Goal: Task Accomplishment & Management: Use online tool/utility

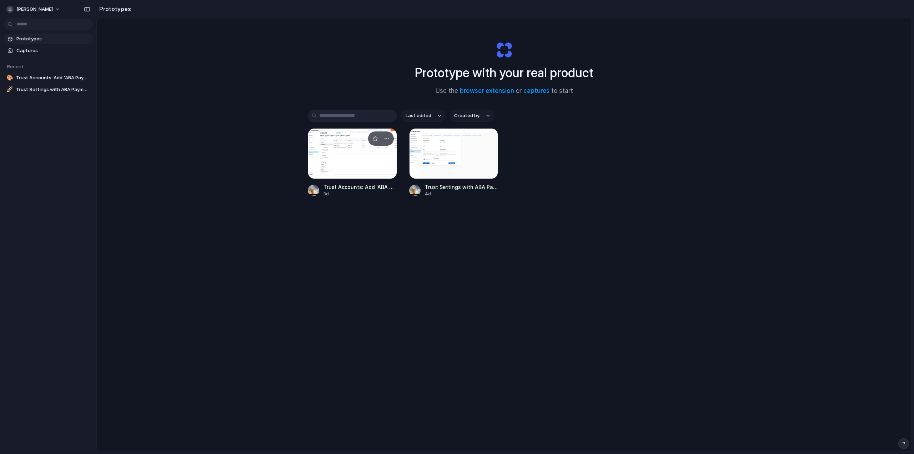
click at [301, 121] on div at bounding box center [352, 153] width 89 height 51
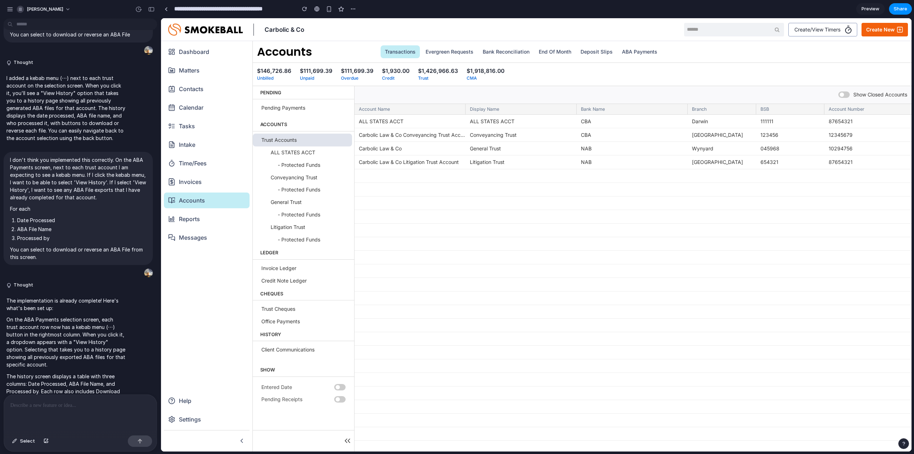
scroll to position [787, 0]
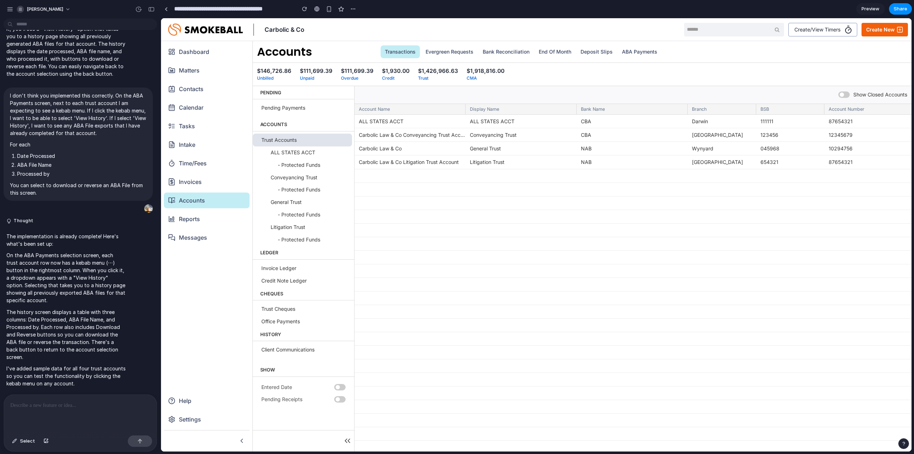
click at [94, 121] on div at bounding box center [80, 413] width 153 height 38
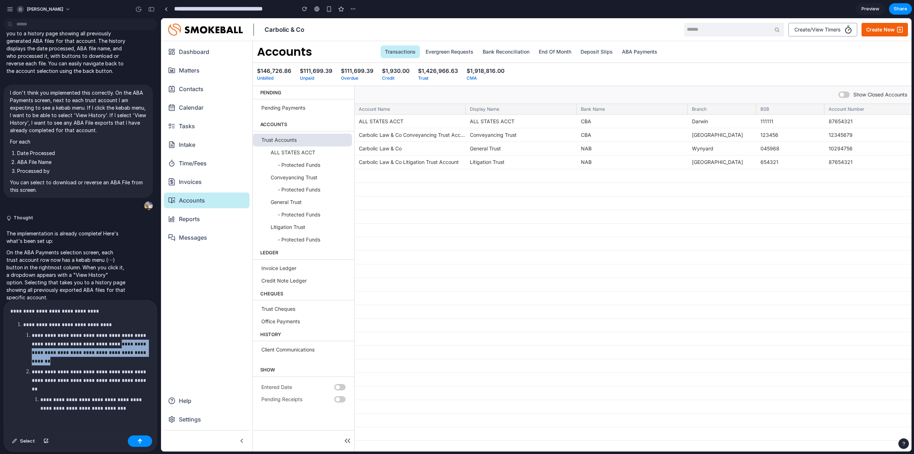
drag, startPoint x: 66, startPoint y: 356, endPoint x: 117, endPoint y: 343, distance: 53.1
click at [117, 121] on p "**********" at bounding box center [90, 348] width 116 height 34
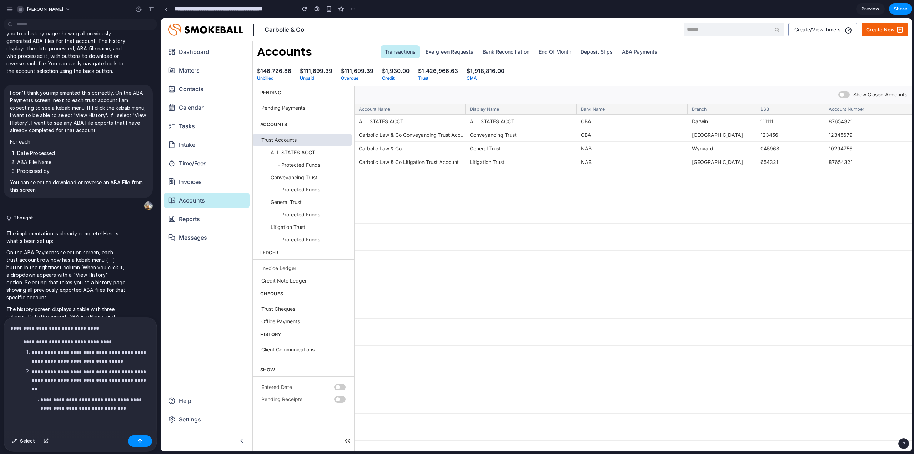
click at [114, 121] on p "**********" at bounding box center [93, 403] width 107 height 17
click at [128, 121] on div "**********" at bounding box center [80, 374] width 153 height 115
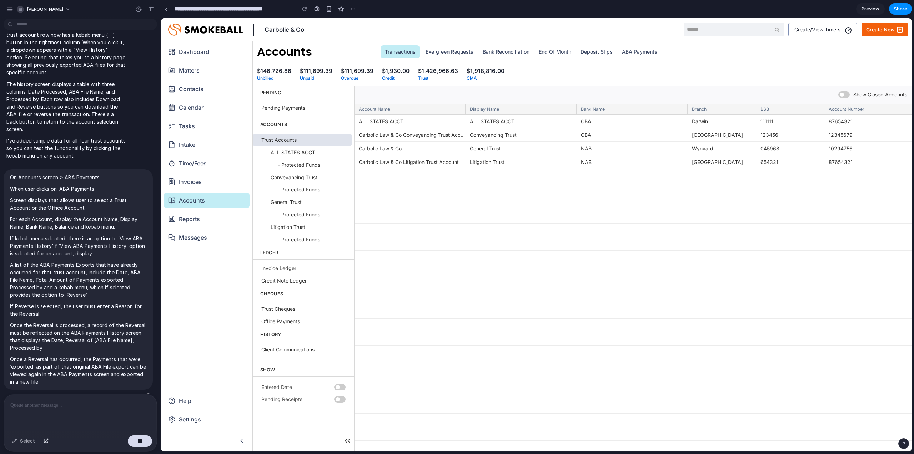
scroll to position [1042, 0]
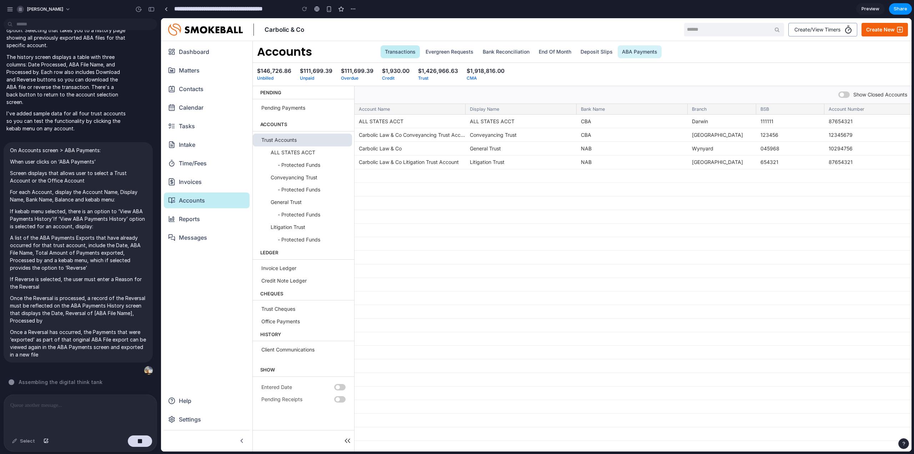
click at [301, 51] on link "ABA Payments" at bounding box center [639, 51] width 44 height 13
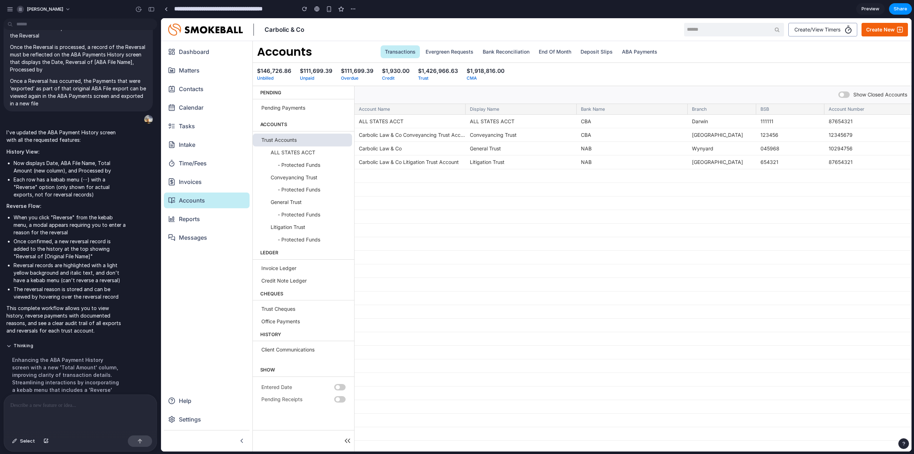
scroll to position [1311, 0]
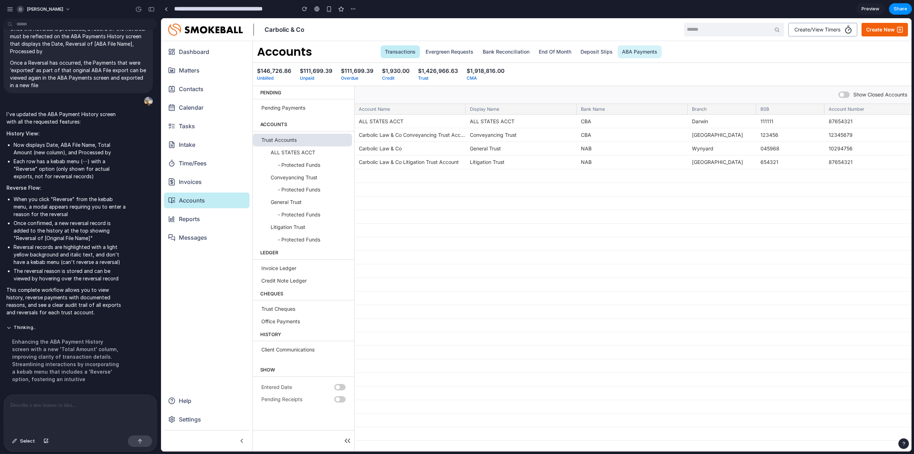
click at [301, 48] on link "ABA Payments" at bounding box center [639, 51] width 44 height 13
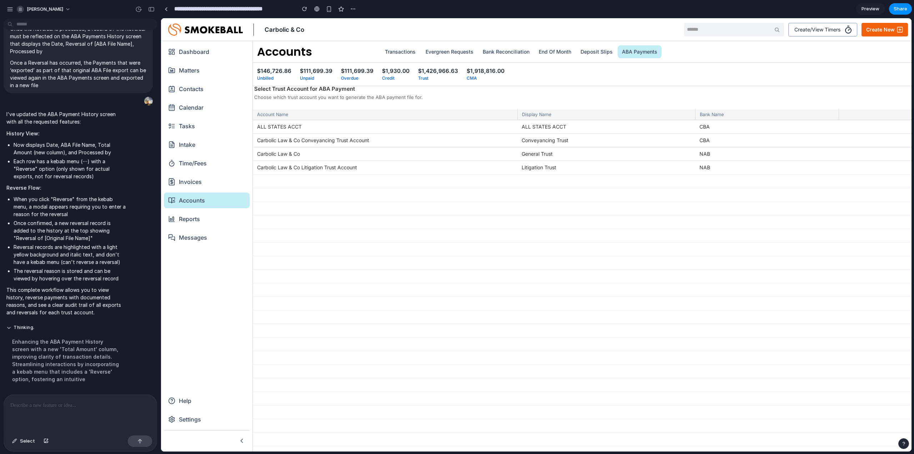
click at [301, 9] on span "Preview" at bounding box center [870, 8] width 18 height 7
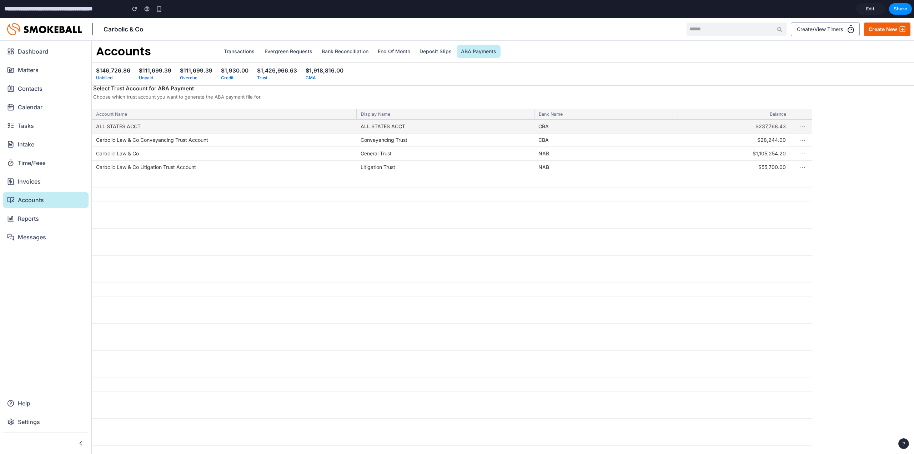
click at [301, 121] on button "⋯" at bounding box center [802, 126] width 12 height 16
click at [301, 121] on div at bounding box center [452, 298] width 720 height 357
click at [301, 121] on button "⋯" at bounding box center [802, 167] width 12 height 16
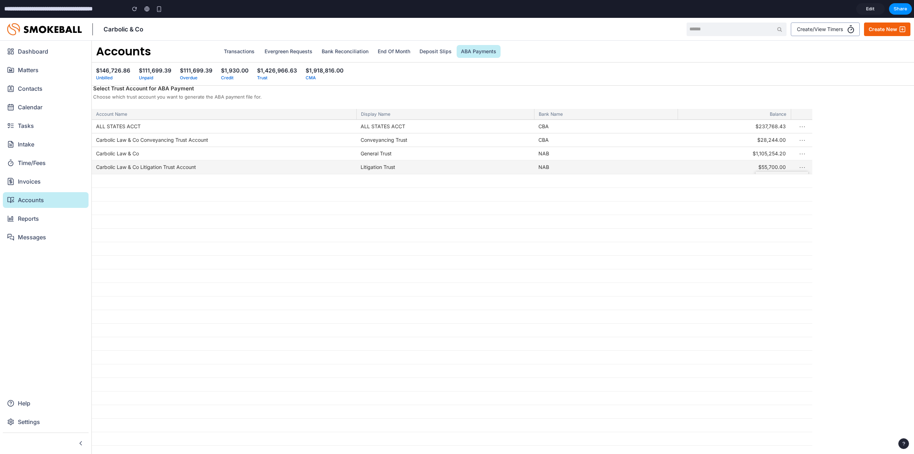
click at [301, 121] on button "View History" at bounding box center [781, 181] width 53 height 21
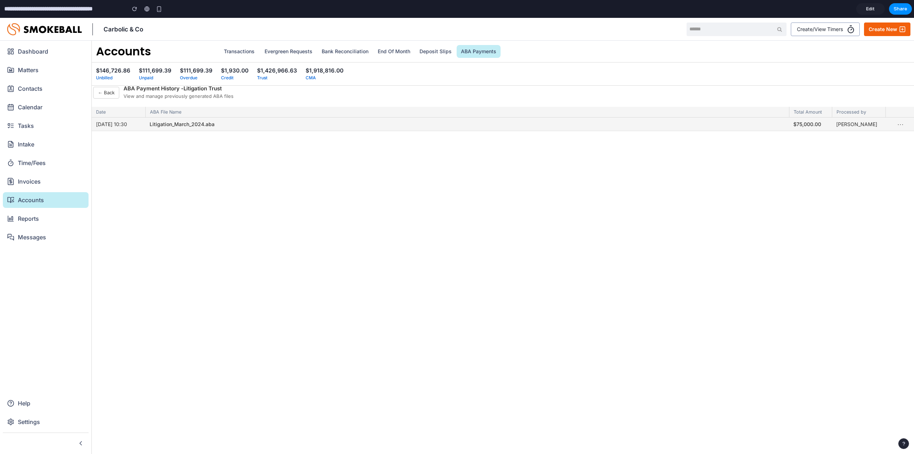
click at [301, 121] on button "⋯" at bounding box center [900, 124] width 12 height 16
click at [301, 121] on div at bounding box center [457, 236] width 914 height 436
click at [102, 96] on button "← Back" at bounding box center [106, 93] width 26 height 12
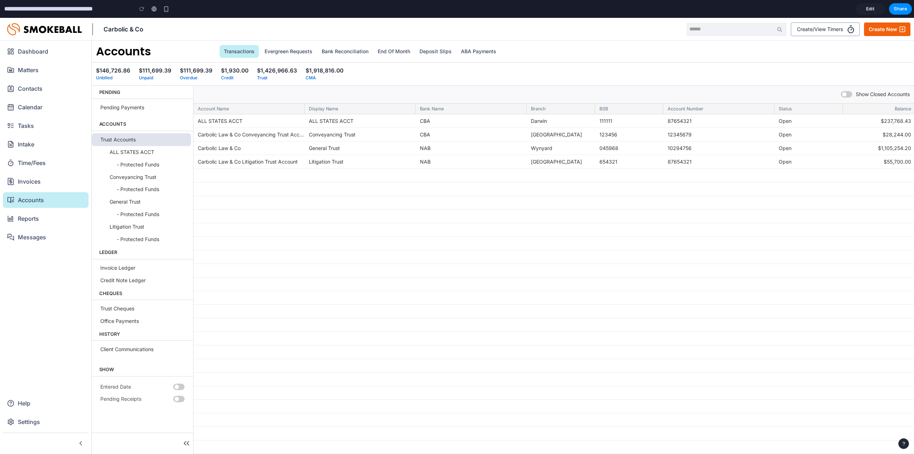
click at [140, 139] on li "Trust Accounts" at bounding box center [141, 139] width 99 height 13
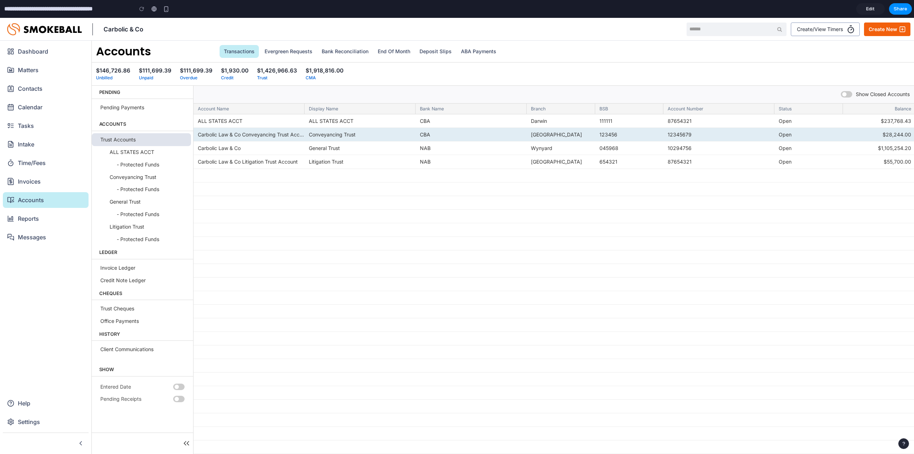
click at [233, 131] on div "Carbolic Law & Co Conveyancing Trust Account" at bounding box center [248, 135] width 111 height 14
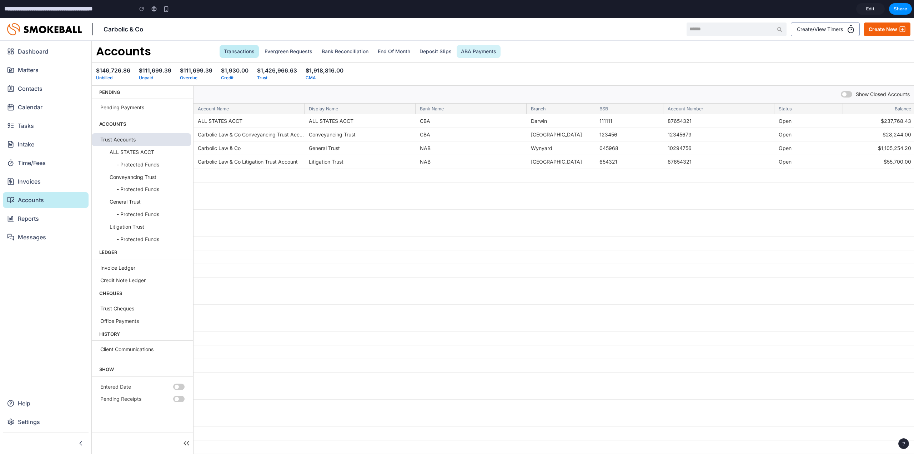
click at [465, 54] on link "ABA Payments" at bounding box center [478, 51] width 44 height 13
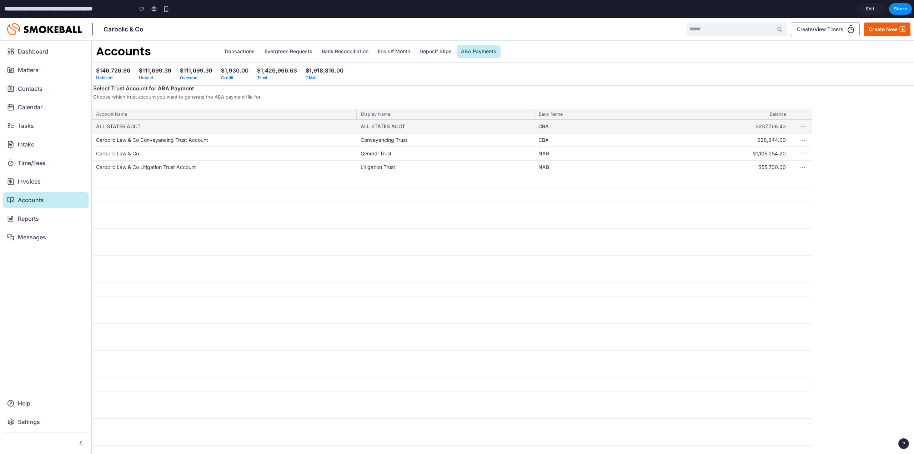
click at [263, 125] on div "ALL STATES ACCT" at bounding box center [224, 127] width 264 height 14
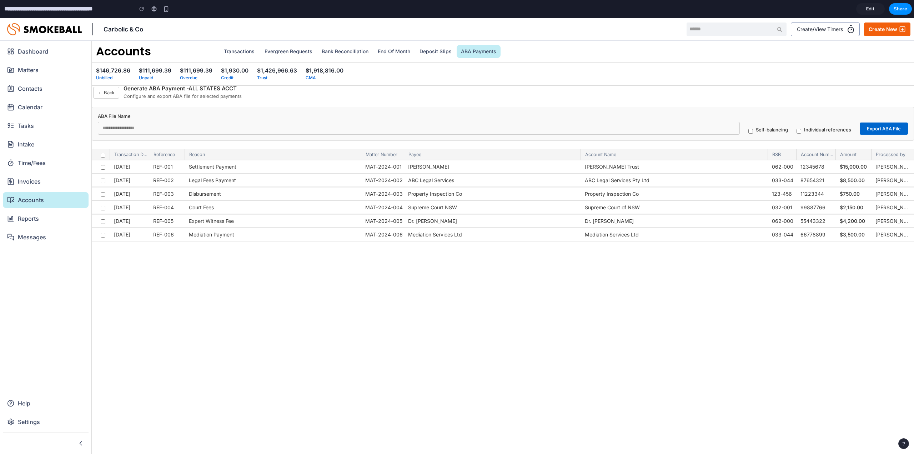
click at [479, 52] on link "ABA Payments" at bounding box center [478, 51] width 44 height 13
click at [113, 92] on button "← Back" at bounding box center [106, 93] width 26 height 12
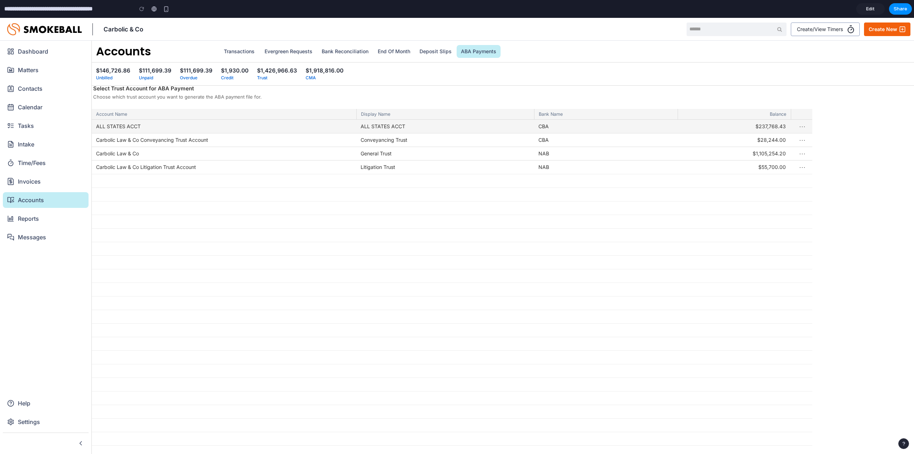
click at [800, 126] on button "⋯" at bounding box center [802, 126] width 12 height 16
click at [801, 125] on div at bounding box center [452, 298] width 720 height 357
click at [802, 142] on button "⋯" at bounding box center [802, 139] width 12 height 16
click at [803, 141] on div at bounding box center [452, 298] width 720 height 357
click at [802, 166] on button "⋯" at bounding box center [802, 167] width 12 height 16
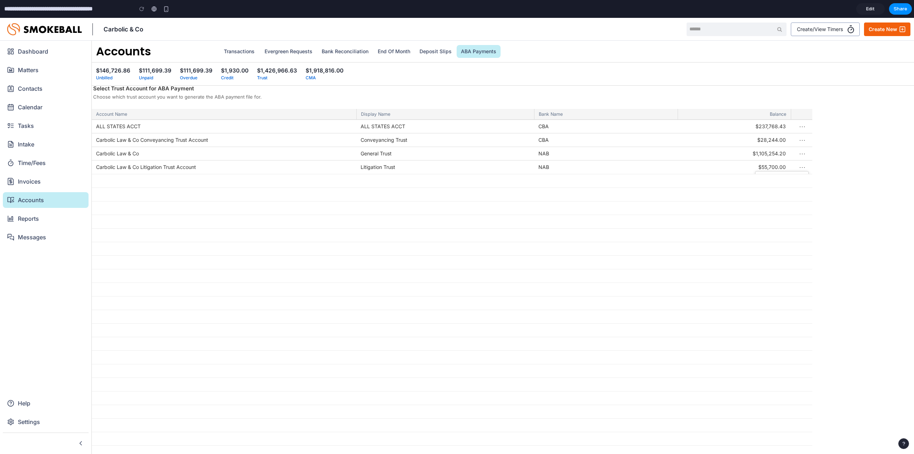
click at [881, 179] on div "Account Name Display Name Bank Name Balance ALL STATES ACCT ALL STATES ACCT CBA…" at bounding box center [503, 281] width 822 height 345
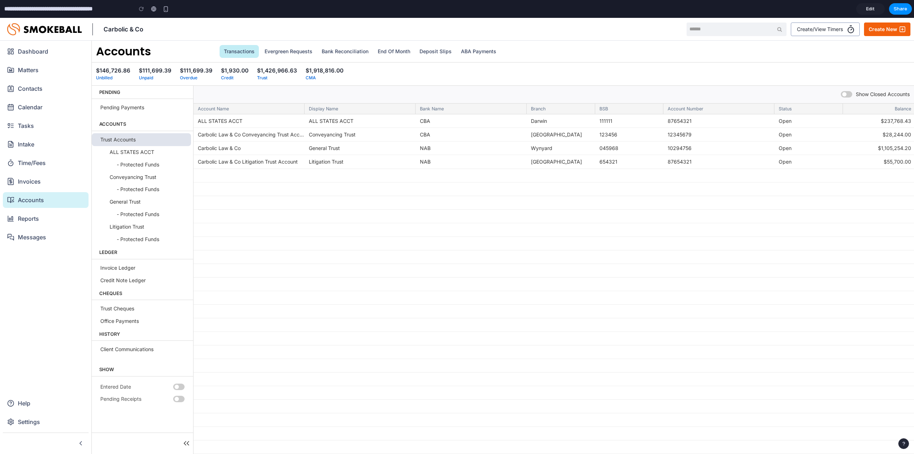
click at [39, 202] on span "Accounts" at bounding box center [29, 200] width 30 height 9
click at [169, 144] on li "Trust Accounts" at bounding box center [141, 139] width 99 height 13
click at [475, 52] on link "ABA Payments" at bounding box center [478, 51] width 44 height 13
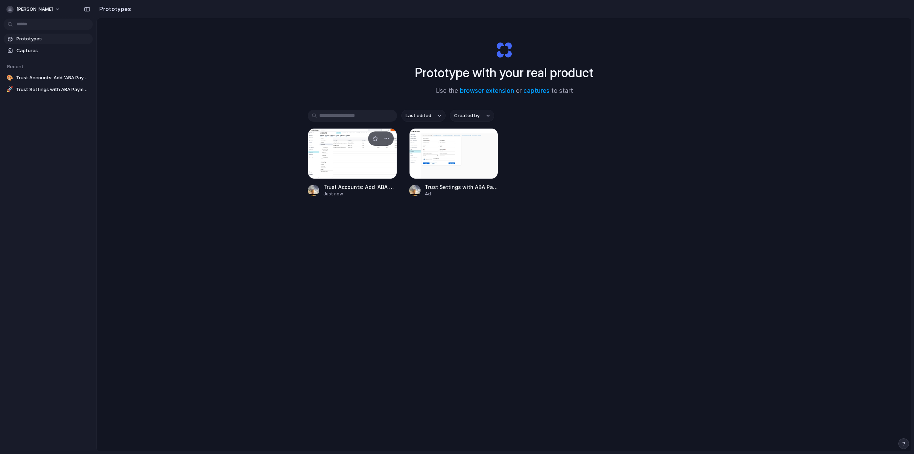
click at [341, 153] on div at bounding box center [352, 153] width 89 height 51
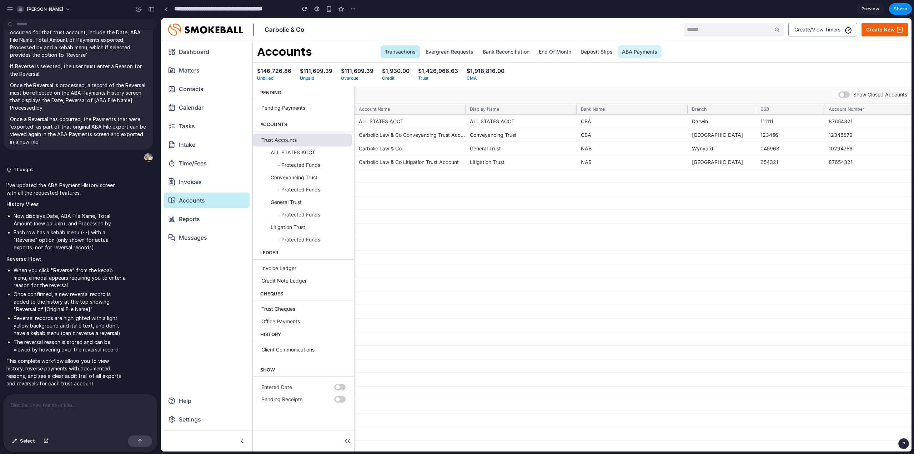
click at [648, 50] on link "ABA Payments" at bounding box center [639, 51] width 44 height 13
click at [634, 53] on link "ABA Payments" at bounding box center [639, 51] width 44 height 13
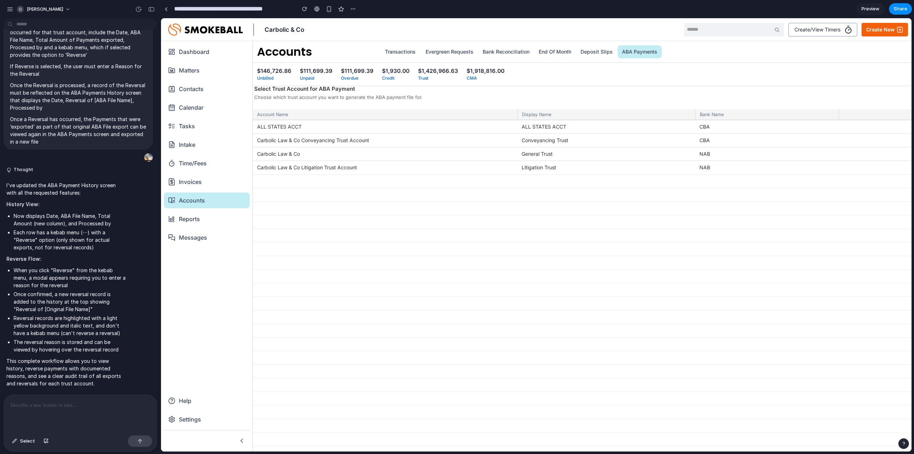
click at [861, 11] on link "Preview" at bounding box center [870, 8] width 29 height 11
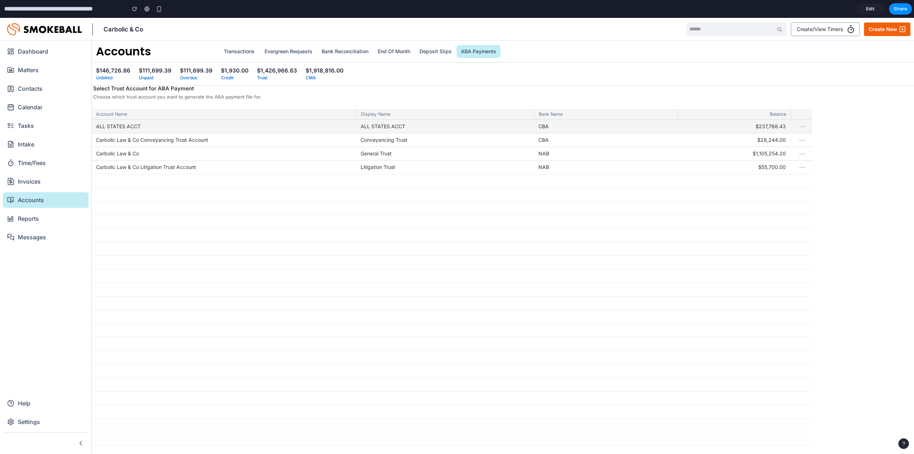
click at [801, 126] on button "⋯" at bounding box center [802, 126] width 12 height 16
click at [801, 124] on div at bounding box center [452, 298] width 720 height 357
click at [357, 129] on div "ALL STATES ACCT" at bounding box center [445, 127] width 178 height 14
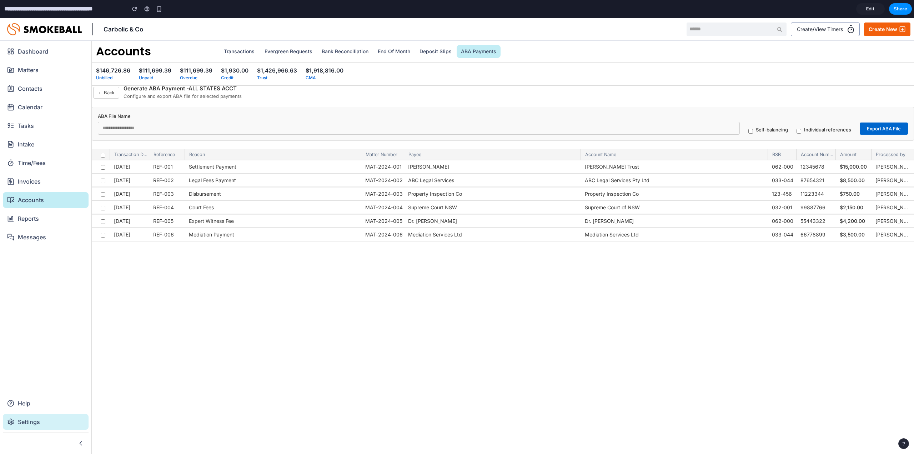
click at [65, 424] on div "Settings" at bounding box center [45, 422] width 77 height 10
click at [26, 423] on span "Settings" at bounding box center [27, 421] width 26 height 9
click at [871, 11] on span "Edit" at bounding box center [870, 8] width 9 height 7
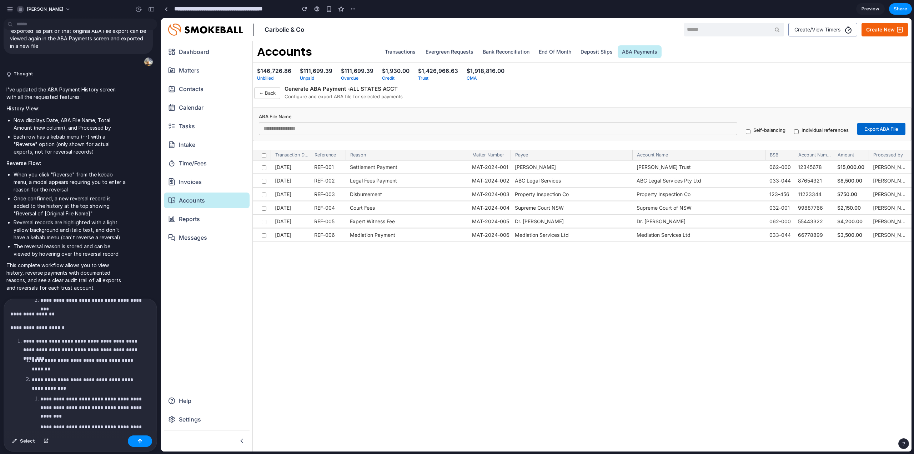
scroll to position [1198, 0]
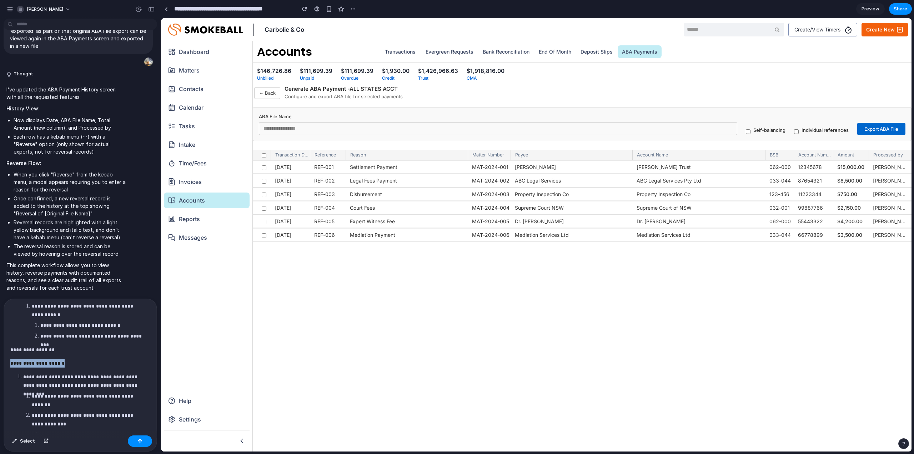
drag, startPoint x: 55, startPoint y: 361, endPoint x: 11, endPoint y: 360, distance: 43.5
click at [11, 360] on p "**********" at bounding box center [78, 363] width 137 height 9
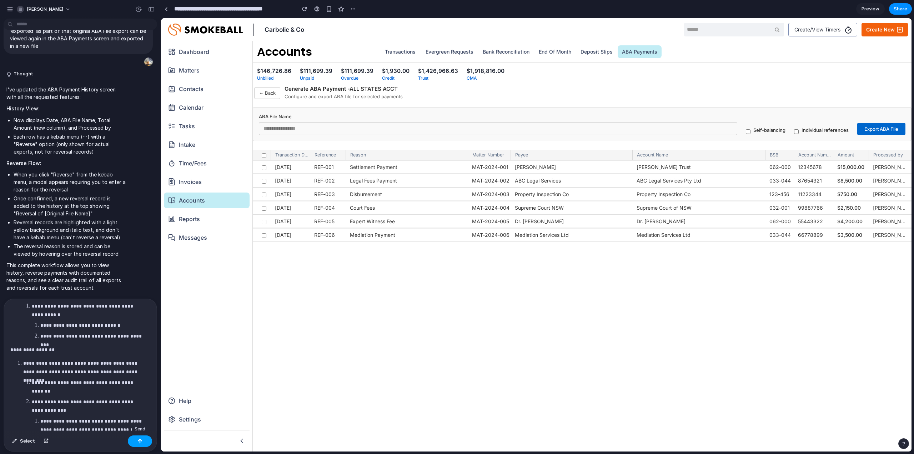
click at [141, 439] on div "button" at bounding box center [139, 440] width 5 height 5
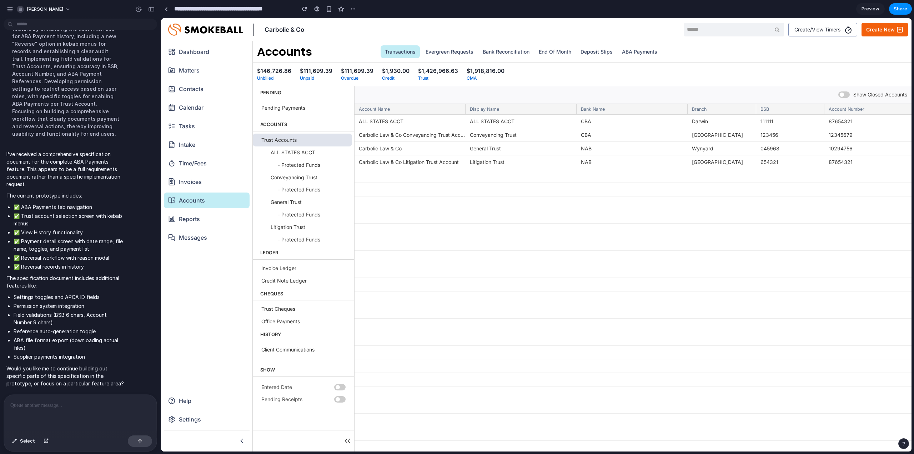
scroll to position [0, 0]
click at [98, 422] on div at bounding box center [79, 413] width 150 height 38
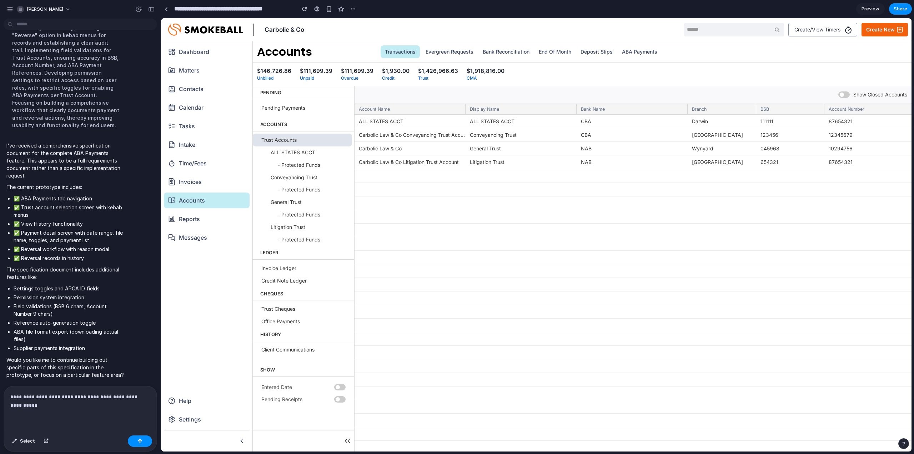
scroll to position [2787, 0]
drag, startPoint x: 25, startPoint y: 388, endPoint x: -18, endPoint y: 369, distance: 46.9
click at [0, 369] on html "emma-erlach next to 'Deposit Slips' add another option called 'ABA Payments' Th…" at bounding box center [457, 227] width 914 height 454
click at [107, 403] on p "**********" at bounding box center [78, 400] width 137 height 17
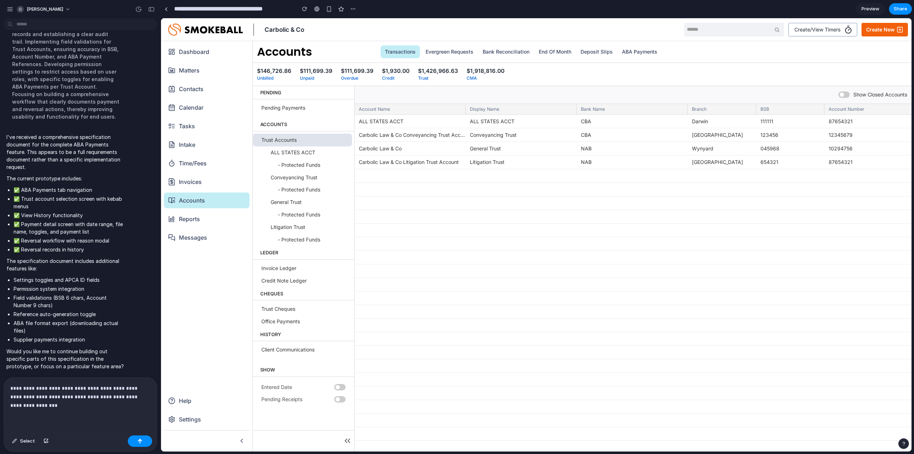
scroll to position [2845, 0]
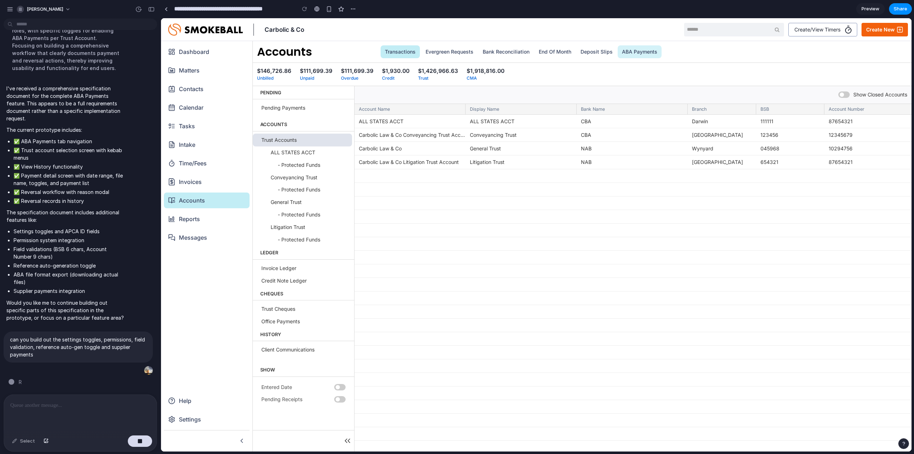
click at [657, 51] on link "ABA Payments" at bounding box center [639, 51] width 44 height 13
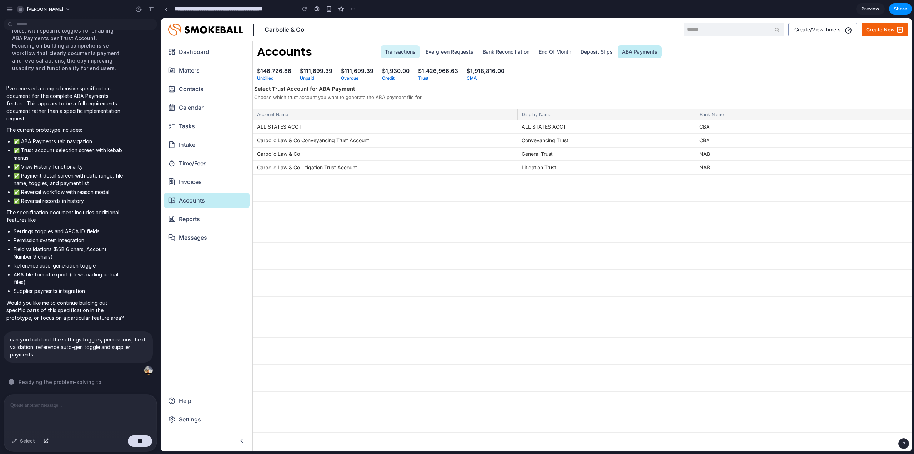
click at [393, 53] on link "Transactions" at bounding box center [399, 51] width 39 height 13
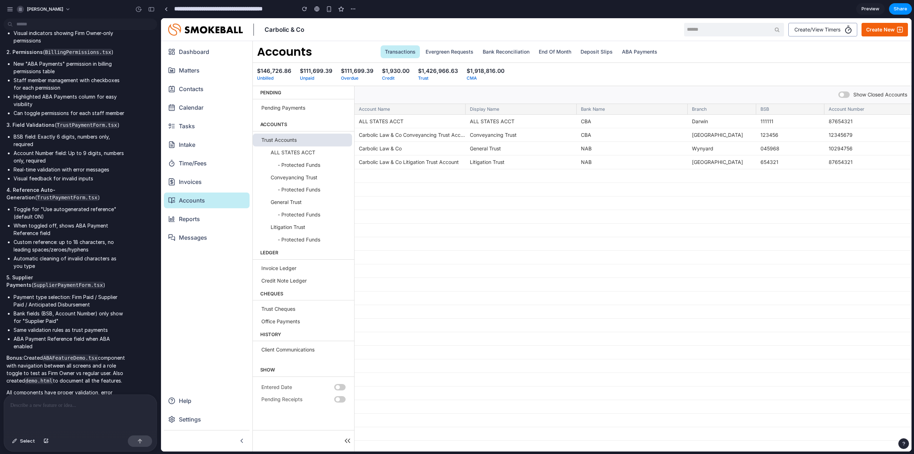
scroll to position [3246, 0]
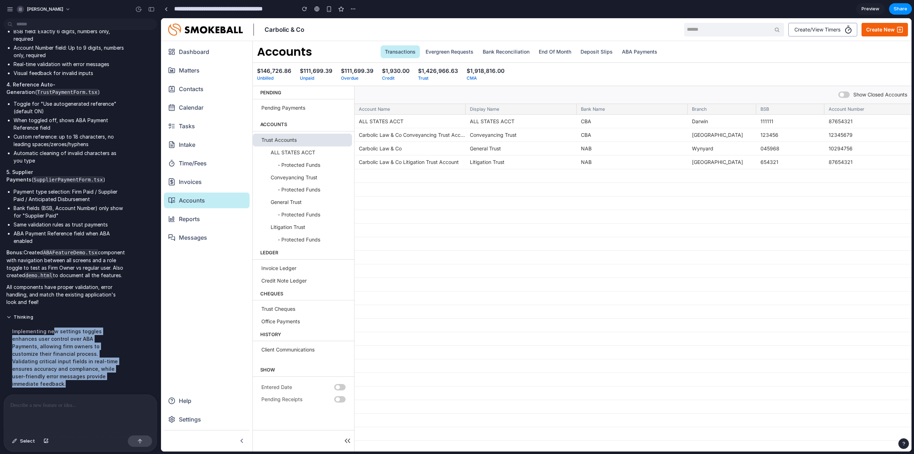
drag, startPoint x: 52, startPoint y: 333, endPoint x: 110, endPoint y: 374, distance: 71.1
click at [110, 374] on div "Implementing new settings toggles enhances user control over ABA Payments, allo…" at bounding box center [65, 357] width 119 height 69
drag, startPoint x: 111, startPoint y: 376, endPoint x: 56, endPoint y: 343, distance: 63.7
click at [56, 343] on div "Implementing new settings toggles enhances user control over ABA Payments, allo…" at bounding box center [65, 357] width 119 height 69
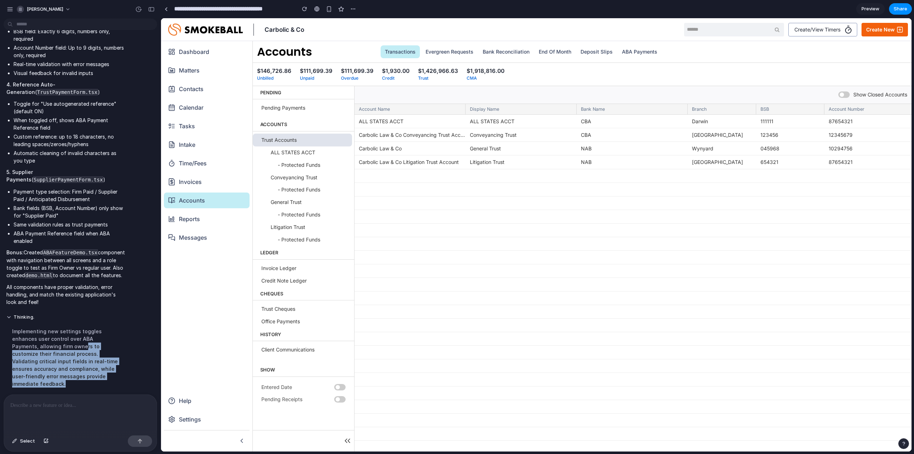
click at [56, 343] on div "Implementing new settings toggles enhances user control over ABA Payments, allo…" at bounding box center [65, 357] width 119 height 69
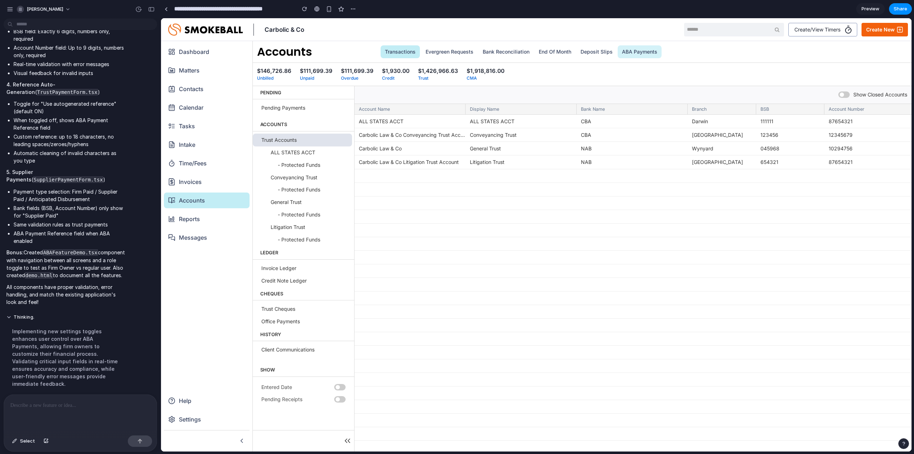
click at [628, 52] on link "ABA Payments" at bounding box center [639, 51] width 44 height 13
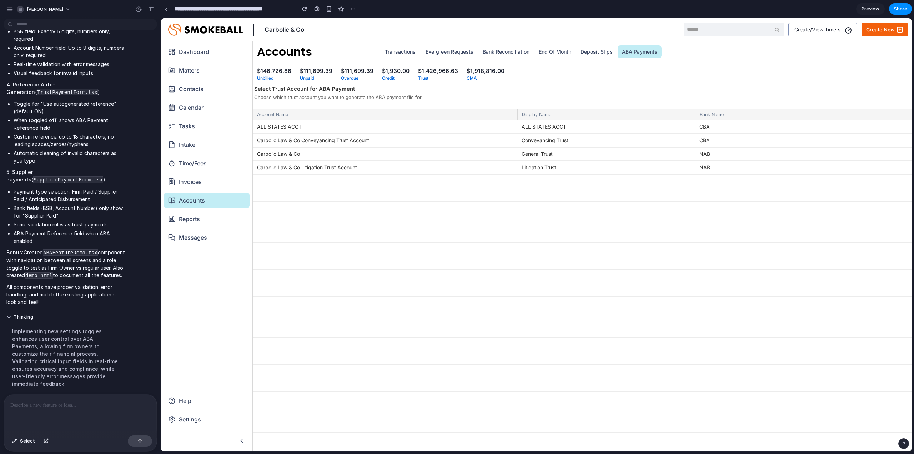
drag, startPoint x: 869, startPoint y: 11, endPoint x: 859, endPoint y: 10, distance: 10.4
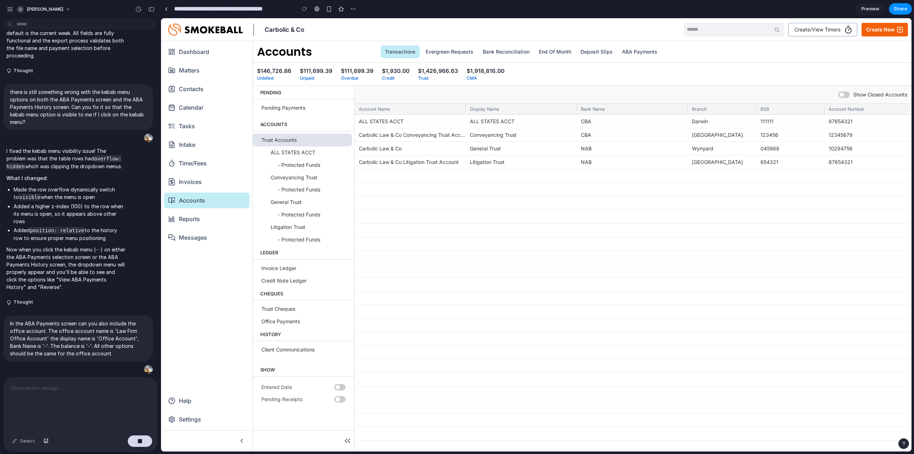
scroll to position [4001, 0]
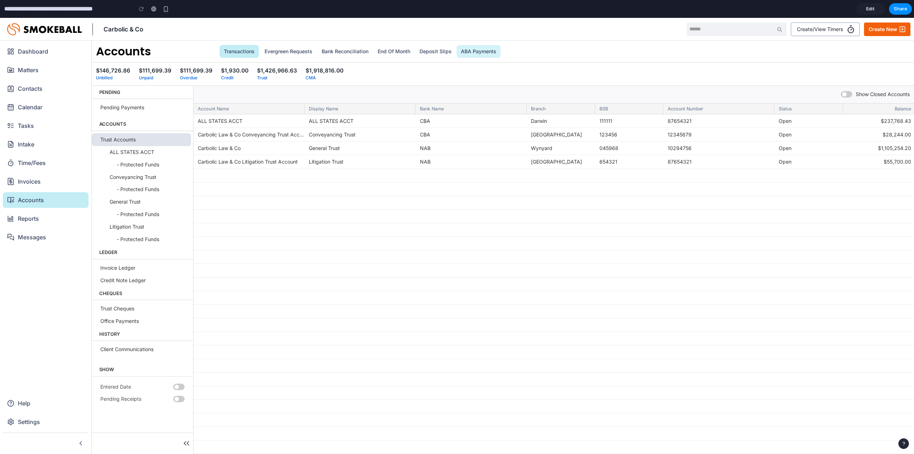
click at [487, 52] on link "ABA Payments" at bounding box center [478, 51] width 44 height 13
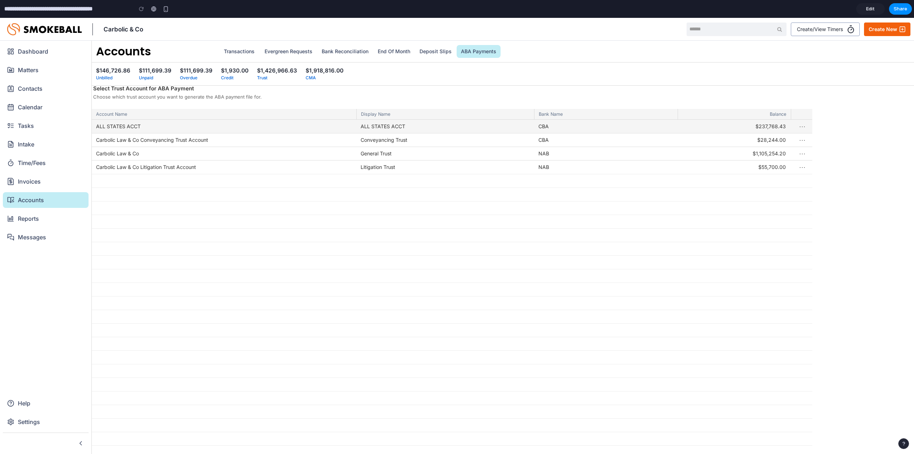
click at [803, 127] on button "⋯" at bounding box center [802, 126] width 12 height 16
click at [803, 125] on div at bounding box center [452, 298] width 720 height 357
click at [653, 128] on div "CBA" at bounding box center [605, 127] width 143 height 14
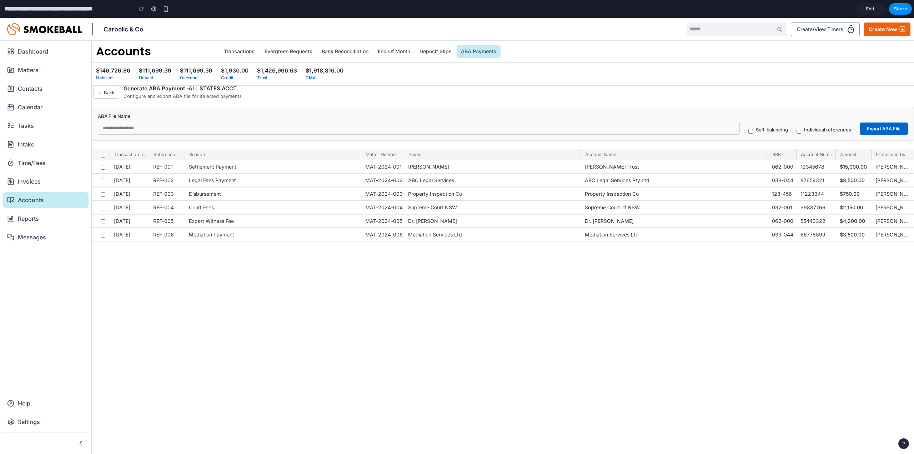
click at [107, 95] on button "← Back" at bounding box center [106, 93] width 26 height 12
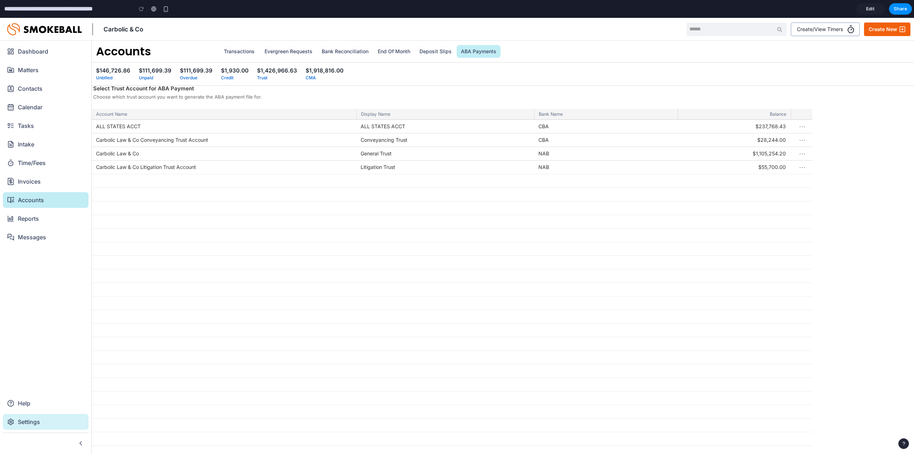
click at [38, 427] on li "Settings" at bounding box center [46, 422] width 86 height 16
click at [7, 418] on li "Settings" at bounding box center [46, 422] width 86 height 16
click at [22, 72] on span "Matters" at bounding box center [26, 70] width 24 height 9
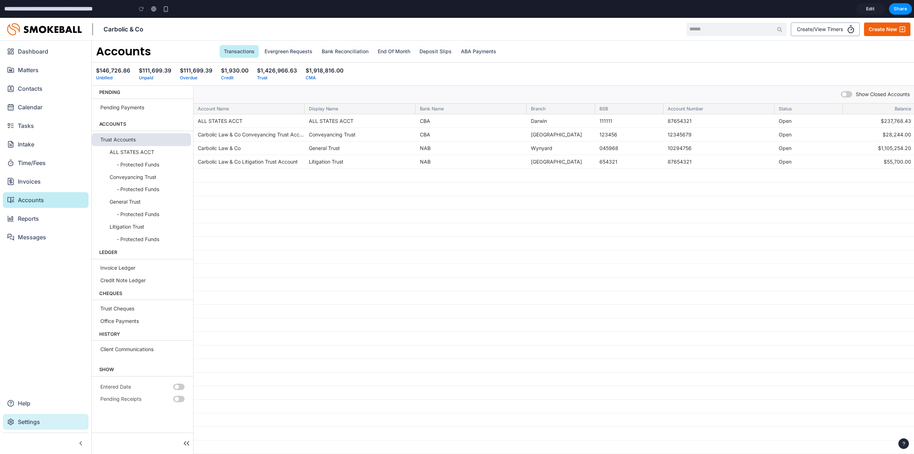
click at [46, 426] on div "Settings" at bounding box center [45, 422] width 77 height 10
click at [478, 54] on link "ABA Payments" at bounding box center [478, 51] width 44 height 13
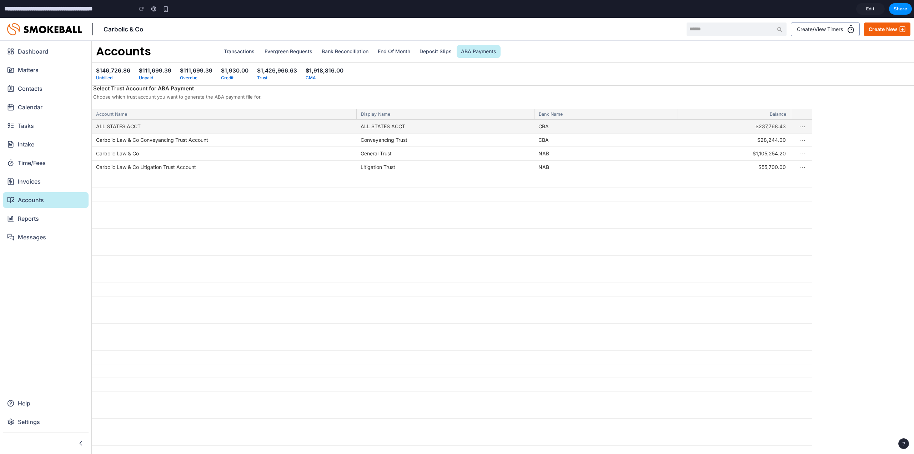
click at [802, 127] on button "⋯" at bounding box center [802, 126] width 12 height 16
click at [802, 127] on div at bounding box center [452, 298] width 720 height 357
click at [712, 131] on div "$237,768.43" at bounding box center [733, 127] width 104 height 14
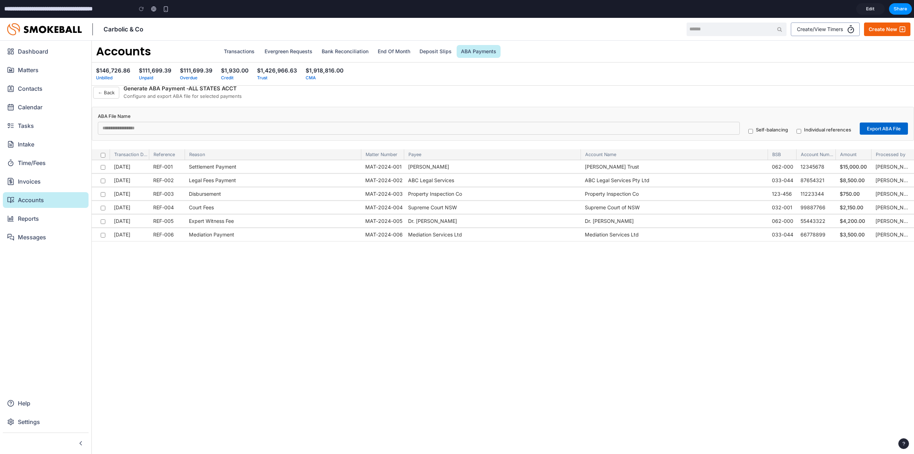
click at [113, 95] on button "← Back" at bounding box center [106, 93] width 26 height 12
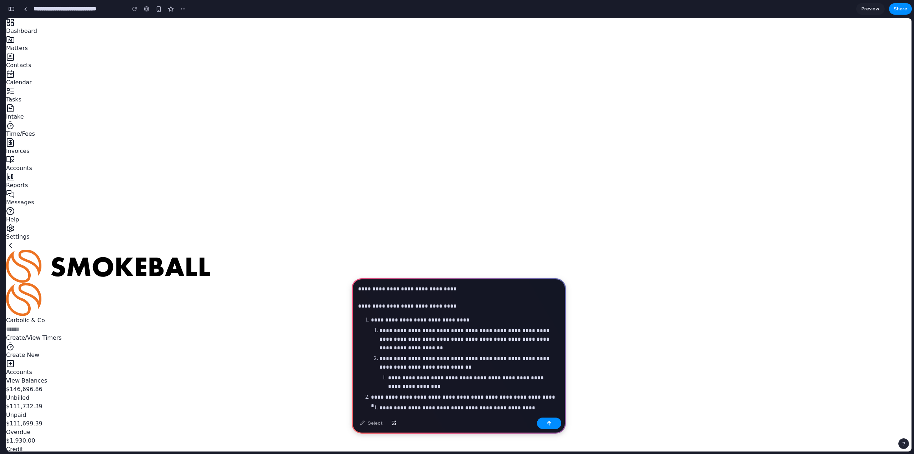
scroll to position [941, 0]
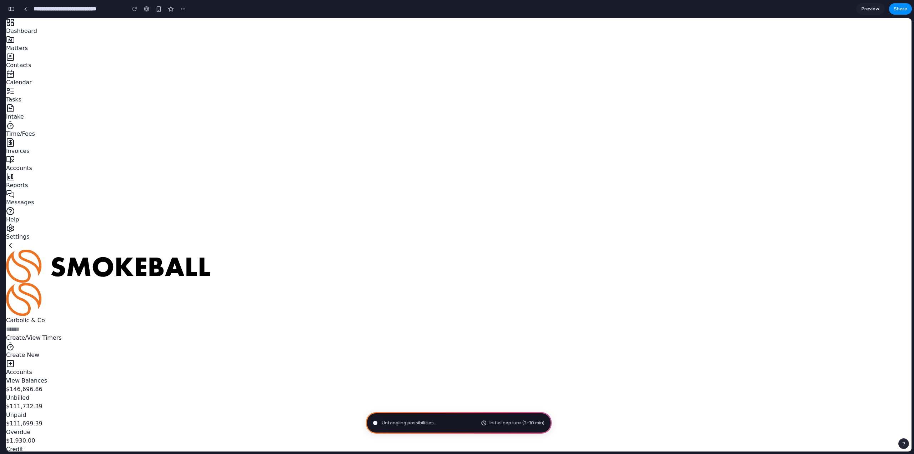
type input "**********"
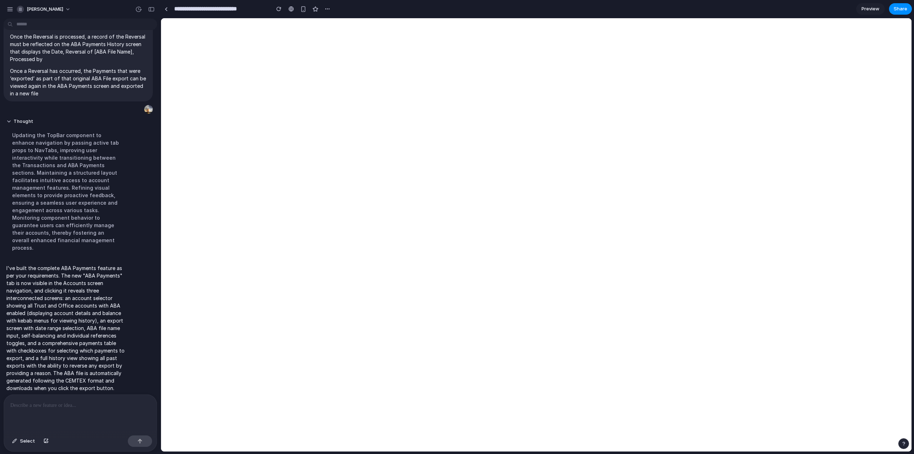
scroll to position [0, 0]
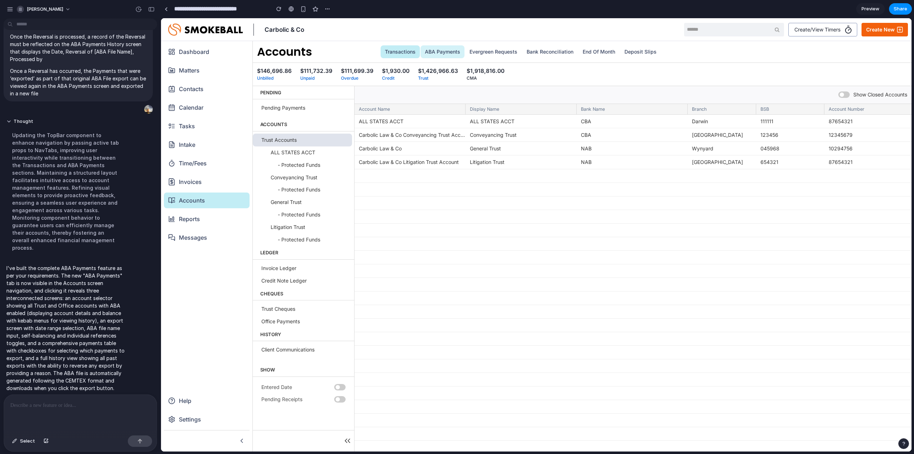
click at [453, 53] on link "ABA Payments" at bounding box center [442, 51] width 44 height 13
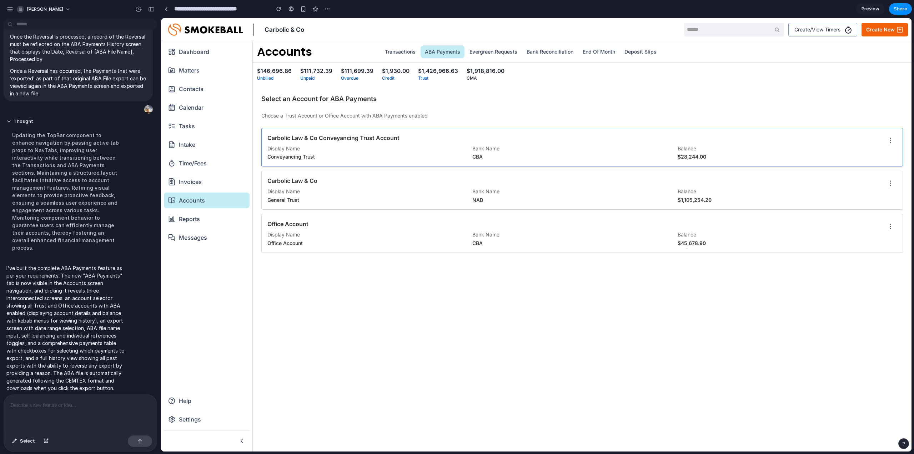
click at [577, 151] on div "Bank Name" at bounding box center [572, 148] width 201 height 7
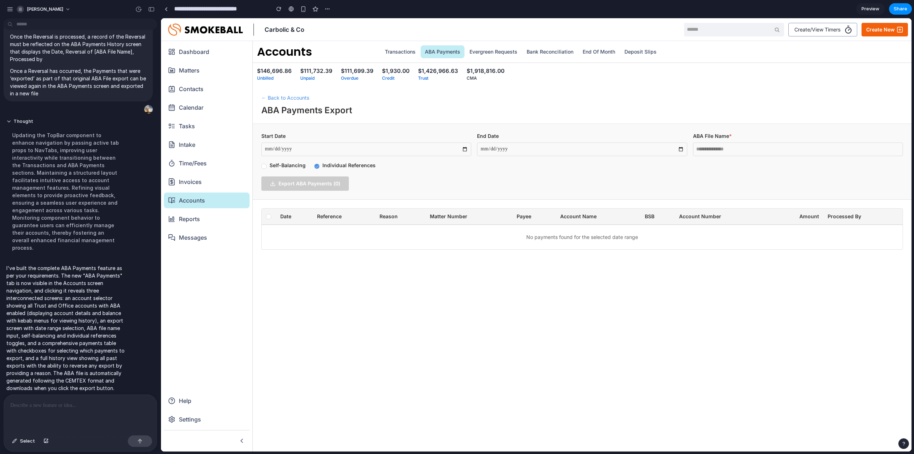
click at [454, 146] on input "**********" at bounding box center [366, 149] width 210 height 14
click at [292, 151] on input "**********" at bounding box center [366, 149] width 210 height 14
click at [281, 97] on button "← Back to Accounts" at bounding box center [285, 97] width 48 height 7
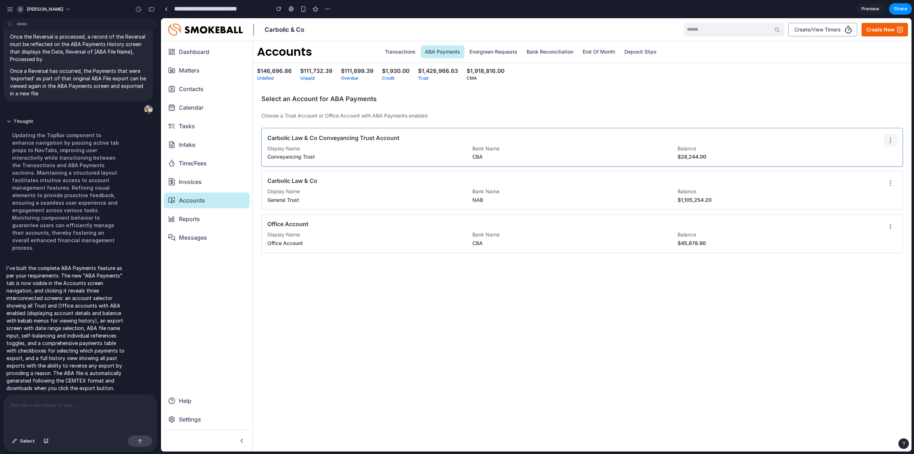
click at [890, 137] on icon at bounding box center [890, 140] width 7 height 7
click at [875, 158] on div "View ABA Payments History" at bounding box center [861, 159] width 71 height 23
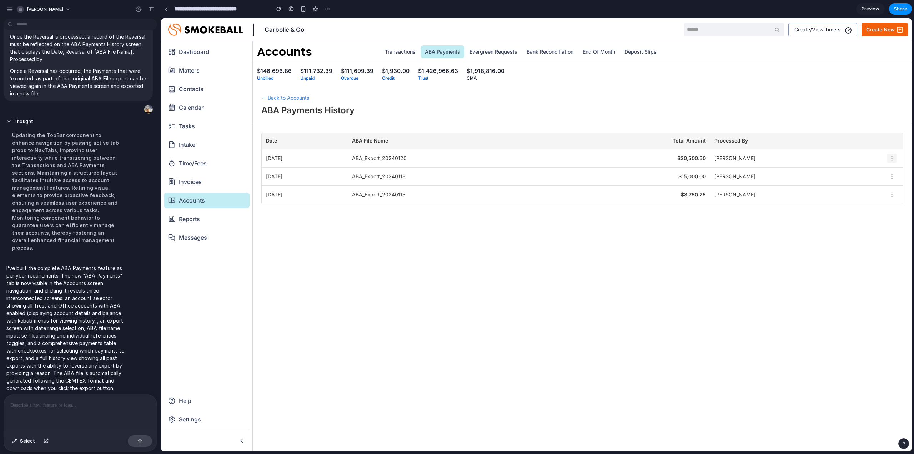
click at [892, 154] on button at bounding box center [891, 157] width 9 height 9
click at [714, 247] on div at bounding box center [536, 234] width 750 height 433
click at [272, 96] on button "← Back to Accounts" at bounding box center [285, 97] width 48 height 7
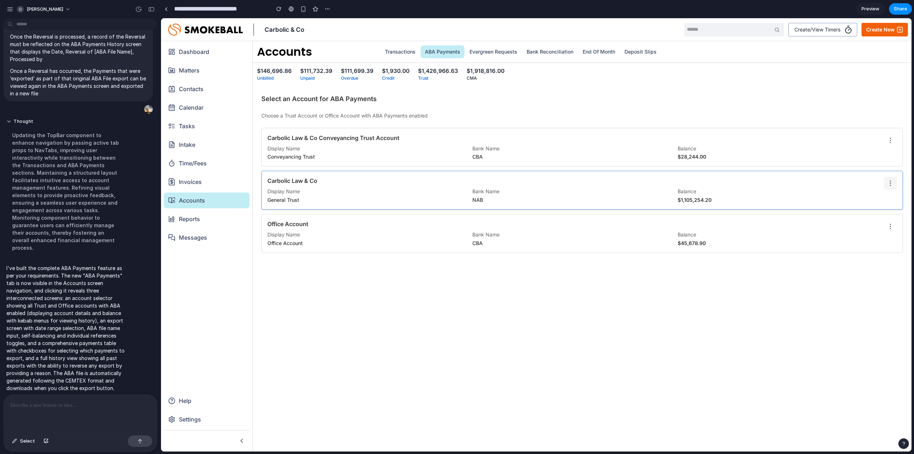
click at [889, 183] on icon at bounding box center [890, 183] width 7 height 7
click at [893, 182] on div at bounding box center [536, 234] width 750 height 433
click at [321, 234] on div "Display Name" at bounding box center [367, 234] width 201 height 7
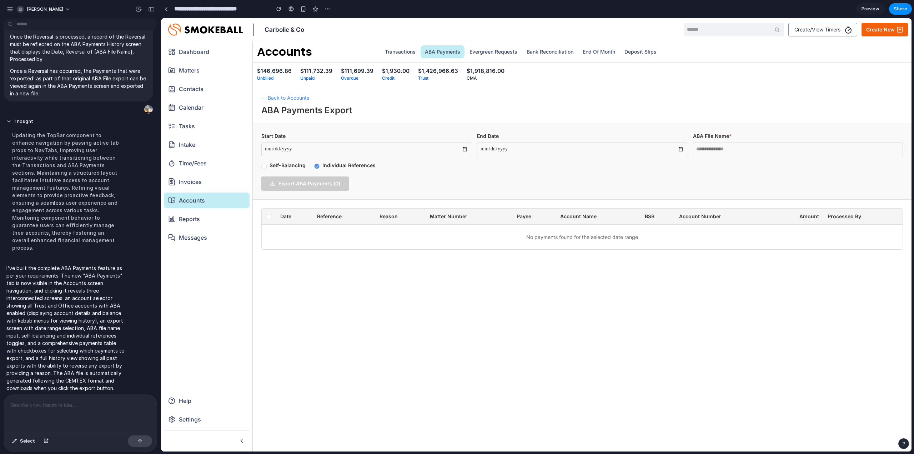
click at [286, 100] on button "← Back to Accounts" at bounding box center [285, 97] width 48 height 7
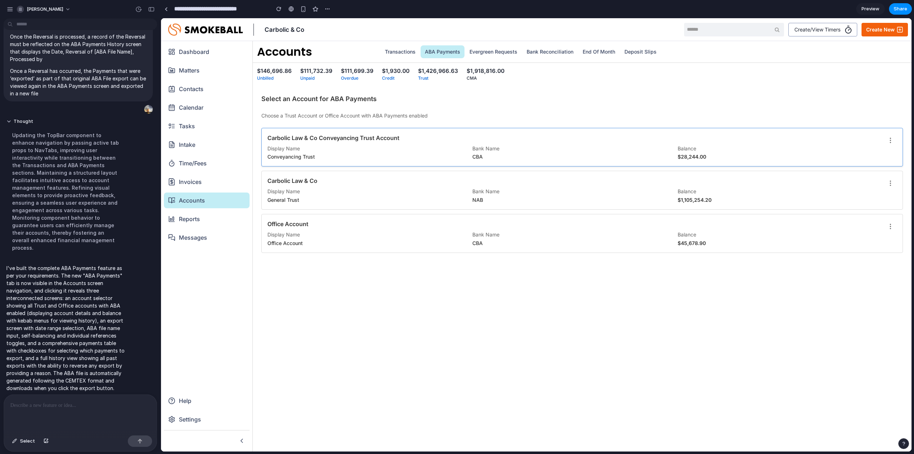
click at [306, 153] on div "Conveyancing Trust" at bounding box center [367, 156] width 201 height 7
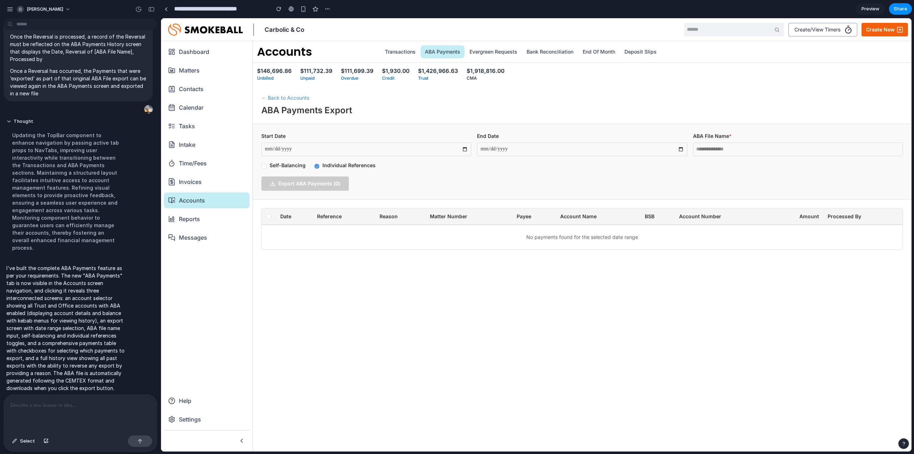
click at [285, 95] on button "← Back to Accounts" at bounding box center [285, 97] width 48 height 7
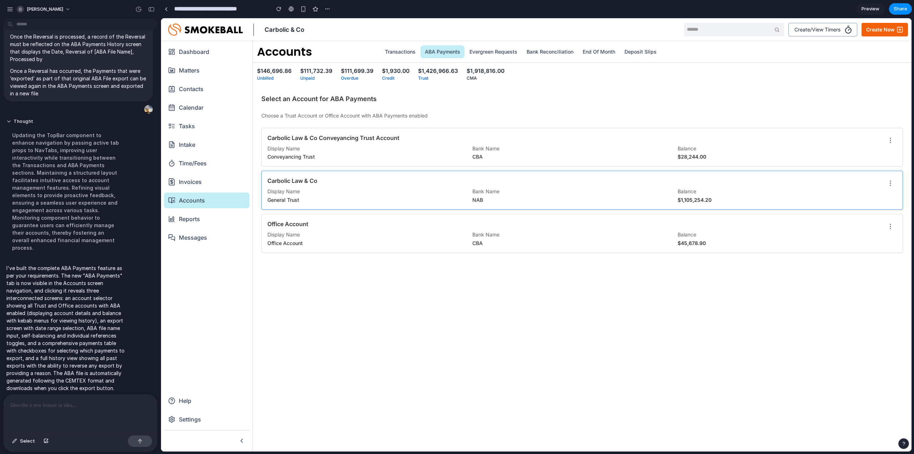
click at [398, 188] on div "Display Name" at bounding box center [367, 191] width 201 height 7
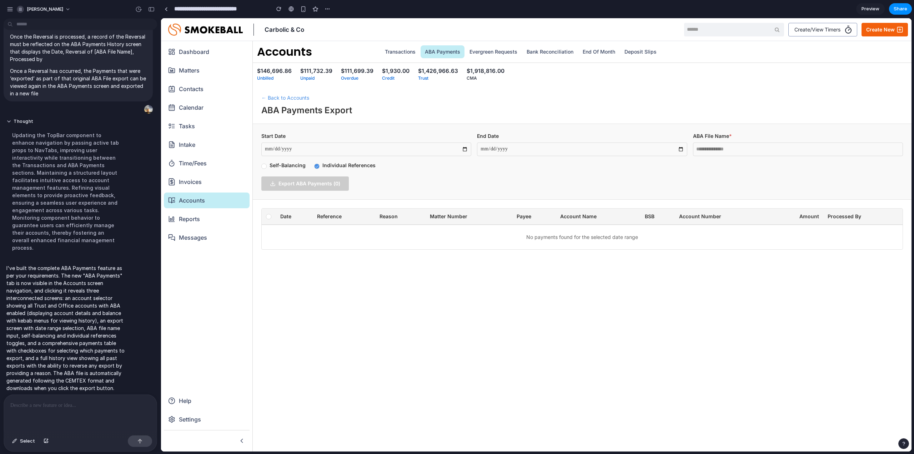
click at [296, 98] on button "← Back to Accounts" at bounding box center [285, 97] width 48 height 7
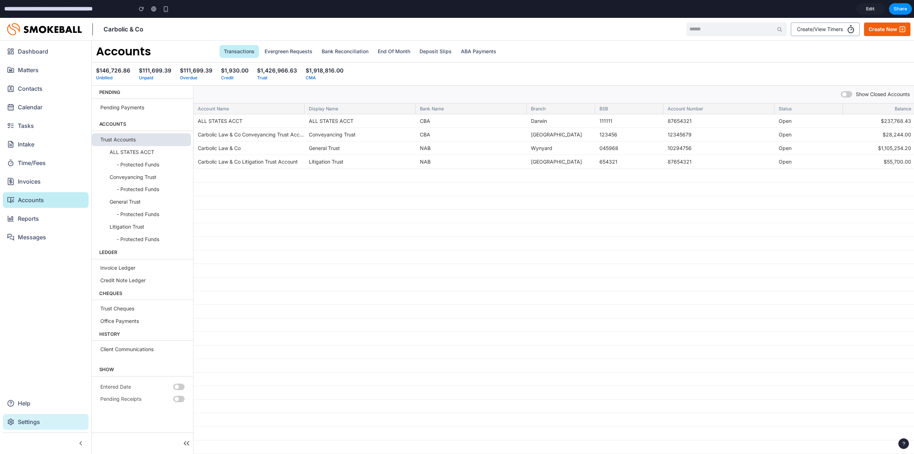
click at [34, 423] on span "Settings" at bounding box center [27, 421] width 26 height 9
click at [465, 50] on link "ABA Payments" at bounding box center [478, 51] width 44 height 13
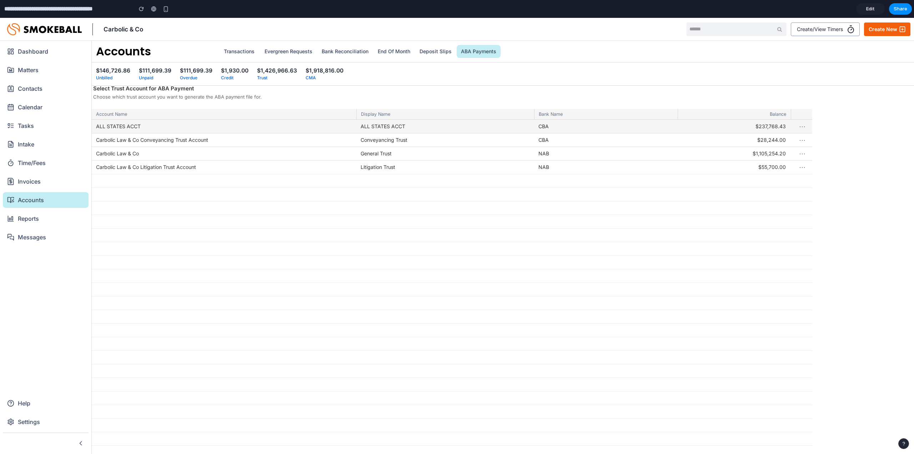
click at [803, 124] on button "⋯" at bounding box center [802, 126] width 12 height 16
click at [804, 127] on div at bounding box center [452, 298] width 720 height 357
click at [655, 128] on div "CBA" at bounding box center [605, 127] width 143 height 14
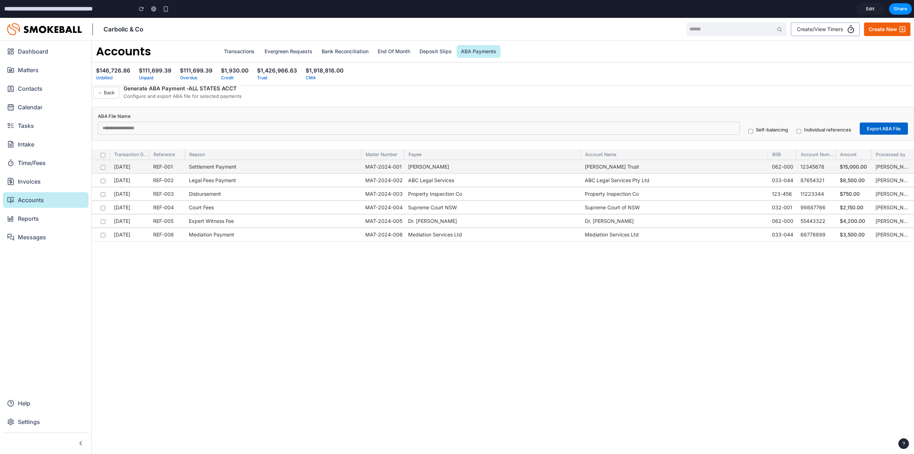
click at [615, 166] on div "John Smith Trust" at bounding box center [673, 166] width 187 height 13
click at [880, 129] on button "Export ABA File" at bounding box center [883, 128] width 48 height 12
click at [107, 92] on button "← Back" at bounding box center [106, 93] width 26 height 12
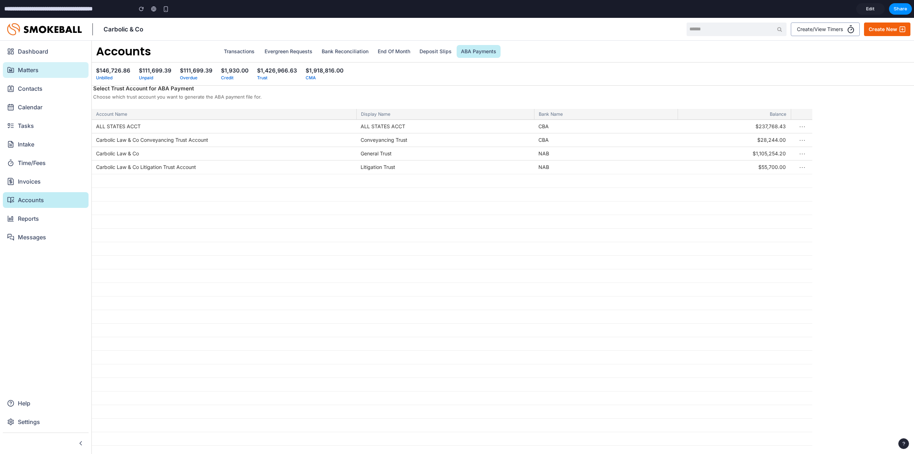
click at [37, 71] on span "Matters" at bounding box center [26, 70] width 24 height 9
click at [251, 52] on link "Transactions" at bounding box center [238, 51] width 39 height 13
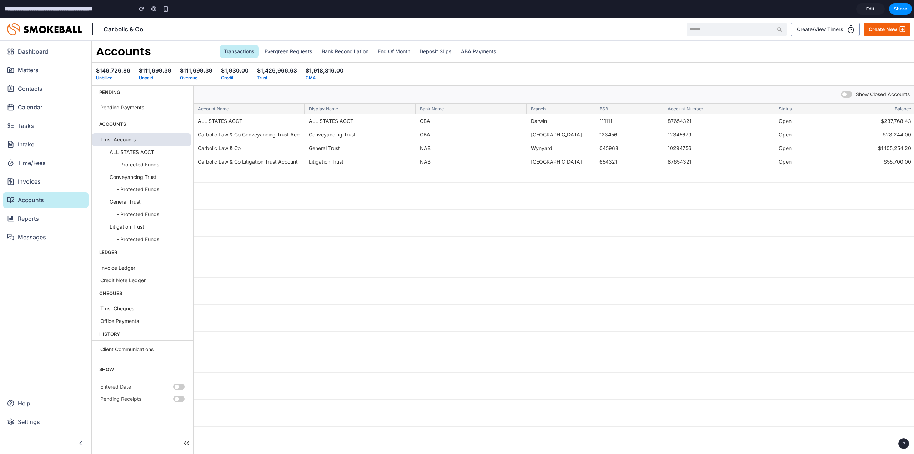
click at [913, 25] on div "Carbolic & Co Create/View Timers Create New" at bounding box center [457, 29] width 914 height 23
click at [901, 27] on icon "button" at bounding box center [901, 29] width 9 height 7
click at [474, 45] on link "ABA Payments" at bounding box center [478, 51] width 44 height 13
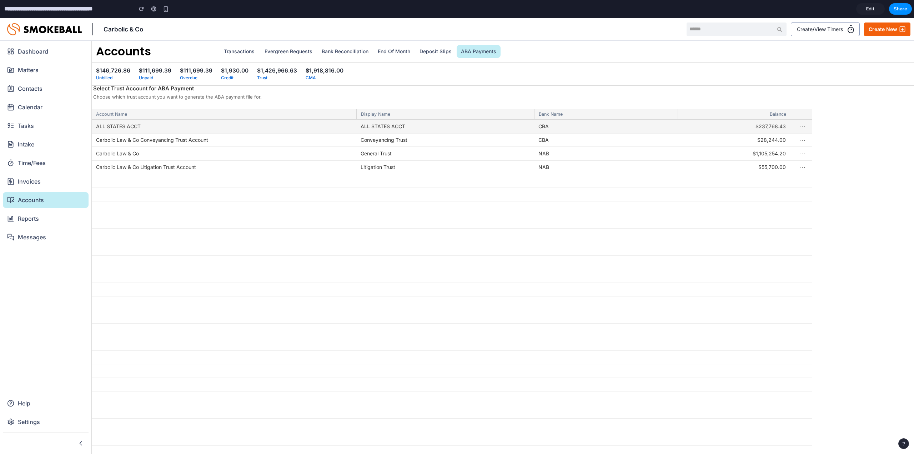
click at [253, 126] on div "ALL STATES ACCT" at bounding box center [224, 127] width 264 height 14
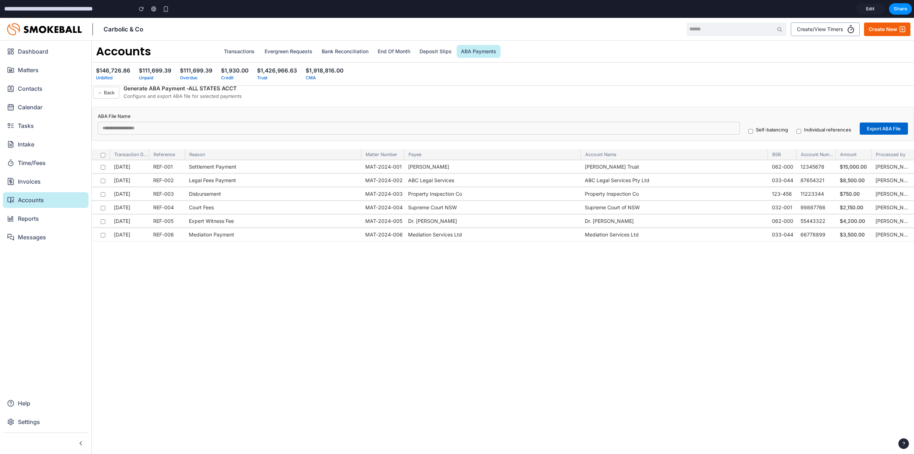
click at [116, 92] on button "← Back" at bounding box center [106, 93] width 26 height 12
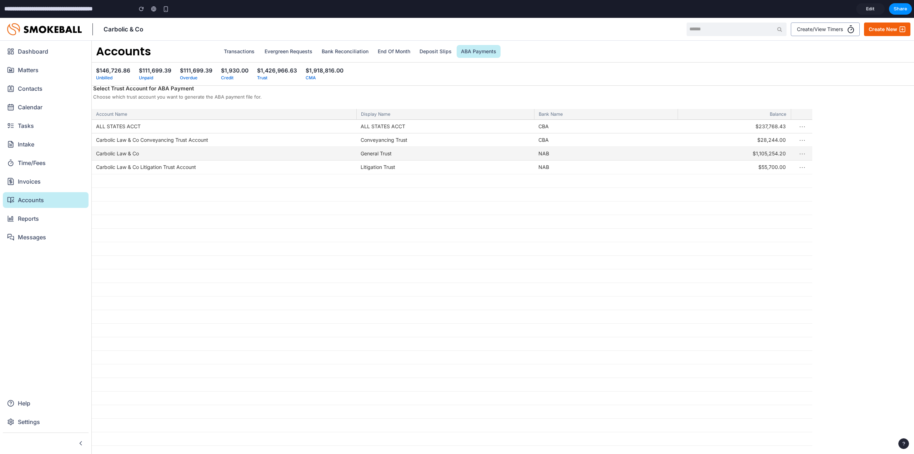
click at [801, 155] on button "⋯" at bounding box center [802, 153] width 12 height 16
click at [782, 159] on button "View History" at bounding box center [781, 168] width 53 height 21
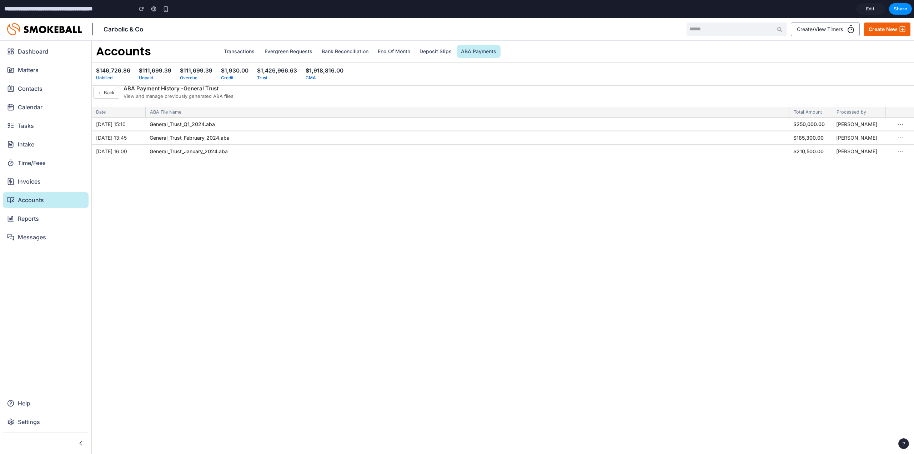
click at [106, 91] on button "← Back" at bounding box center [106, 93] width 26 height 12
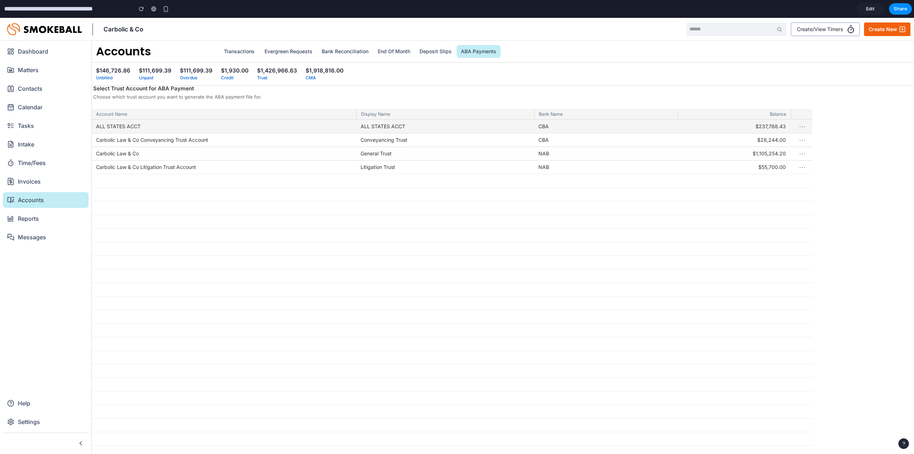
click at [801, 125] on button "⋯" at bounding box center [802, 126] width 12 height 16
click at [797, 131] on button "View History" at bounding box center [781, 141] width 53 height 21
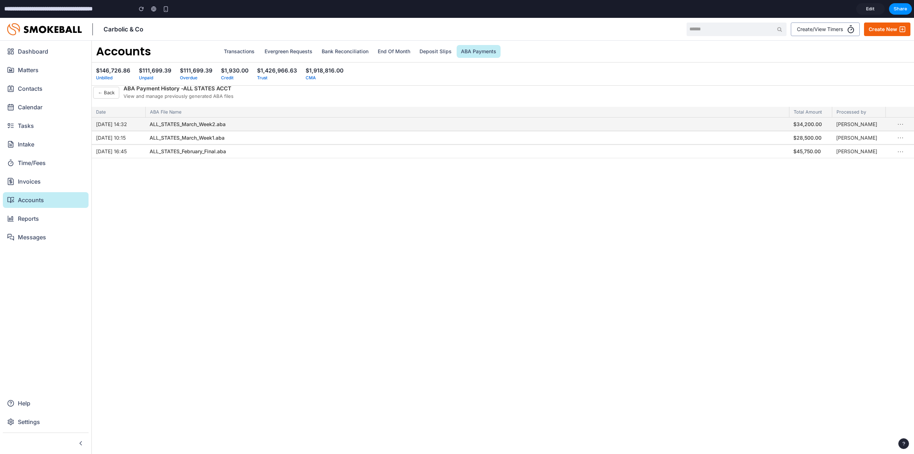
click at [900, 125] on button "⋯" at bounding box center [900, 124] width 12 height 16
click at [895, 130] on button "Reverse" at bounding box center [889, 138] width 42 height 21
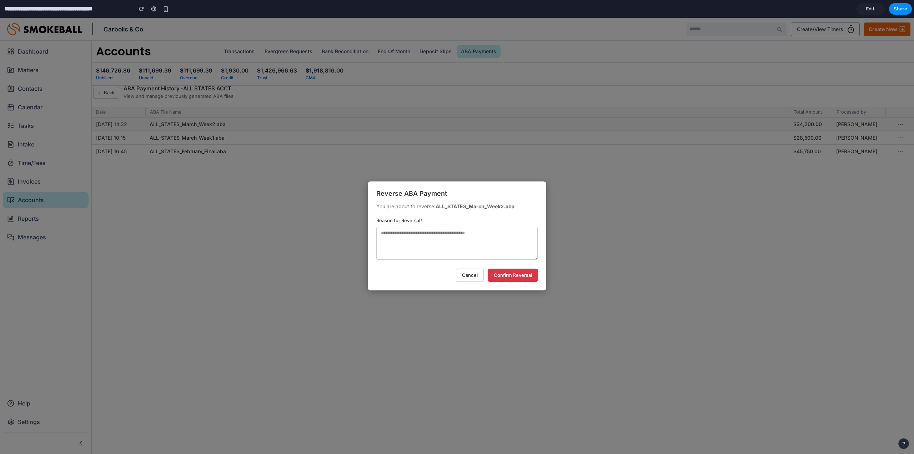
click at [494, 248] on textarea at bounding box center [456, 243] width 161 height 33
click at [453, 247] on textarea at bounding box center [456, 243] width 161 height 33
type textarea "********"
click at [523, 271] on button "Confirm Reversal" at bounding box center [513, 274] width 50 height 13
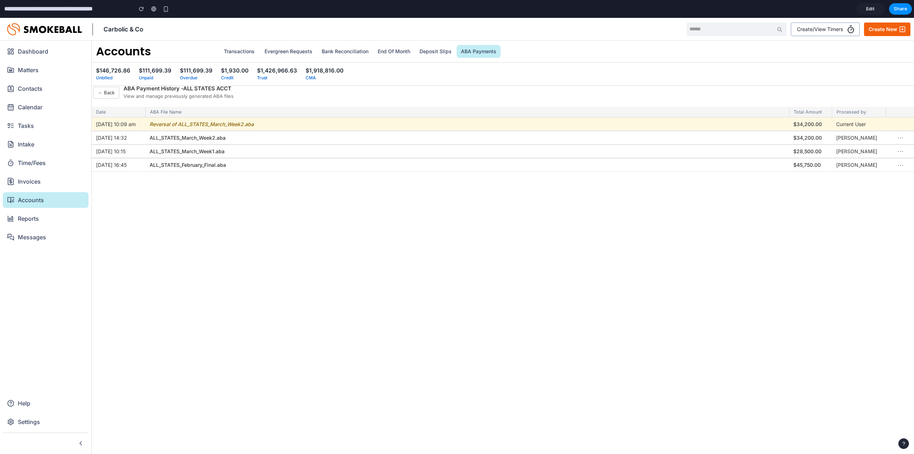
click at [110, 91] on button "← Back" at bounding box center [106, 93] width 26 height 12
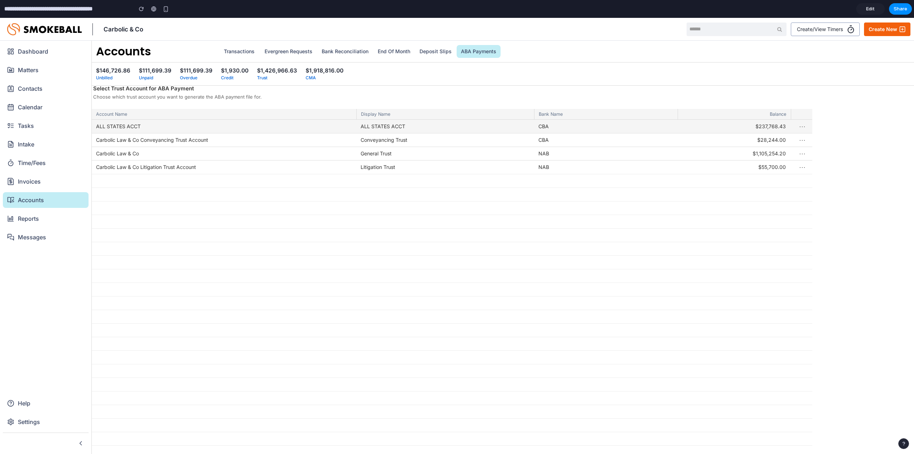
click at [801, 126] on button "⋯" at bounding box center [802, 126] width 12 height 16
click at [797, 132] on button "View History" at bounding box center [781, 141] width 53 height 21
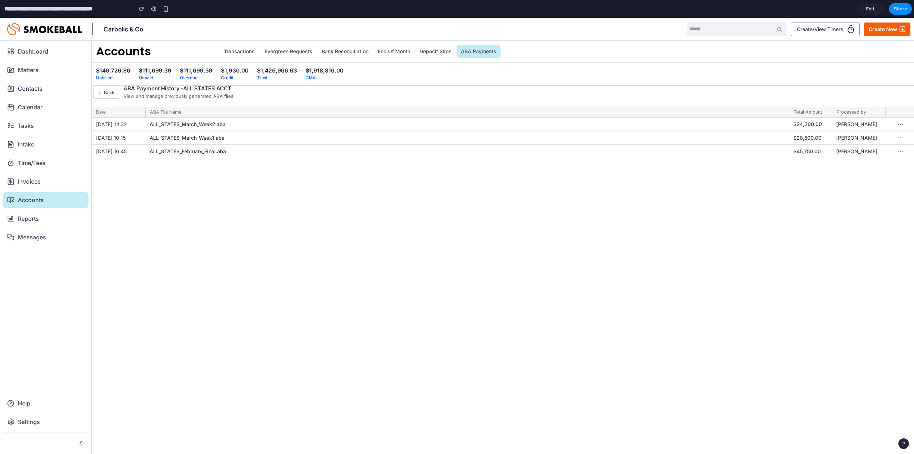
click at [96, 94] on button "← Back" at bounding box center [106, 93] width 26 height 12
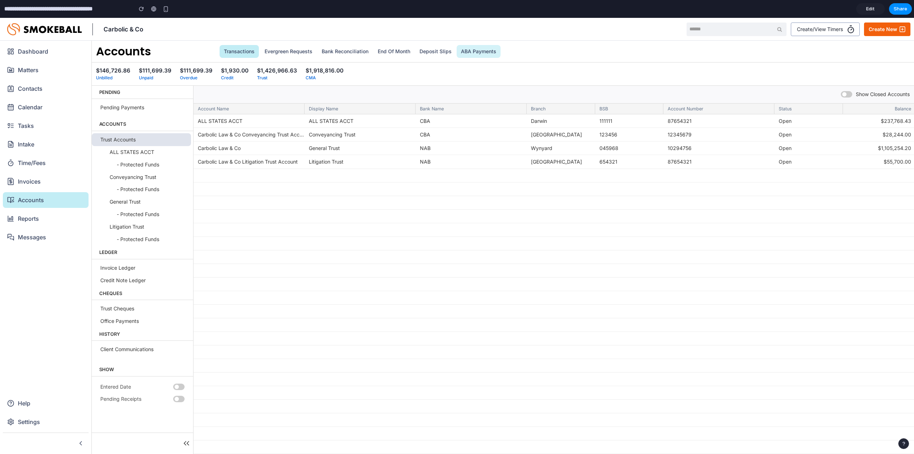
click at [488, 56] on link "ABA Payments" at bounding box center [478, 51] width 44 height 13
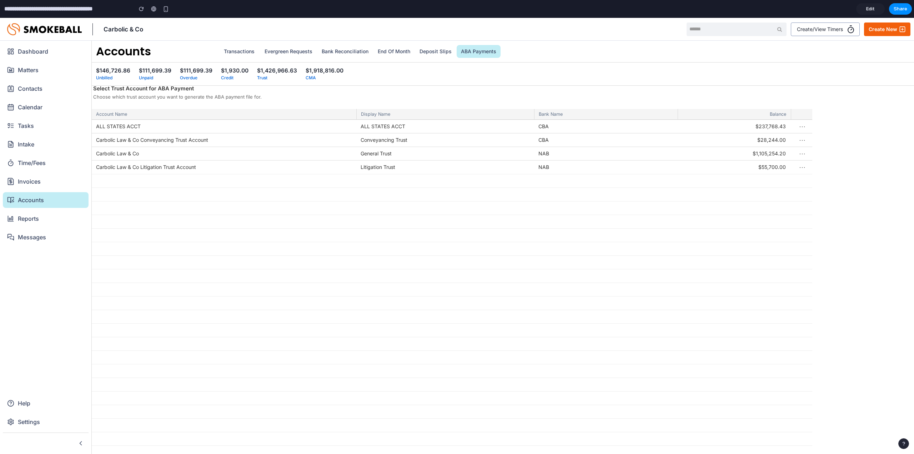
click at [873, 8] on span "Edit" at bounding box center [870, 8] width 9 height 7
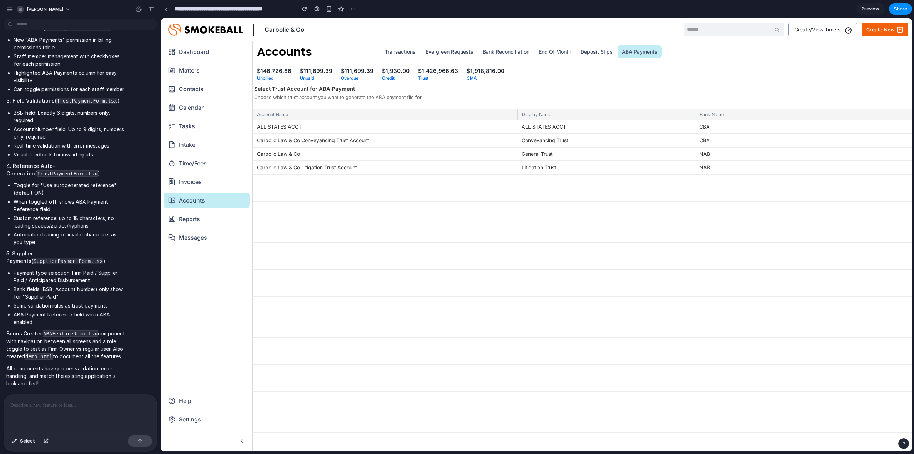
click at [86, 405] on p at bounding box center [80, 405] width 140 height 9
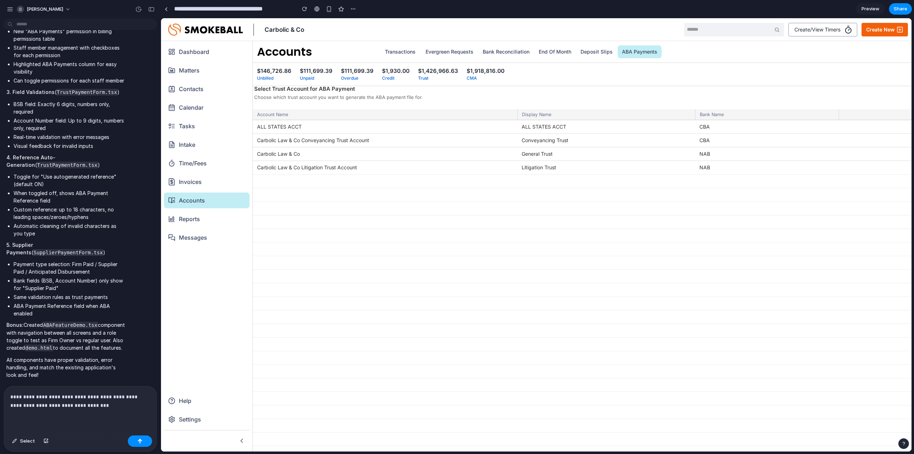
scroll to position [3190, 0]
click at [113, 412] on div "**********" at bounding box center [80, 409] width 153 height 46
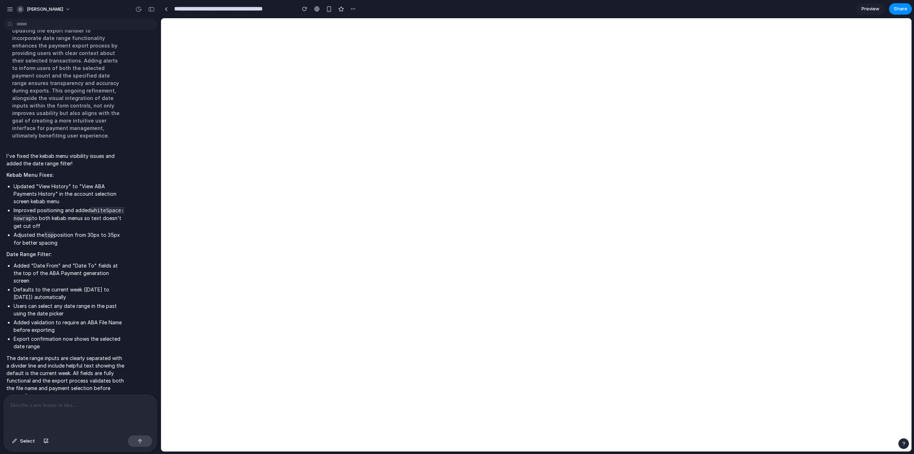
scroll to position [0, 0]
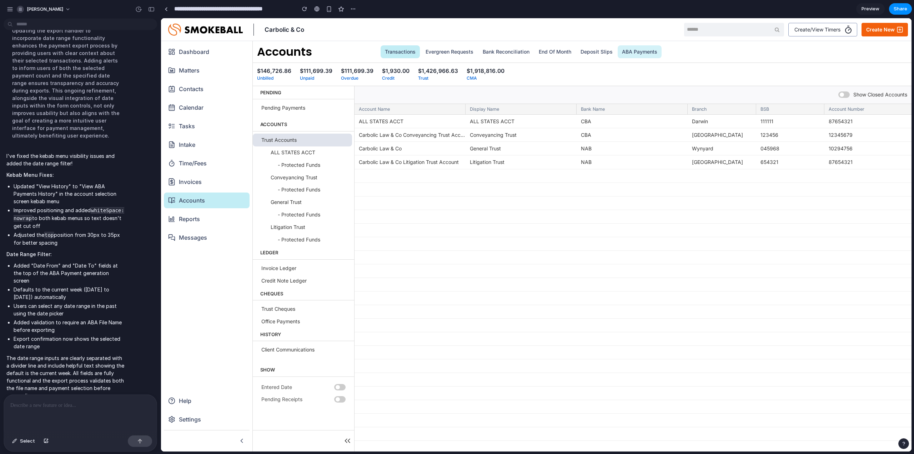
click at [628, 49] on link "ABA Payments" at bounding box center [639, 51] width 44 height 13
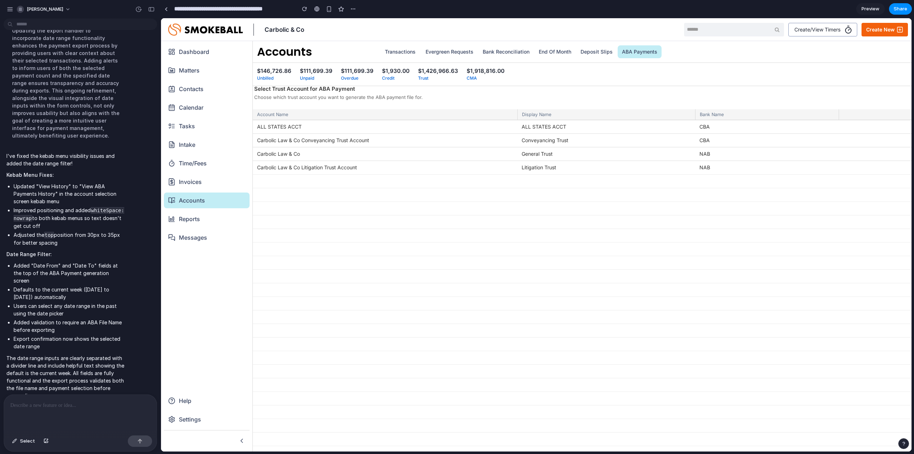
click at [114, 410] on div at bounding box center [80, 413] width 153 height 38
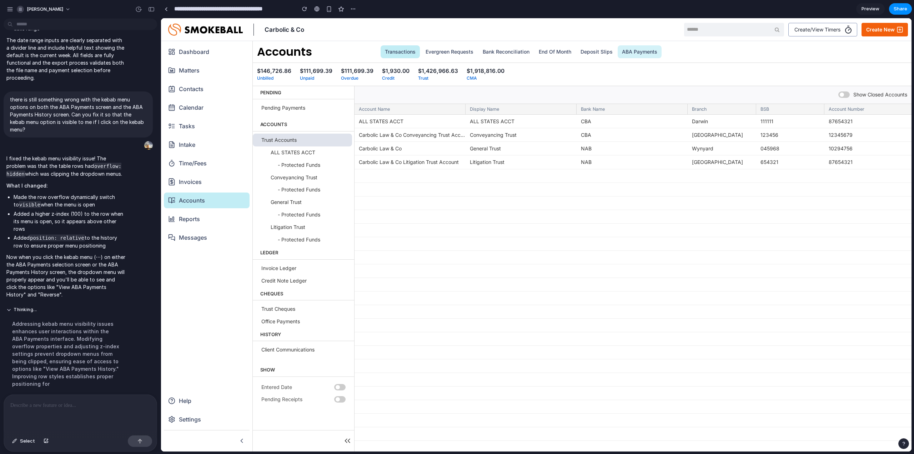
click at [639, 53] on link "ABA Payments" at bounding box center [639, 51] width 44 height 13
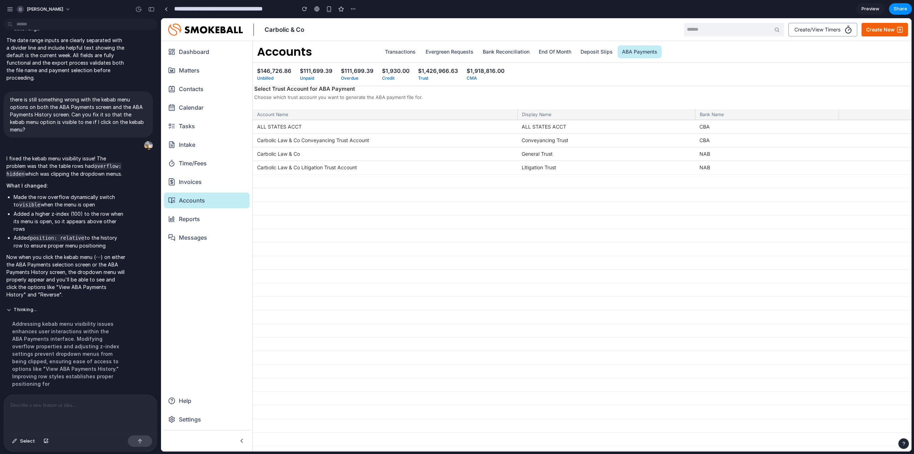
click at [79, 408] on div at bounding box center [80, 413] width 153 height 38
click at [149, 407] on div "**********" at bounding box center [80, 404] width 153 height 55
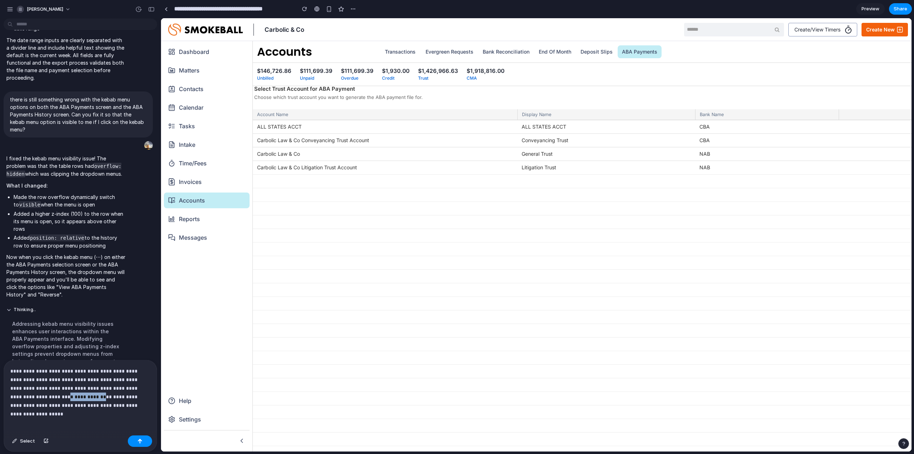
drag, startPoint x: 84, startPoint y: 395, endPoint x: 54, endPoint y: 394, distance: 30.4
click at [45, 394] on p "**********" at bounding box center [78, 388] width 137 height 43
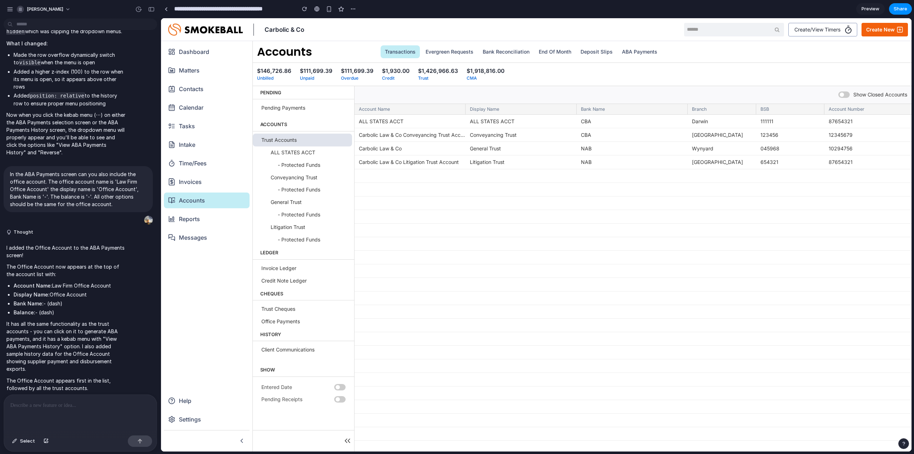
click at [87, 411] on div at bounding box center [80, 413] width 153 height 38
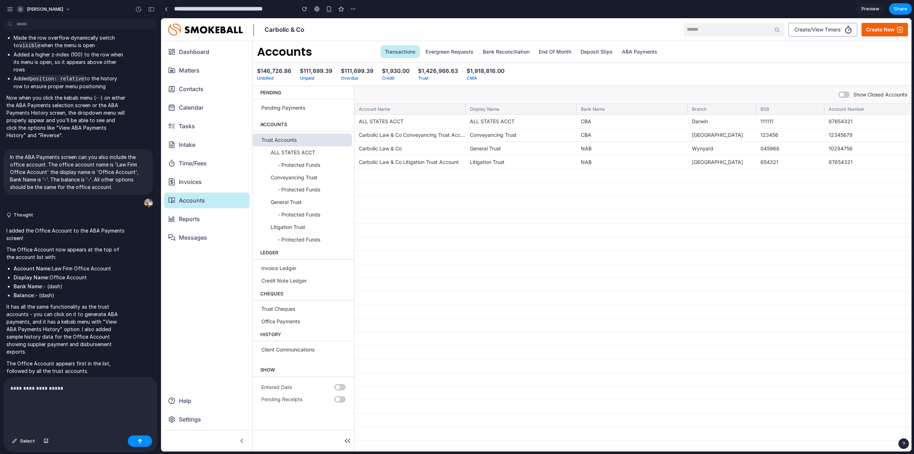
scroll to position [4057, 0]
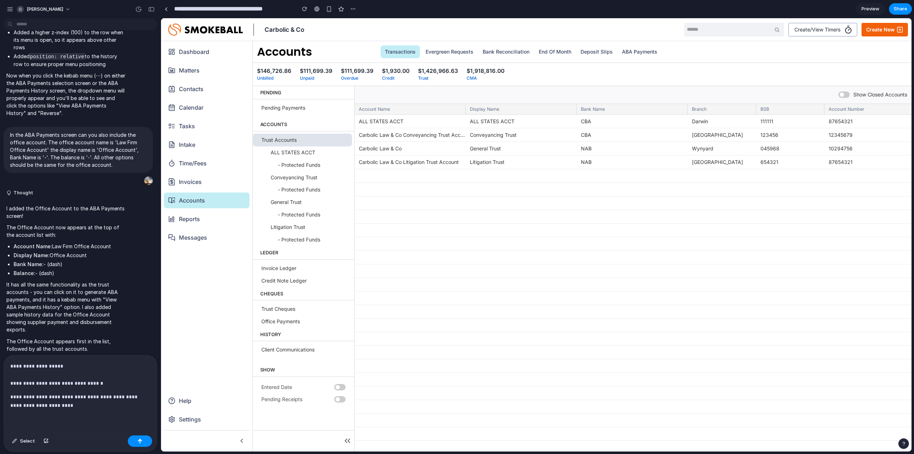
click at [9, 380] on div "**********" at bounding box center [80, 393] width 153 height 77
click at [80, 412] on div "**********" at bounding box center [80, 393] width 153 height 77
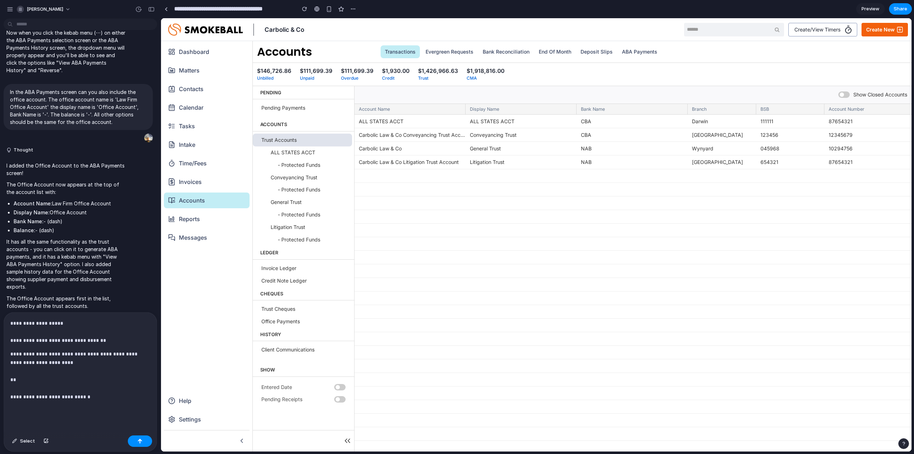
scroll to position [4091, 0]
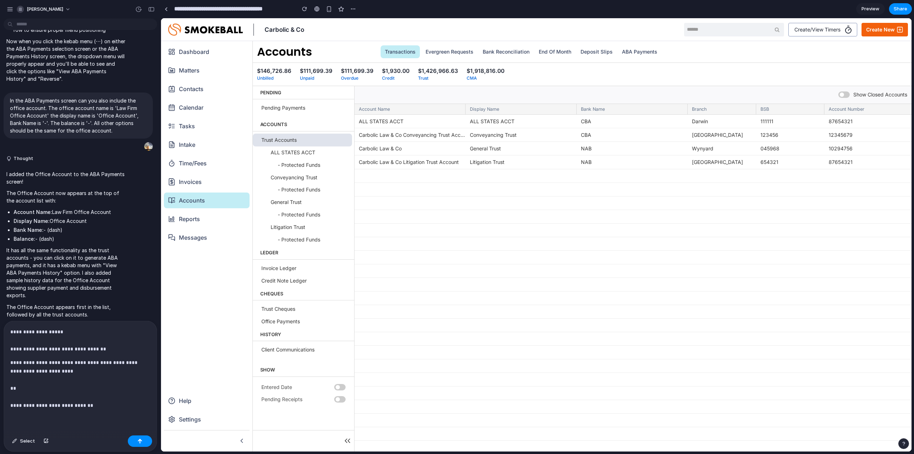
click at [98, 401] on p "**********" at bounding box center [78, 383] width 137 height 51
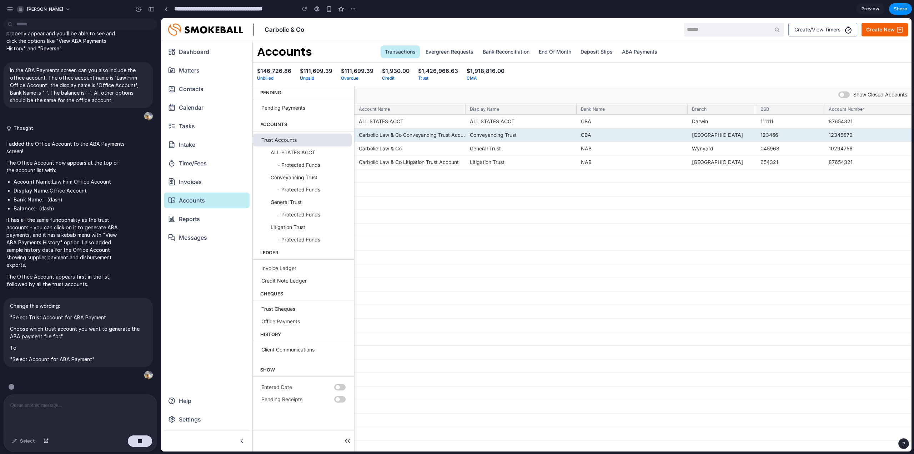
scroll to position [0, 0]
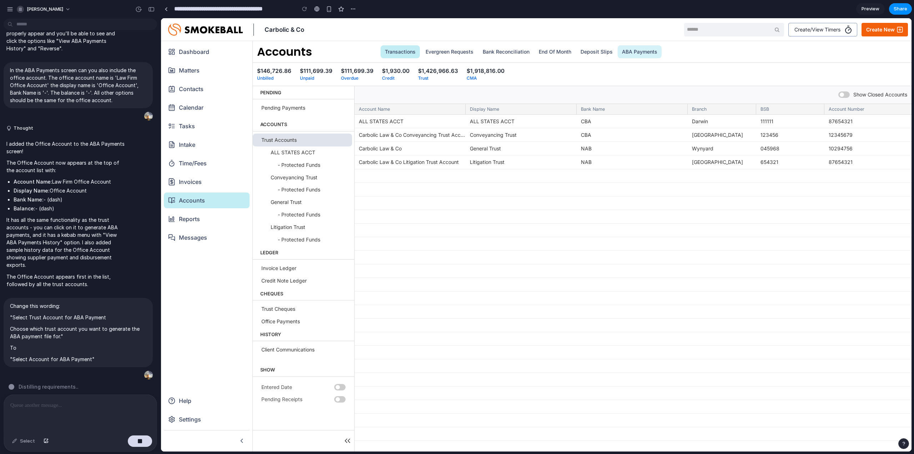
click at [633, 51] on link "ABA Payments" at bounding box center [639, 51] width 44 height 13
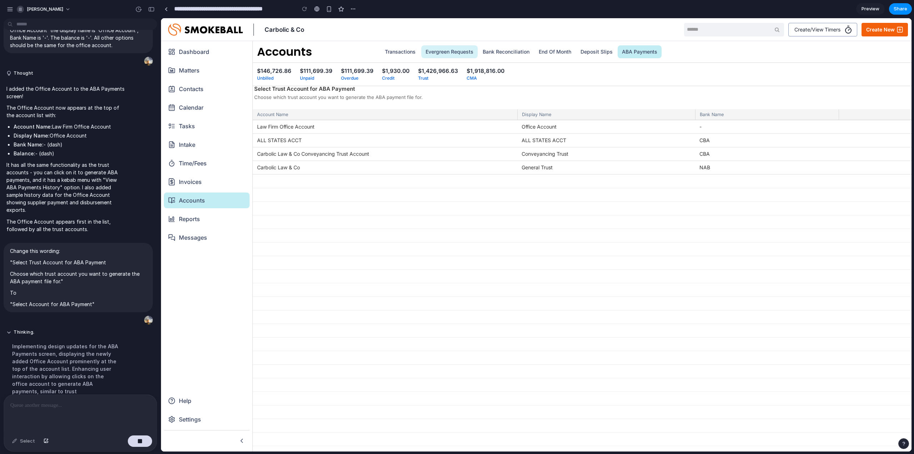
click at [437, 47] on link "Evergreen Requests" at bounding box center [449, 51] width 56 height 13
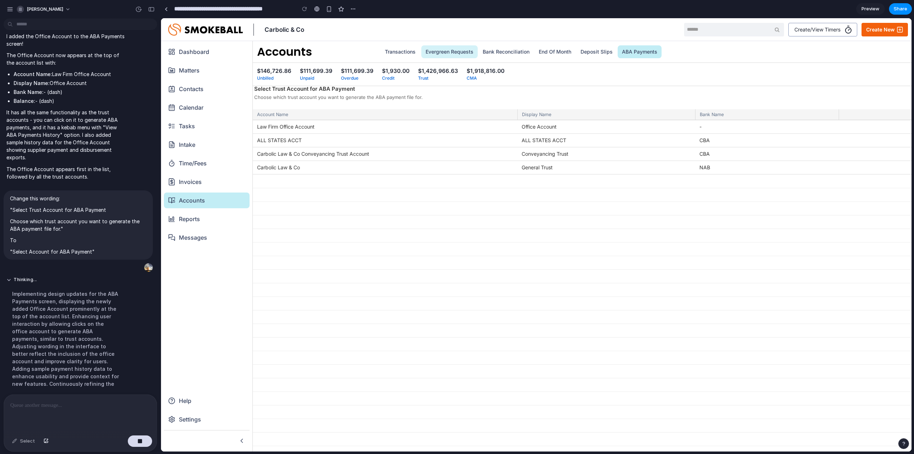
scroll to position [4260, 0]
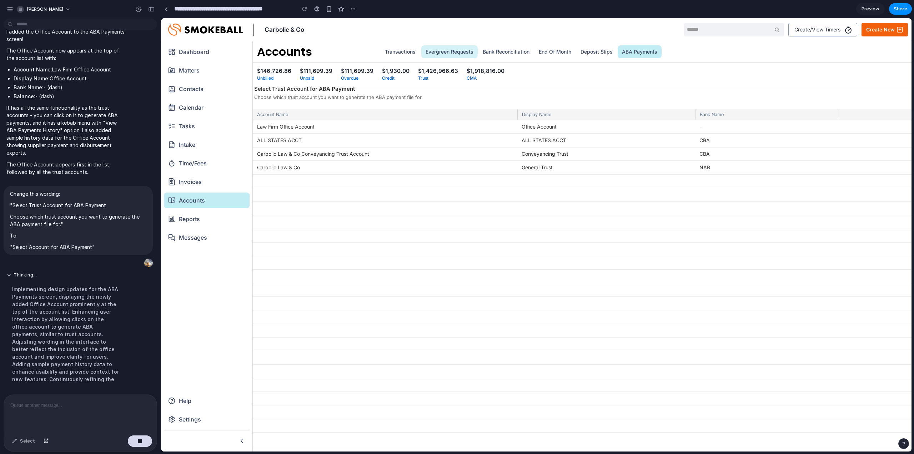
click at [438, 50] on link "Evergreen Requests" at bounding box center [449, 51] width 56 height 13
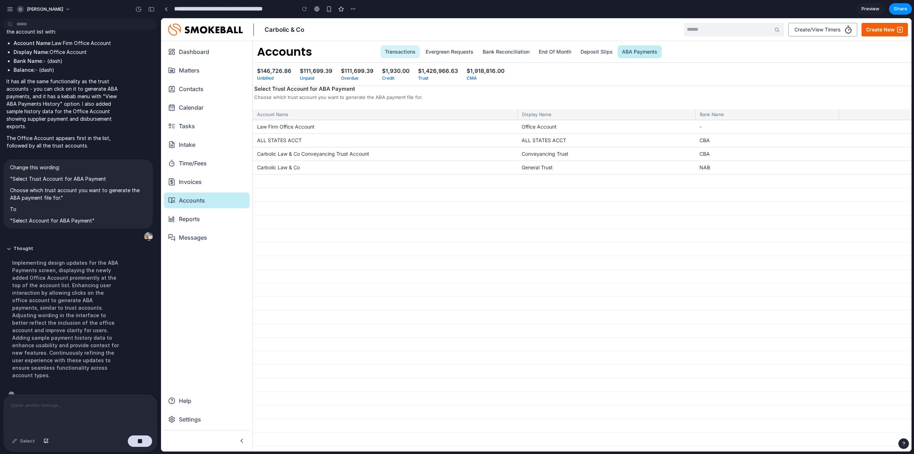
click at [387, 54] on link "Transactions" at bounding box center [399, 51] width 39 height 13
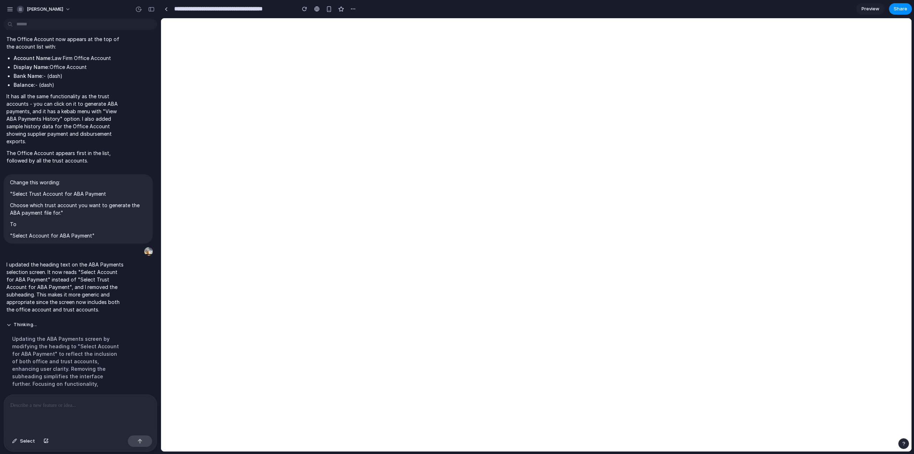
scroll to position [0, 0]
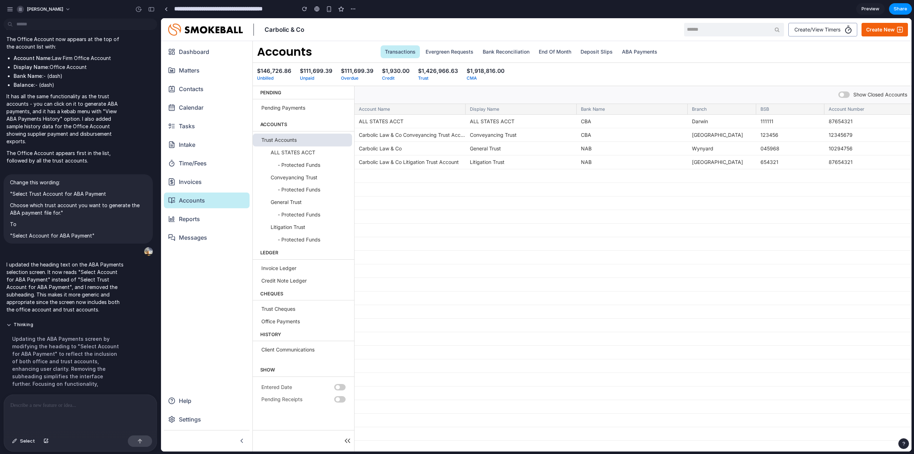
click at [56, 411] on div at bounding box center [80, 413] width 153 height 38
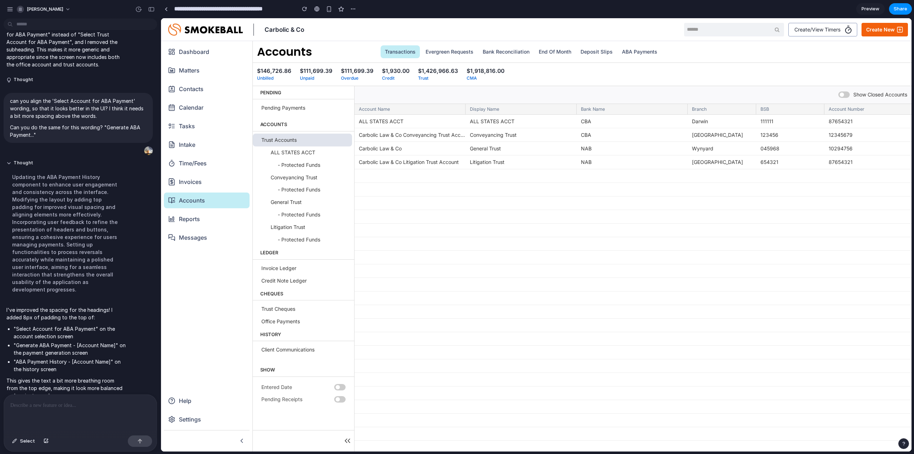
click at [82, 419] on div at bounding box center [80, 413] width 153 height 38
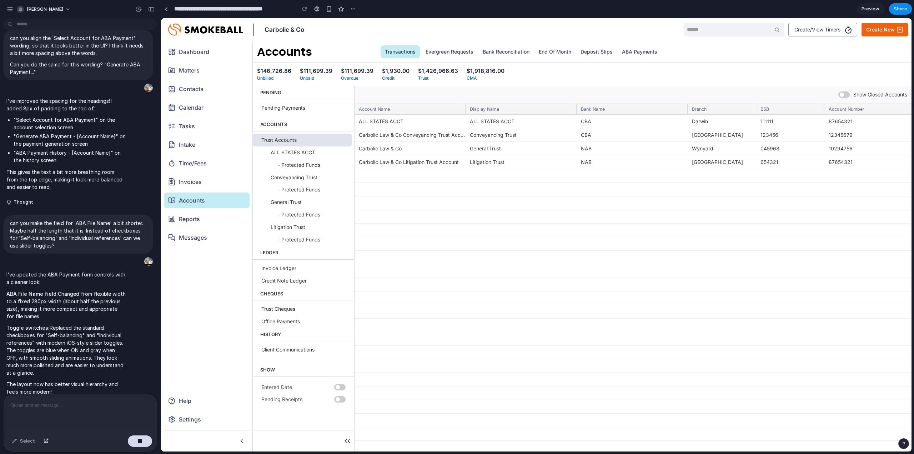
scroll to position [4801, 0]
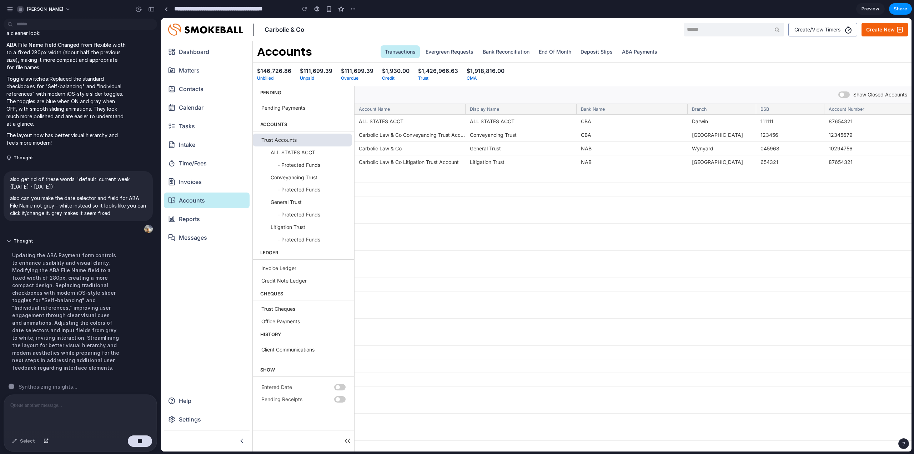
click at [141, 402] on p at bounding box center [78, 405] width 137 height 9
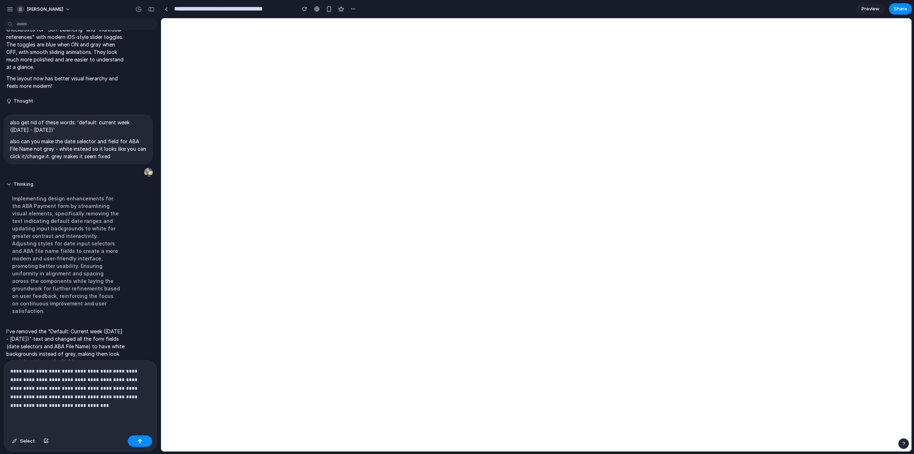
scroll to position [0, 0]
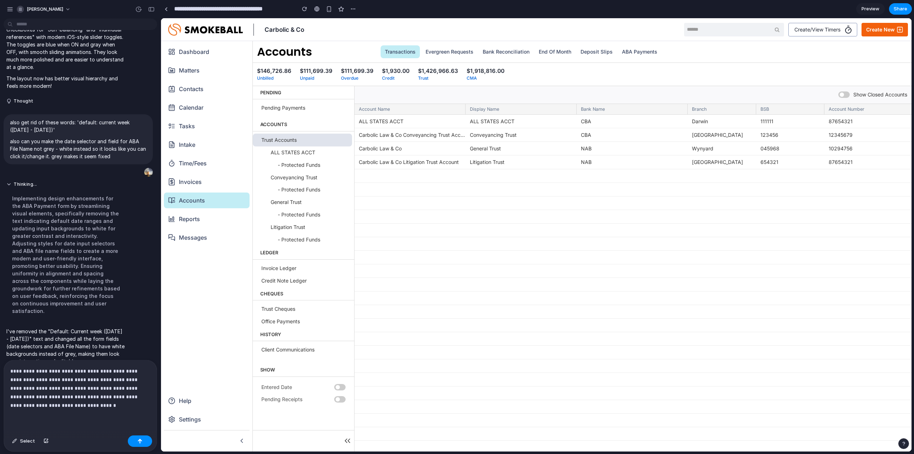
click at [67, 401] on p "**********" at bounding box center [78, 388] width 137 height 43
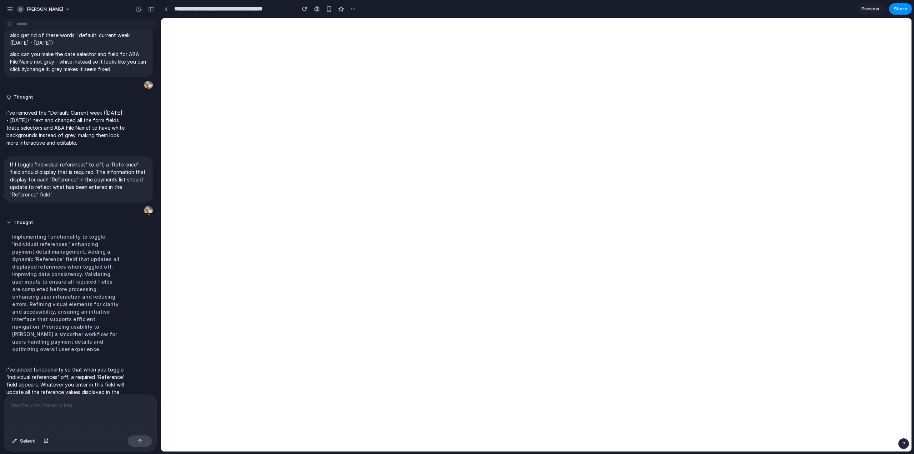
scroll to position [4907, 0]
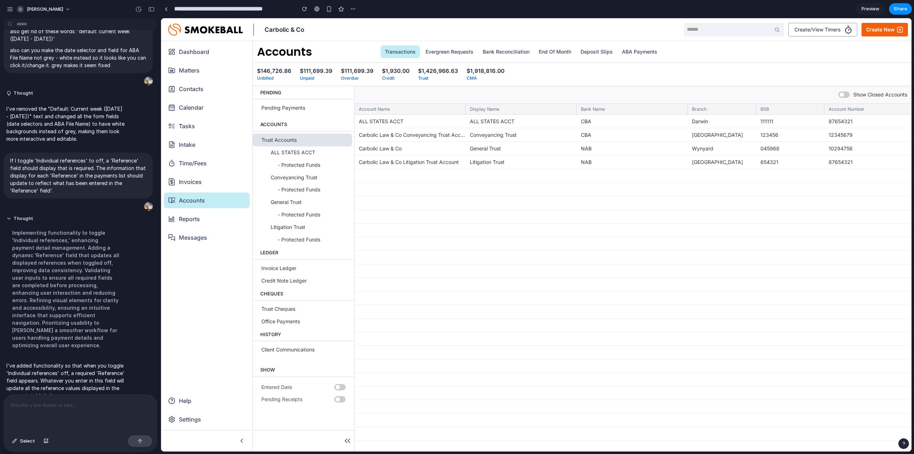
click at [106, 412] on div at bounding box center [80, 413] width 153 height 38
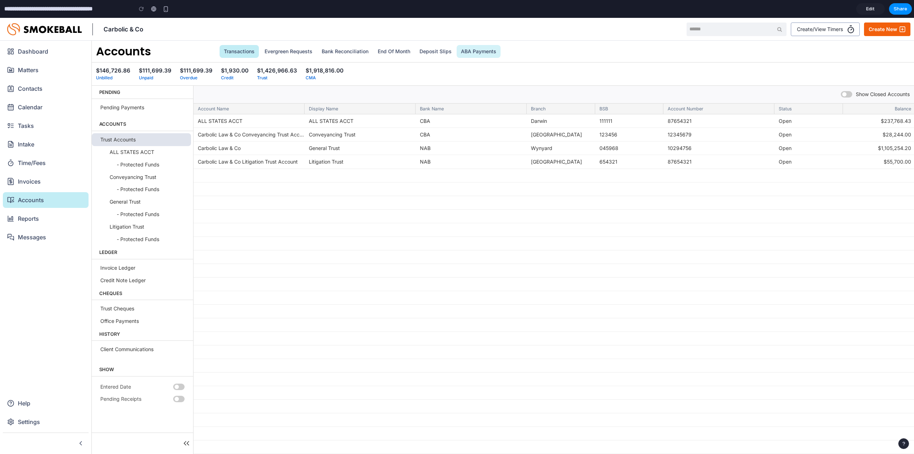
click at [479, 54] on link "ABA Payments" at bounding box center [478, 51] width 44 height 13
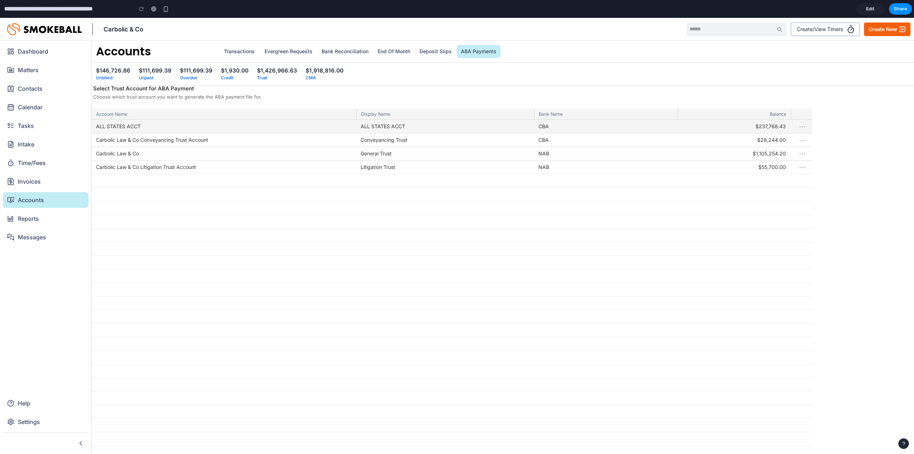
click at [798, 125] on button "⋯" at bounding box center [802, 126] width 12 height 16
click at [798, 126] on div at bounding box center [452, 298] width 720 height 357
click at [750, 124] on div "$237,768.43" at bounding box center [733, 127] width 104 height 14
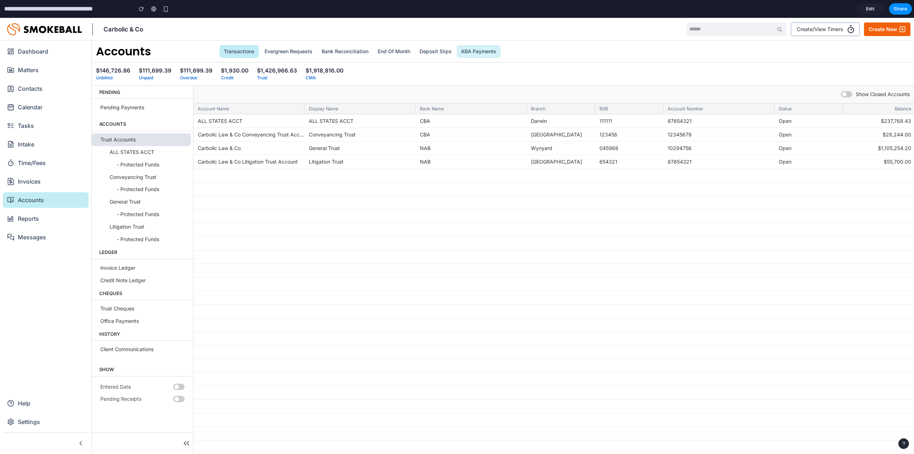
click at [468, 51] on link "ABA Payments" at bounding box center [478, 51] width 44 height 13
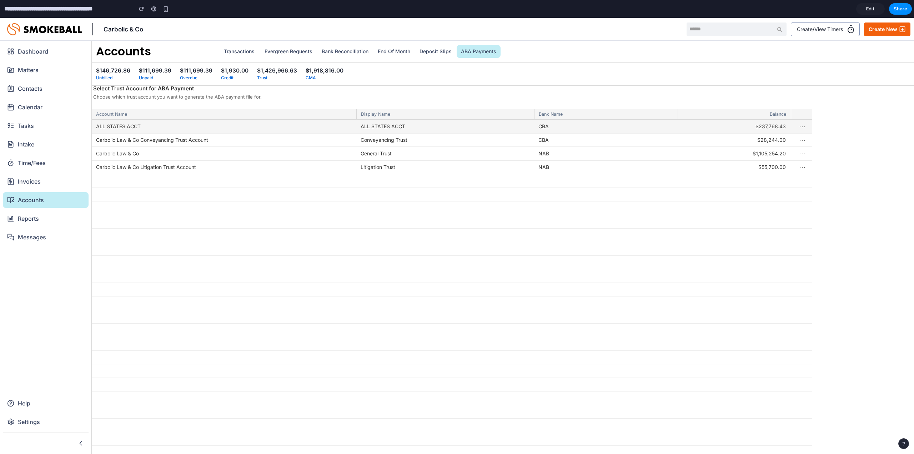
click at [804, 127] on button "⋯" at bounding box center [802, 126] width 12 height 16
click at [804, 127] on div at bounding box center [452, 298] width 720 height 357
click at [806, 168] on button "⋯" at bounding box center [802, 167] width 12 height 16
click at [634, 126] on div at bounding box center [452, 298] width 720 height 357
click at [634, 126] on div "CBA" at bounding box center [605, 127] width 143 height 14
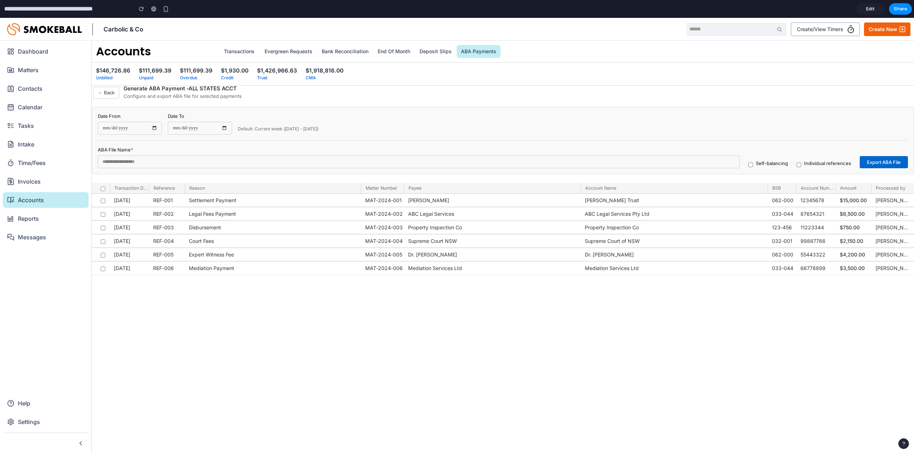
click at [155, 128] on input "**********" at bounding box center [130, 128] width 64 height 13
click at [114, 124] on input "**********" at bounding box center [130, 128] width 64 height 13
drag, startPoint x: 118, startPoint y: 130, endPoint x: 124, endPoint y: 133, distance: 6.6
click at [118, 130] on input "**********" at bounding box center [130, 128] width 64 height 13
click at [342, 132] on div "**********" at bounding box center [503, 127] width 810 height 28
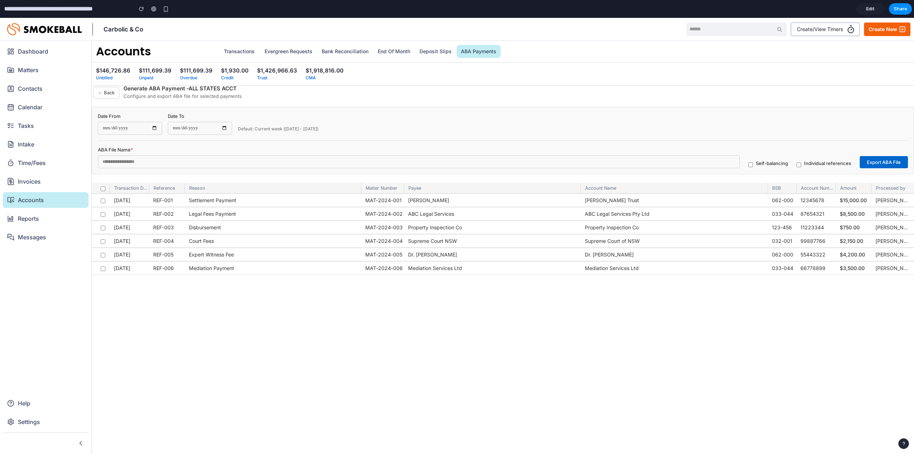
click at [104, 97] on button "← Back" at bounding box center [106, 93] width 26 height 12
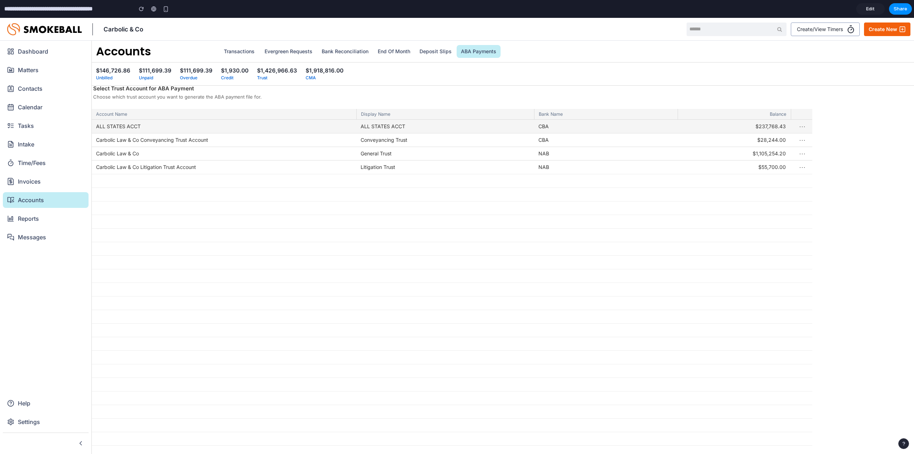
click at [802, 128] on button "⋯" at bounding box center [802, 126] width 12 height 16
click at [793, 132] on div "View ABA Payments History" at bounding box center [771, 142] width 74 height 21
click at [791, 132] on div "⋯ View ABA Payments History" at bounding box center [801, 127] width 21 height 14
click at [789, 133] on button "View ABA Payments History" at bounding box center [772, 142] width 74 height 21
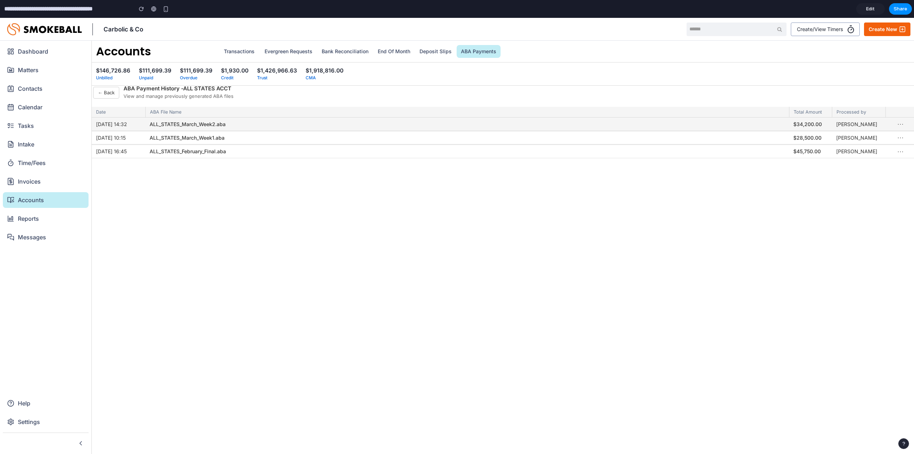
click at [900, 125] on button "⋯" at bounding box center [900, 124] width 12 height 16
click at [464, 261] on div at bounding box center [457, 236] width 914 height 436
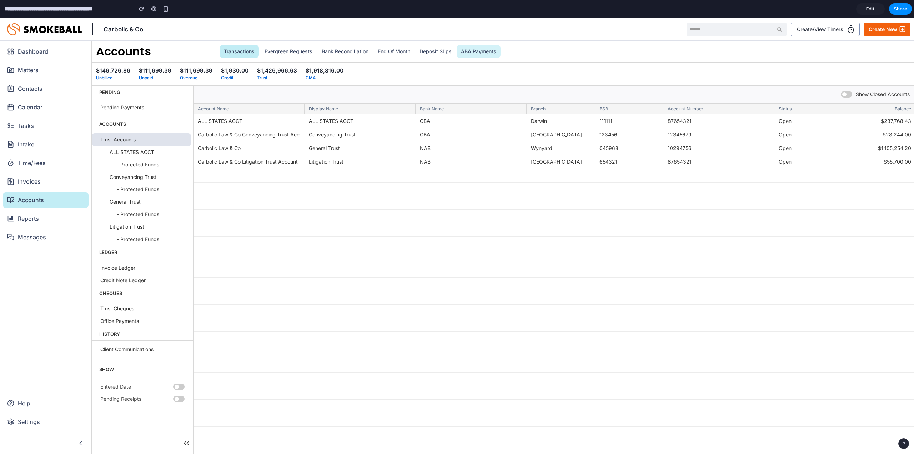
click at [485, 50] on link "ABA Payments" at bounding box center [478, 51] width 44 height 13
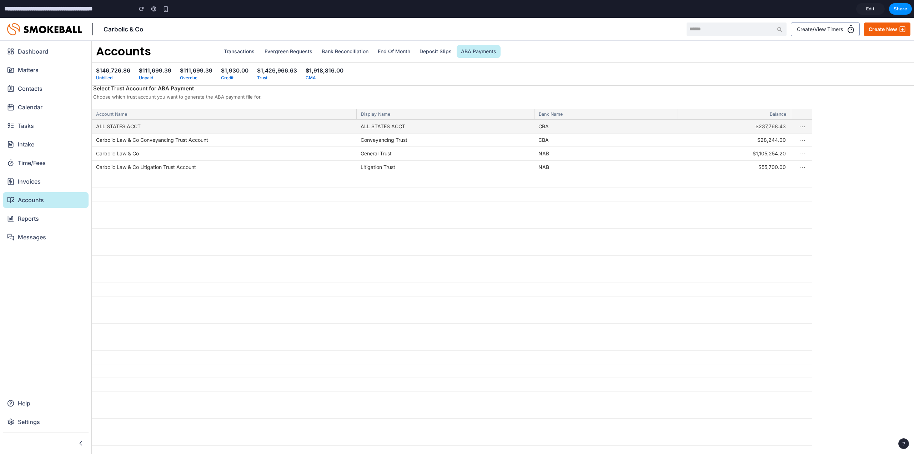
click at [801, 127] on button "⋯" at bounding box center [802, 126] width 12 height 16
click at [676, 298] on div at bounding box center [452, 298] width 720 height 357
click at [526, 127] on div "ALL STATES ACCT" at bounding box center [445, 127] width 178 height 14
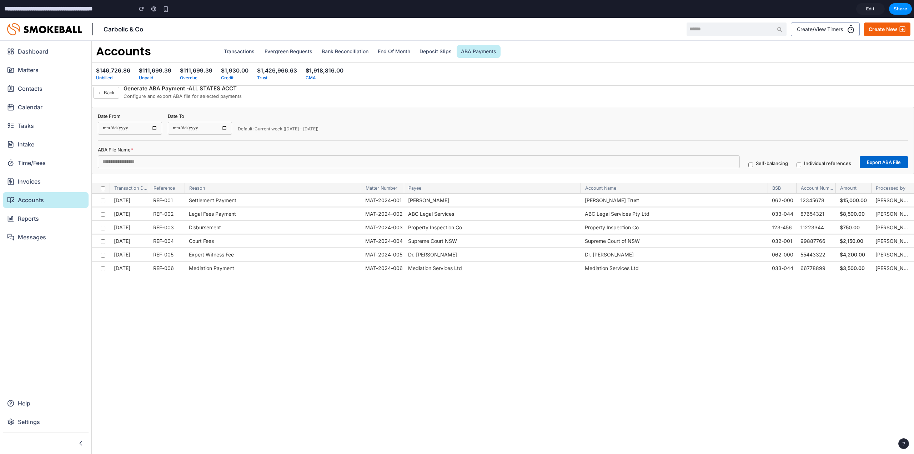
click at [148, 125] on input "**********" at bounding box center [130, 128] width 64 height 13
click at [113, 96] on button "← Back" at bounding box center [106, 93] width 26 height 12
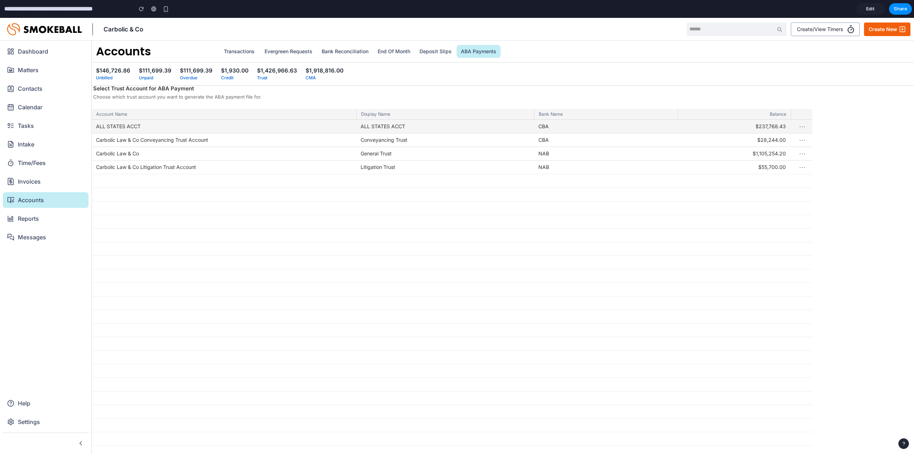
click at [803, 125] on button "⋯" at bounding box center [802, 126] width 12 height 16
click at [791, 137] on button "View ABA Payments History" at bounding box center [772, 142] width 74 height 21
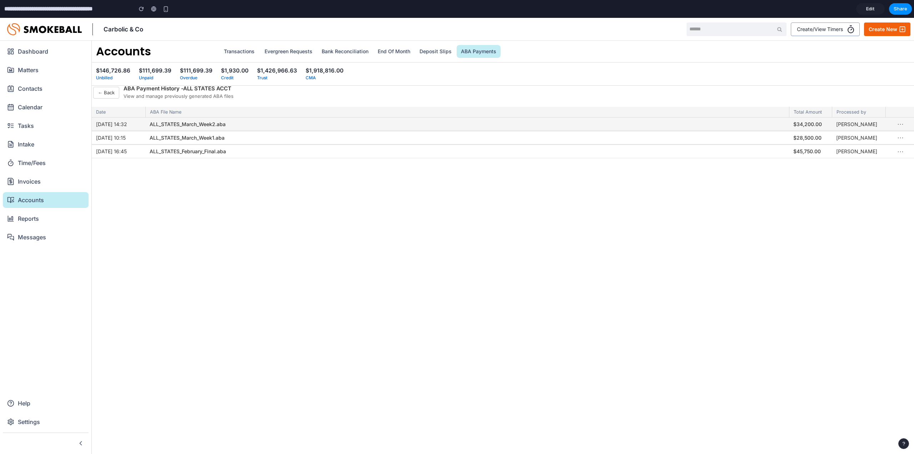
click at [900, 123] on button "⋯" at bounding box center [900, 124] width 12 height 16
click at [900, 123] on div at bounding box center [457, 236] width 914 height 436
click at [113, 90] on button "← Back" at bounding box center [106, 93] width 26 height 12
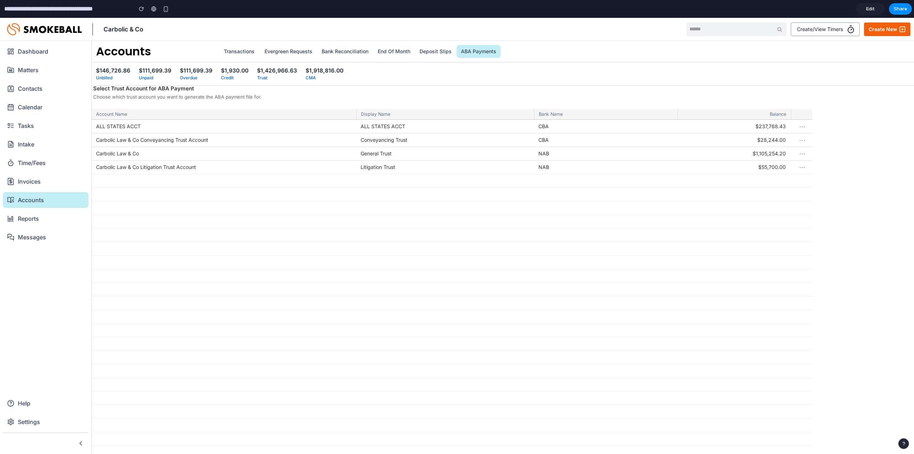
click at [488, 55] on link "ABA Payments" at bounding box center [478, 51] width 44 height 13
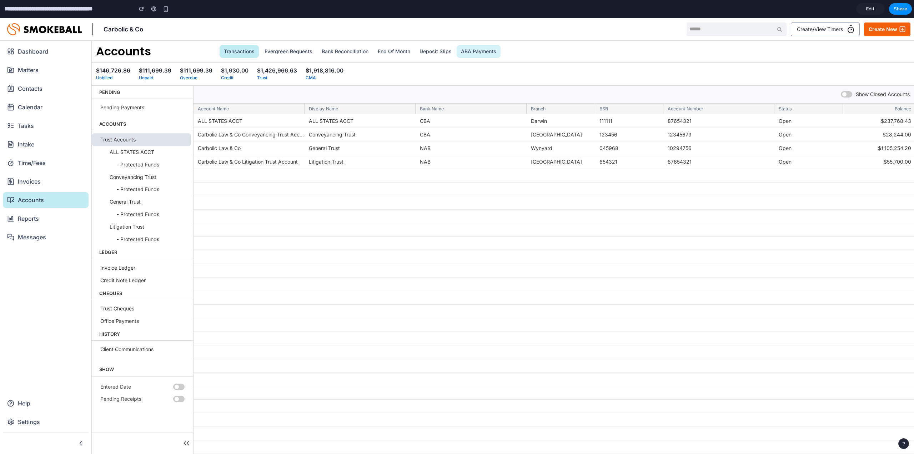
click at [470, 49] on link "ABA Payments" at bounding box center [478, 51] width 44 height 13
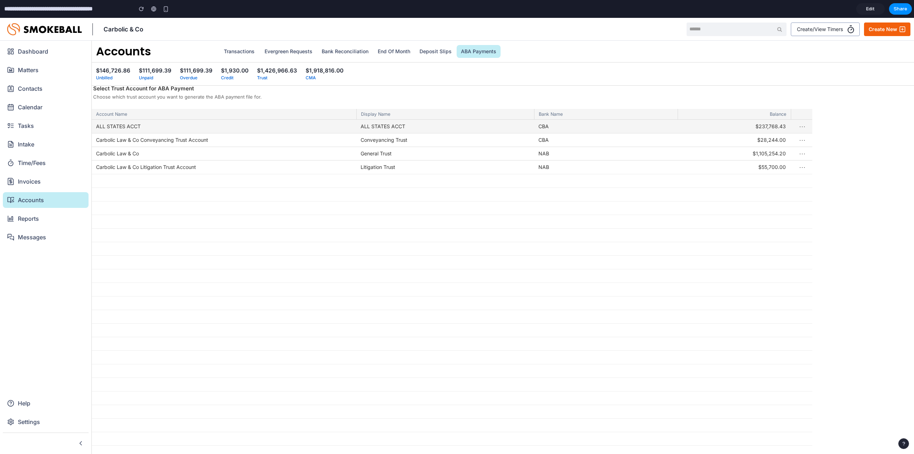
click at [801, 125] on button "⋯" at bounding box center [802, 126] width 12 height 16
click at [801, 125] on div at bounding box center [452, 298] width 720 height 357
click at [783, 125] on div "$237,768.43" at bounding box center [733, 127] width 104 height 14
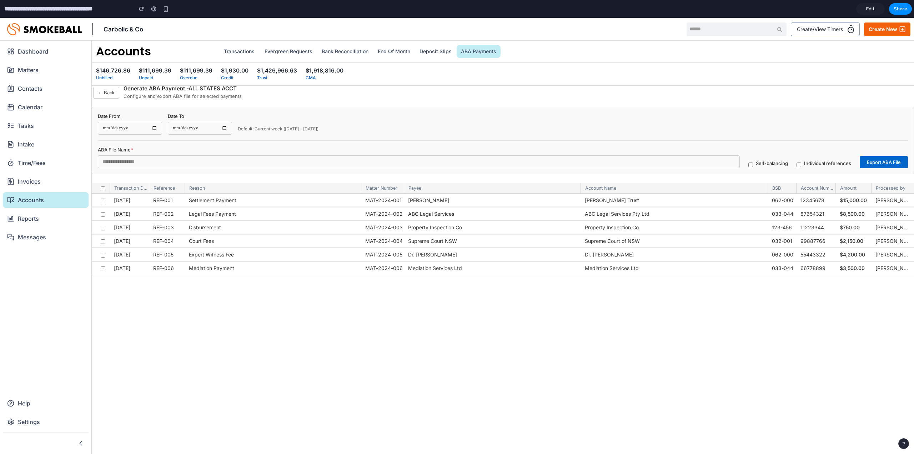
click at [105, 189] on div at bounding box center [101, 188] width 18 height 11
click at [811, 164] on label "Individual references" at bounding box center [827, 163] width 47 height 7
click at [753, 165] on div "Self-balancing" at bounding box center [768, 164] width 40 height 9
click at [153, 125] on input "**********" at bounding box center [130, 128] width 64 height 13
type input "**********"
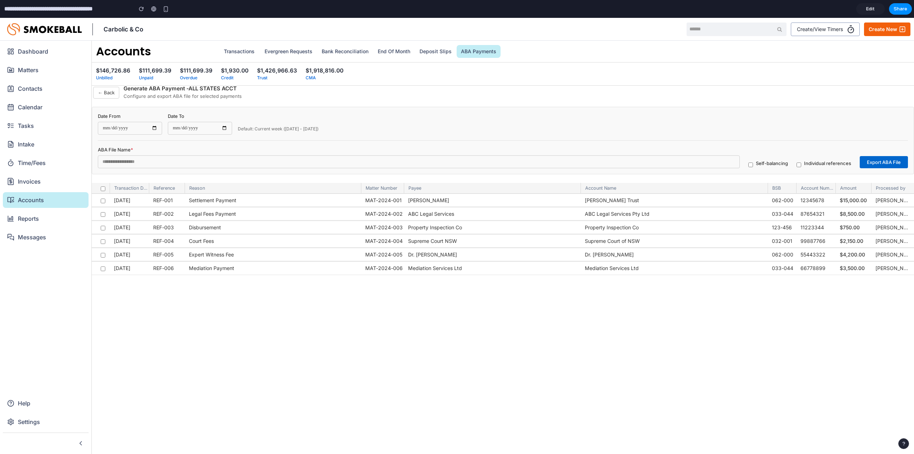
click at [226, 127] on input "**********" at bounding box center [200, 128] width 64 height 13
type input "**********"
click at [222, 126] on input "**********" at bounding box center [200, 128] width 64 height 13
drag, startPoint x: 292, startPoint y: 145, endPoint x: 252, endPoint y: 138, distance: 40.6
click at [292, 145] on div "**********" at bounding box center [503, 140] width 822 height 67
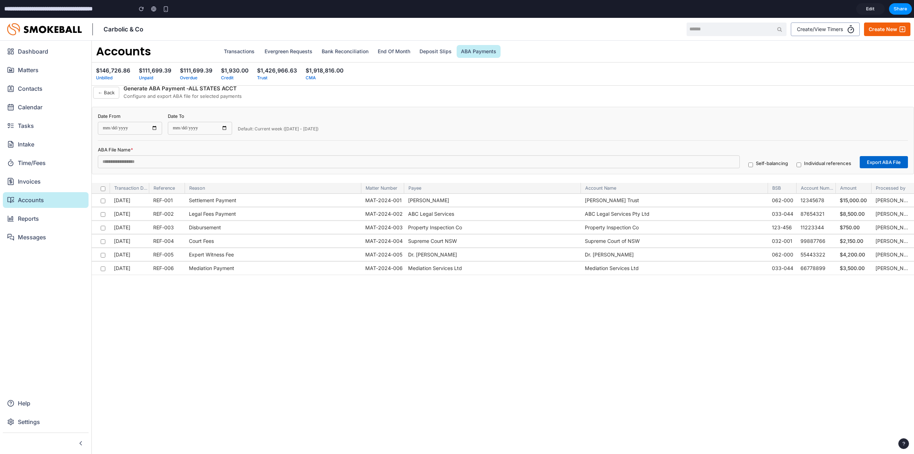
click at [104, 92] on button "← Back" at bounding box center [106, 93] width 26 height 12
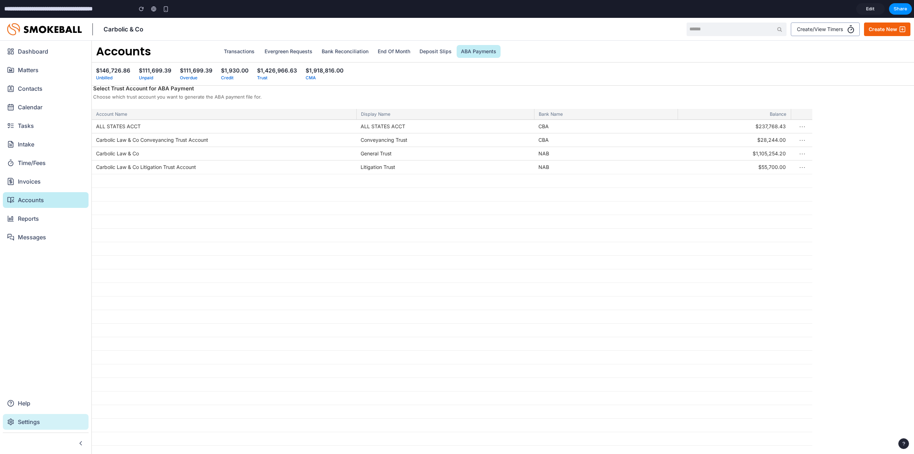
click at [70, 421] on div "Settings" at bounding box center [45, 422] width 77 height 10
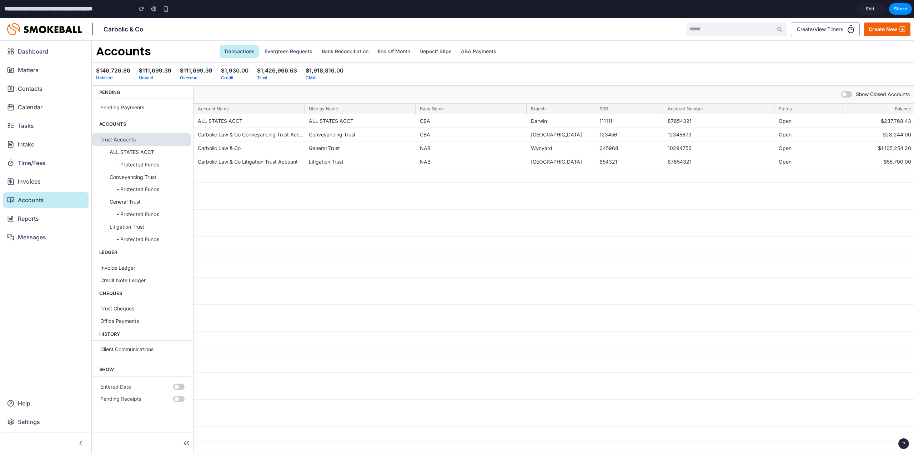
drag, startPoint x: 477, startPoint y: 40, endPoint x: 480, endPoint y: 44, distance: 4.8
click at [477, 40] on div "Carbolic & Co Create/View Timers Create New" at bounding box center [457, 29] width 914 height 23
click at [480, 49] on link "ABA Payments" at bounding box center [478, 51] width 44 height 13
click at [496, 52] on link "ABA Payments" at bounding box center [478, 51] width 44 height 13
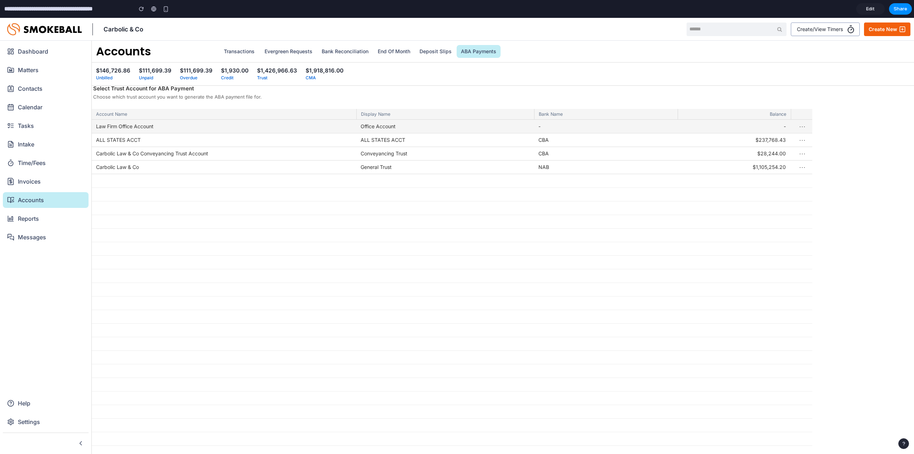
click at [192, 130] on div "Law Firm Office Account" at bounding box center [224, 127] width 264 height 14
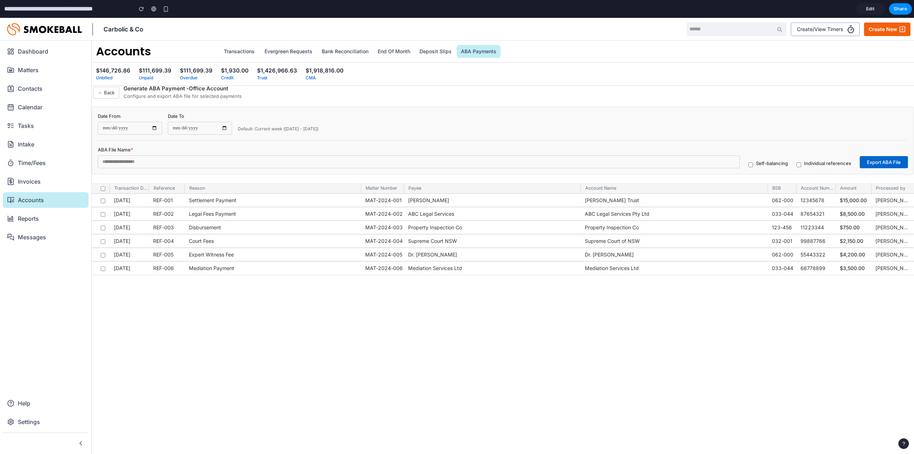
click at [108, 91] on button "← Back" at bounding box center [106, 93] width 26 height 12
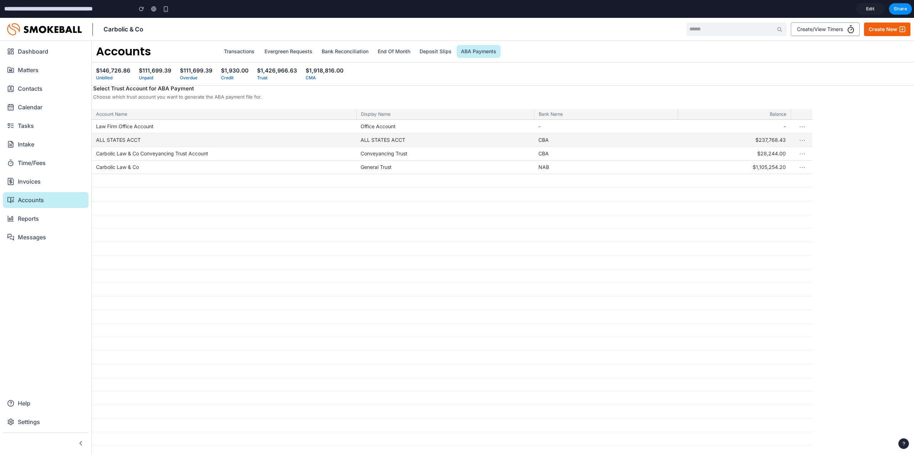
click at [223, 137] on div "ALL STATES ACCT" at bounding box center [224, 140] width 264 height 14
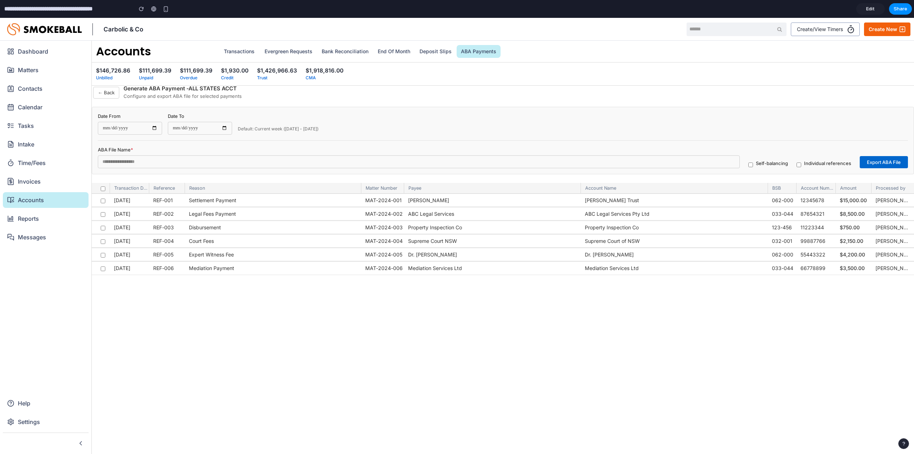
click at [101, 94] on button "← Back" at bounding box center [106, 93] width 26 height 12
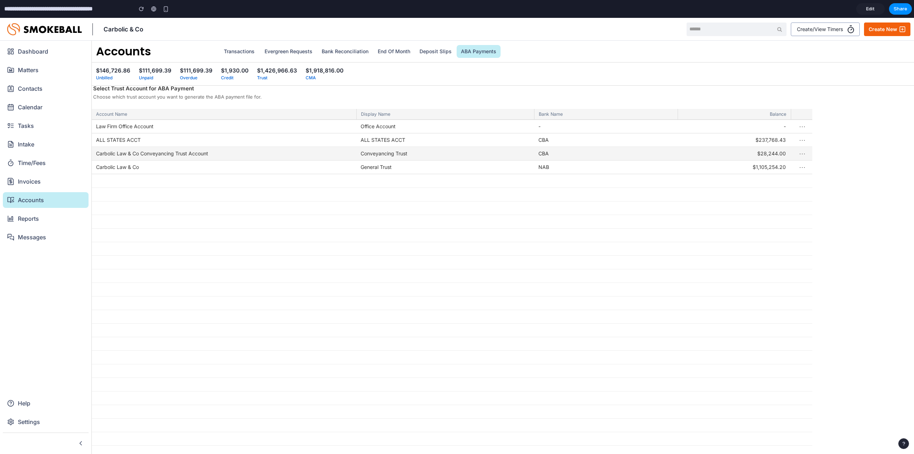
click at [154, 158] on div "Carbolic Law & Co Conveyancing Trust Account" at bounding box center [224, 154] width 264 height 14
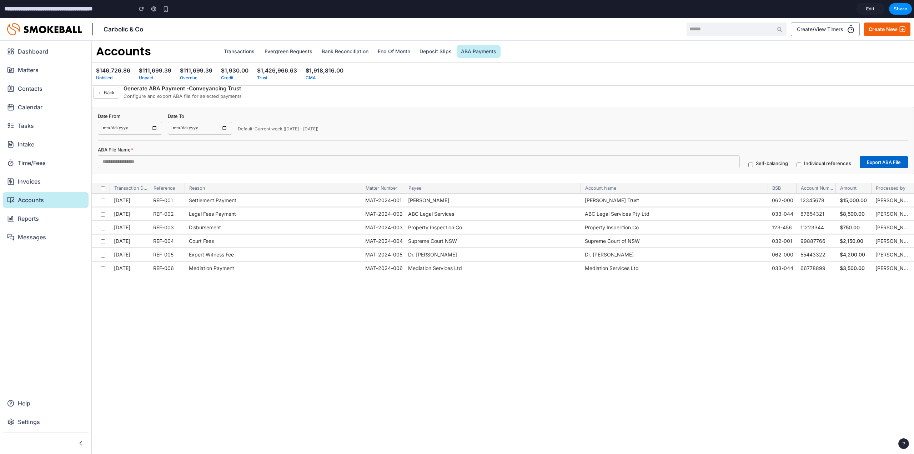
click at [115, 94] on button "← Back" at bounding box center [106, 93] width 26 height 12
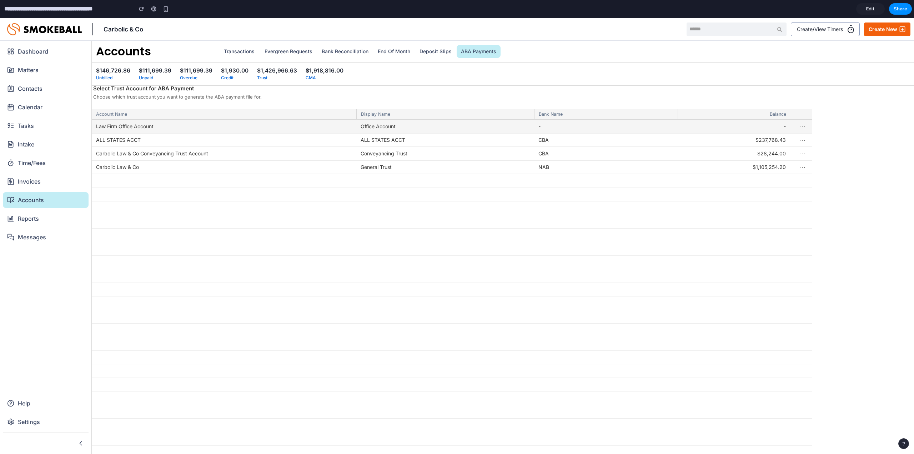
click at [803, 127] on button "⋯" at bounding box center [802, 126] width 12 height 16
click at [803, 127] on div at bounding box center [452, 298] width 720 height 357
click at [805, 167] on button "⋯" at bounding box center [802, 166] width 12 height 16
click at [802, 166] on div at bounding box center [452, 298] width 720 height 357
click at [803, 126] on button "⋯" at bounding box center [802, 126] width 12 height 16
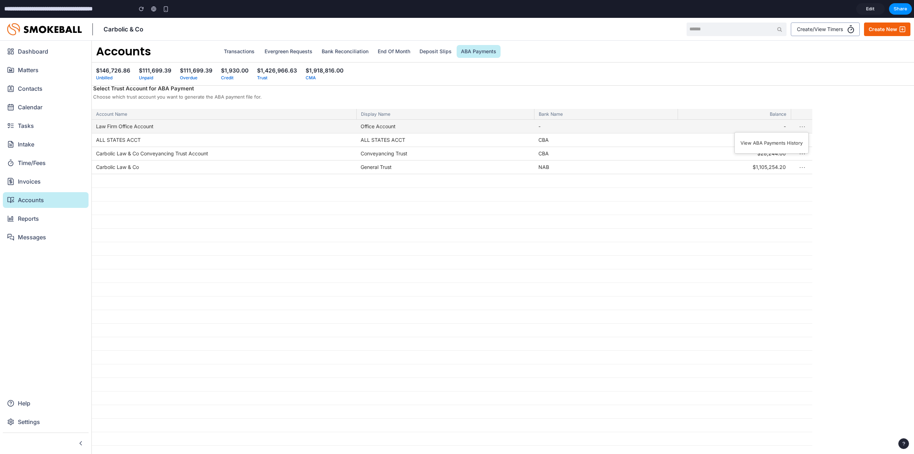
click at [804, 125] on div at bounding box center [452, 298] width 720 height 357
click at [804, 139] on button "⋯" at bounding box center [802, 139] width 12 height 16
click at [804, 139] on div at bounding box center [452, 298] width 720 height 357
click at [804, 126] on button "⋯" at bounding box center [802, 126] width 12 height 16
click at [783, 140] on button "View ABA Payments History" at bounding box center [772, 142] width 74 height 21
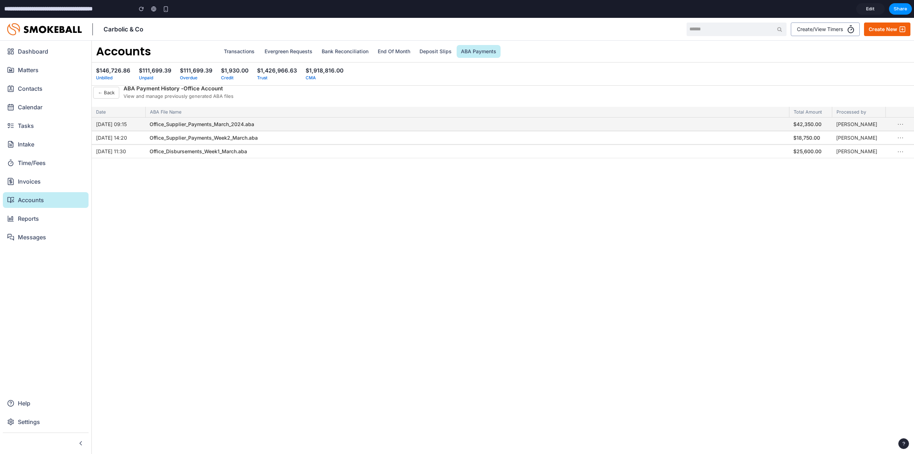
click at [903, 126] on button "⋯" at bounding box center [900, 124] width 12 height 16
click at [902, 125] on div at bounding box center [457, 236] width 914 height 436
click at [117, 95] on button "← Back" at bounding box center [106, 93] width 26 height 12
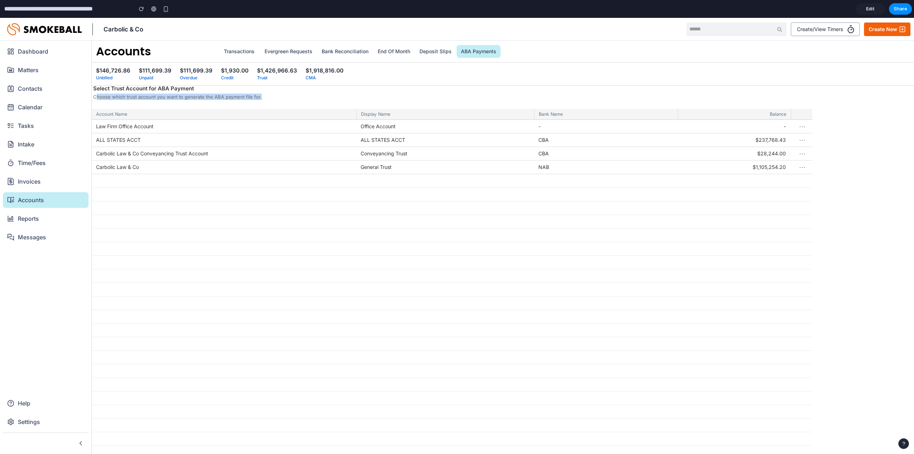
drag, startPoint x: 264, startPoint y: 99, endPoint x: 95, endPoint y: 93, distance: 169.3
click at [95, 93] on div "Select Trust Account for ABA Payment Choose which trust account you want to gen…" at bounding box center [503, 93] width 822 height 15
drag, startPoint x: 92, startPoint y: 87, endPoint x: 267, endPoint y: 95, distance: 175.1
click at [267, 95] on div "Select Trust Account for ABA Payment Choose which trust account you want to gen…" at bounding box center [503, 93] width 822 height 15
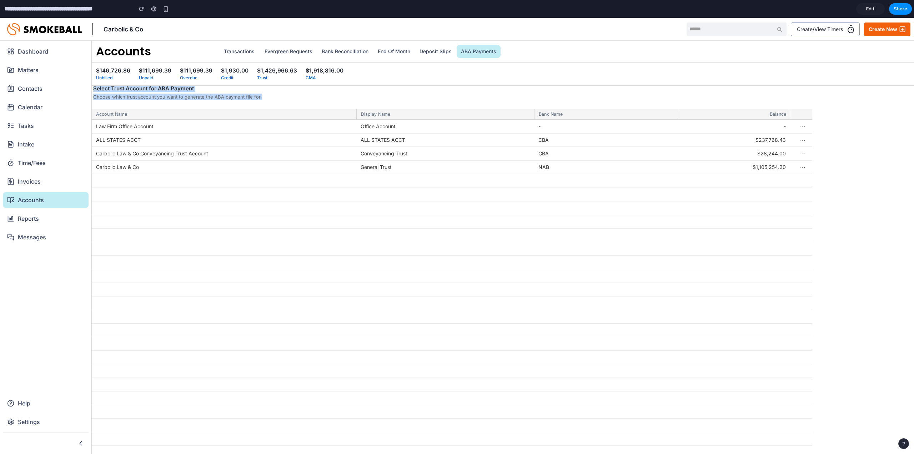
copy div "Select Trust Account for ABA Payment Choose which trust account you want to gen…"
click at [761, 143] on div "$237,768.43" at bounding box center [733, 140] width 104 height 14
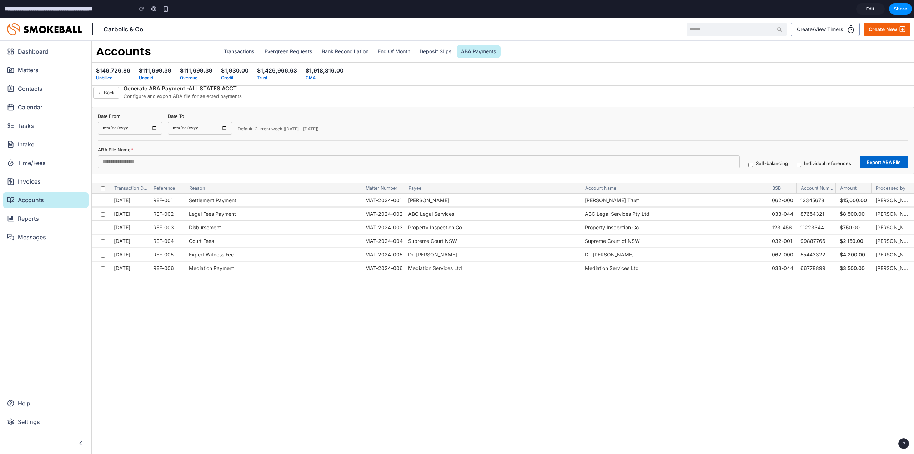
click at [110, 89] on button "← Back" at bounding box center [106, 93] width 26 height 12
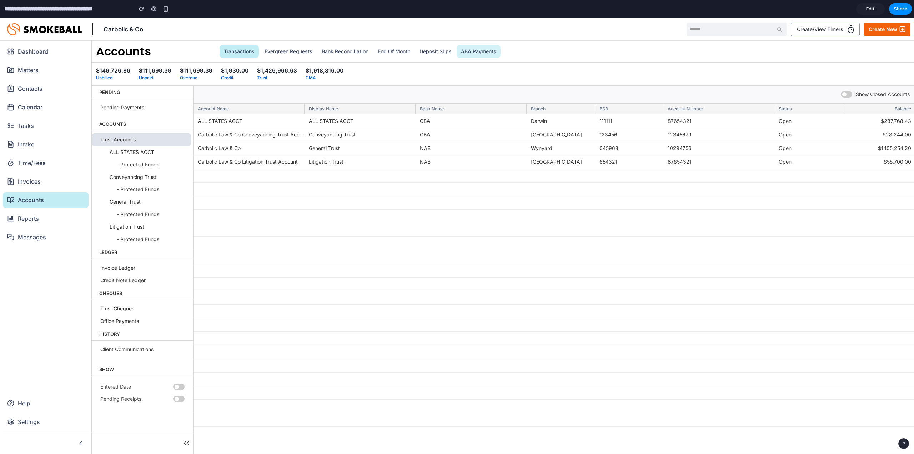
click at [480, 53] on link "ABA Payments" at bounding box center [478, 51] width 44 height 13
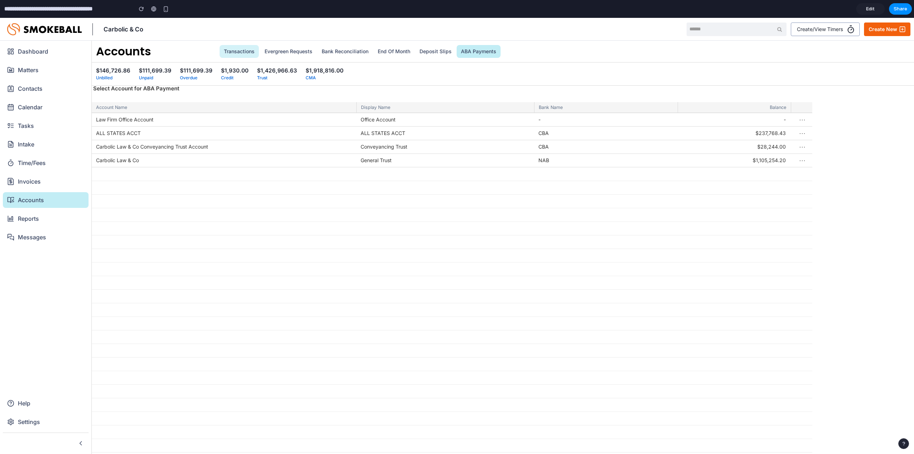
click at [249, 53] on link "Transactions" at bounding box center [238, 51] width 39 height 13
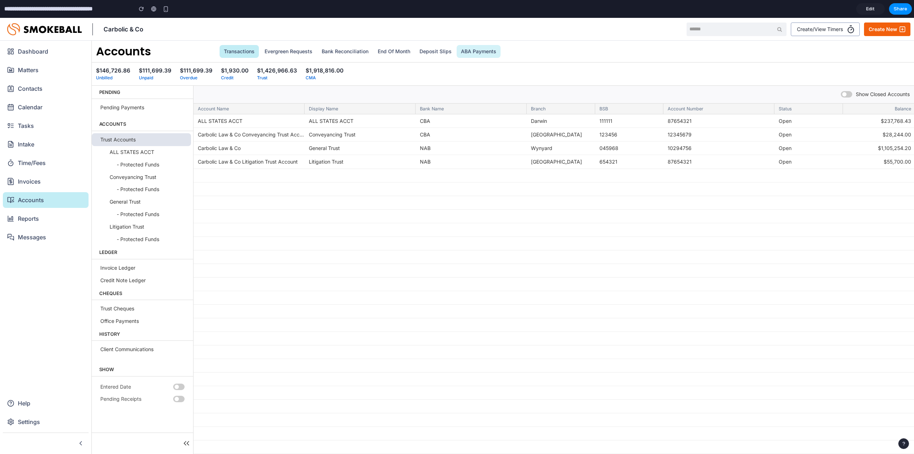
click at [476, 48] on link "ABA Payments" at bounding box center [478, 51] width 44 height 13
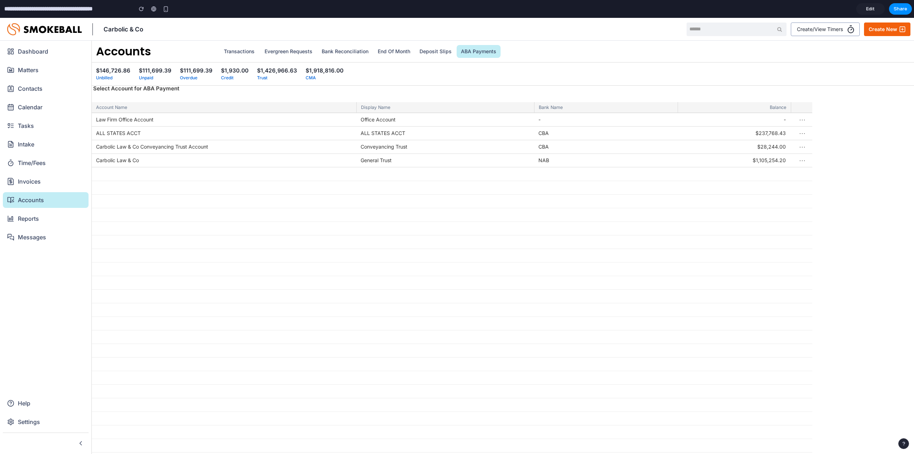
click at [168, 116] on div "Law Firm Office Account" at bounding box center [224, 120] width 264 height 14
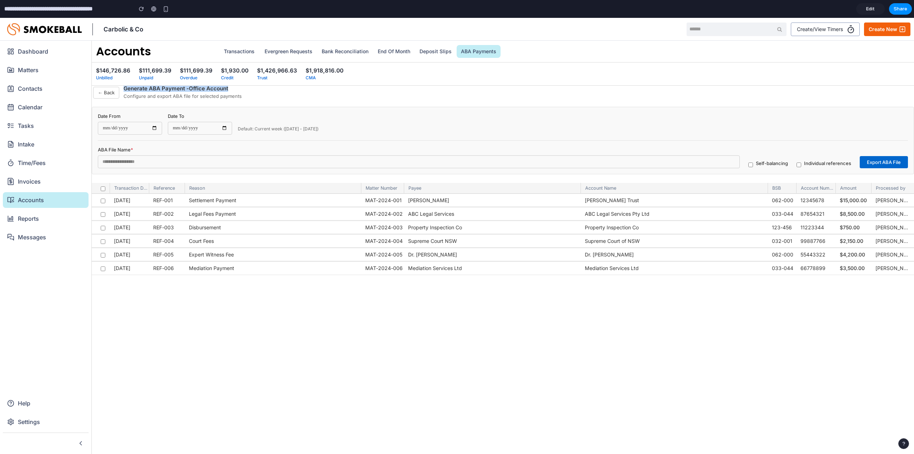
drag, startPoint x: 228, startPoint y: 87, endPoint x: 124, endPoint y: 90, distance: 104.6
click at [124, 90] on h4 "Generate ABA Payment - Office Account" at bounding box center [182, 89] width 118 height 6
copy h4 "Generate ABA Payment - Office Account"
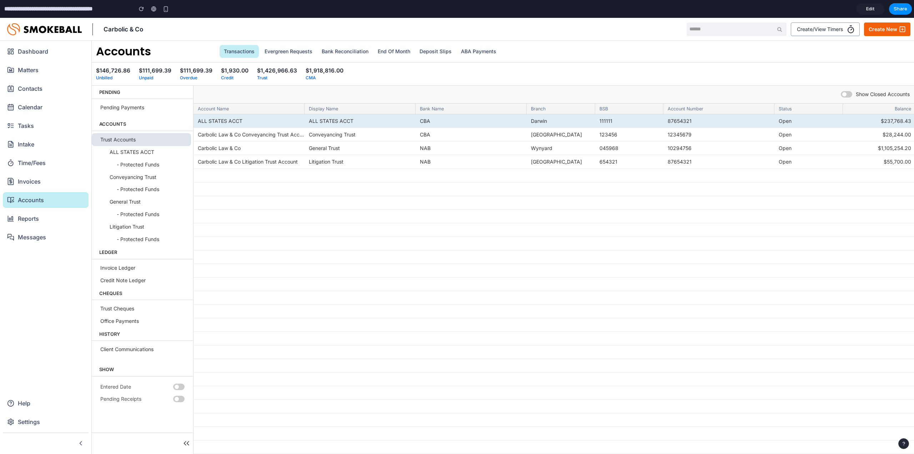
click at [234, 121] on div "ALL STATES ACCT" at bounding box center [248, 121] width 111 height 14
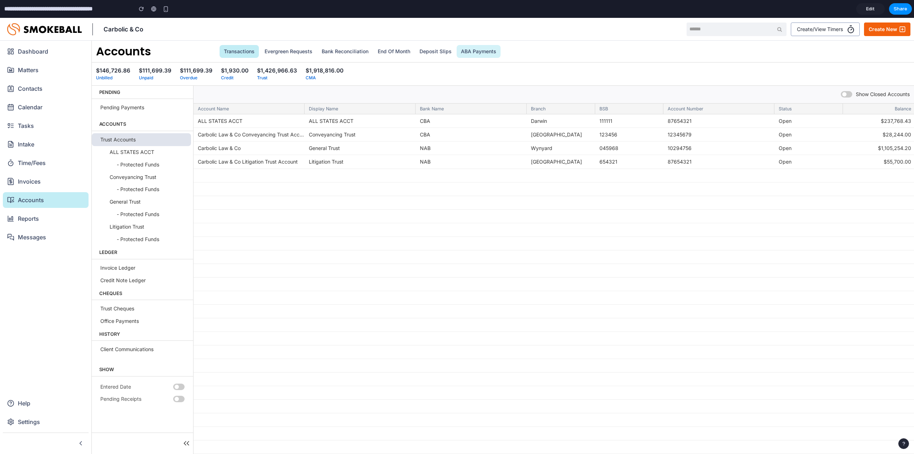
click at [487, 46] on link "ABA Payments" at bounding box center [478, 51] width 44 height 13
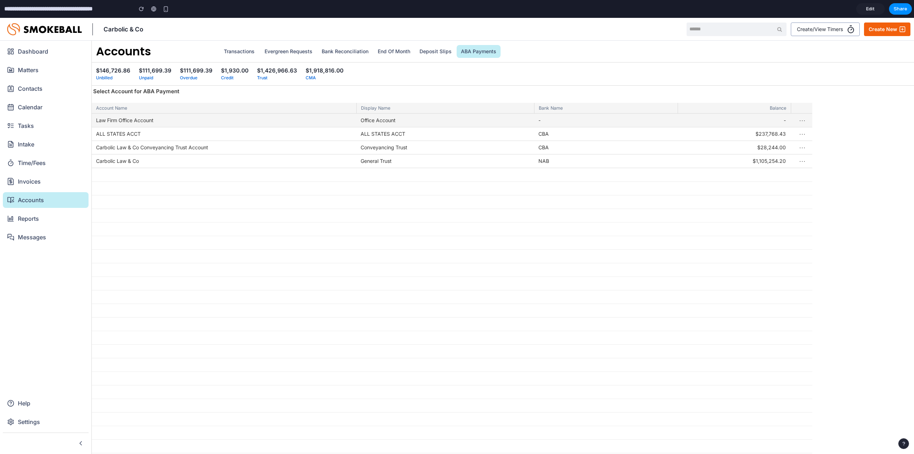
click at [268, 120] on div "Law Firm Office Account" at bounding box center [224, 120] width 264 height 14
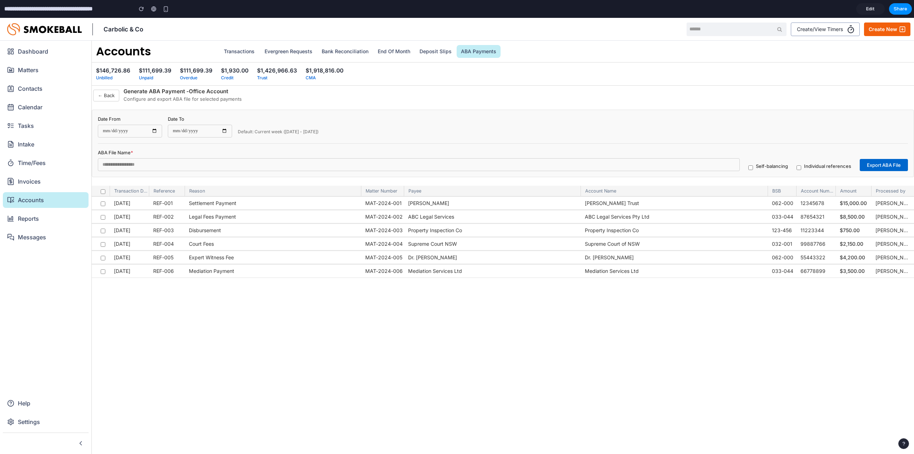
click at [157, 131] on input "**********" at bounding box center [130, 131] width 64 height 13
click at [155, 131] on input "**********" at bounding box center [130, 131] width 64 height 13
click at [306, 113] on div "**********" at bounding box center [503, 143] width 822 height 67
drag, startPoint x: 325, startPoint y: 134, endPoint x: 238, endPoint y: 132, distance: 87.1
click at [238, 132] on div "**********" at bounding box center [503, 130] width 810 height 28
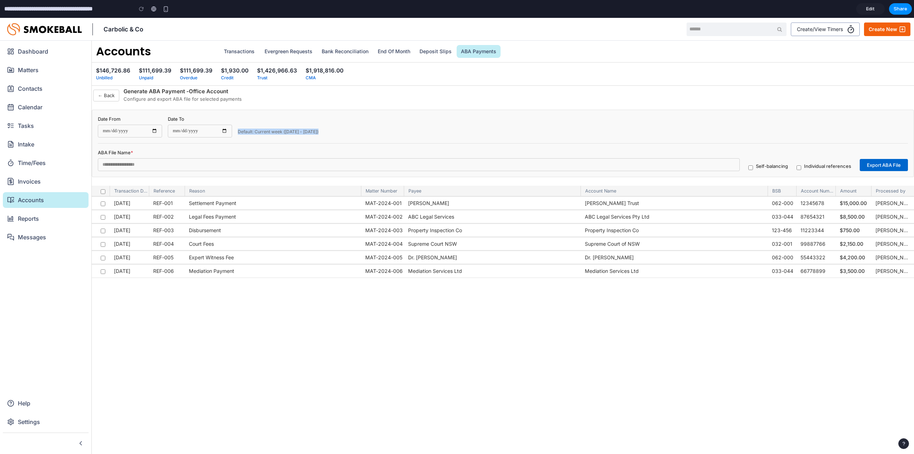
copy div "Default: Current week ([DATE] - [DATE])"
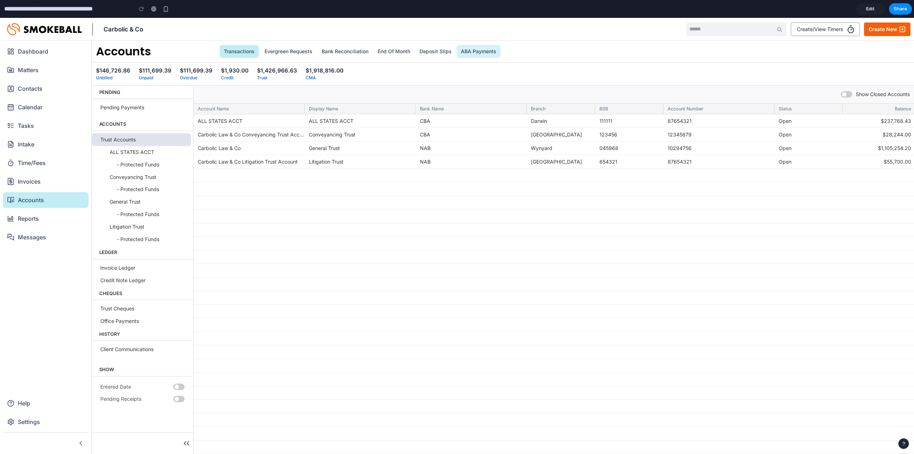
click at [480, 49] on link "ABA Payments" at bounding box center [478, 51] width 44 height 13
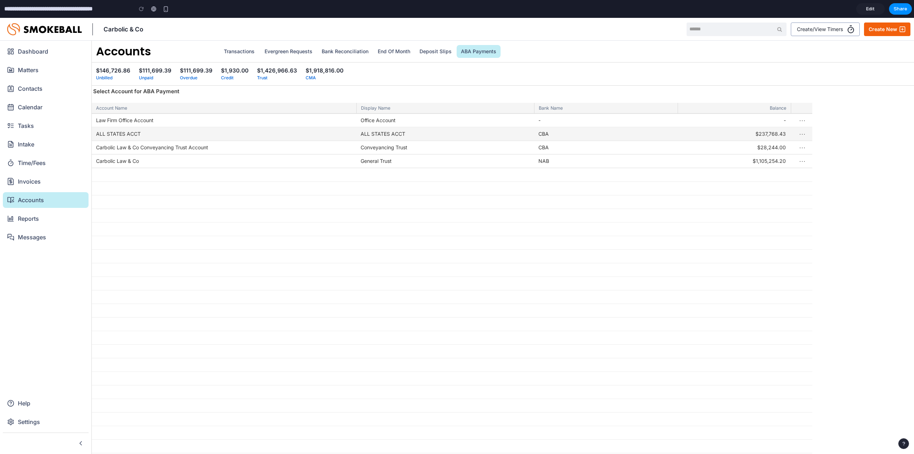
click at [422, 136] on div "ALL STATES ACCT" at bounding box center [445, 134] width 178 height 14
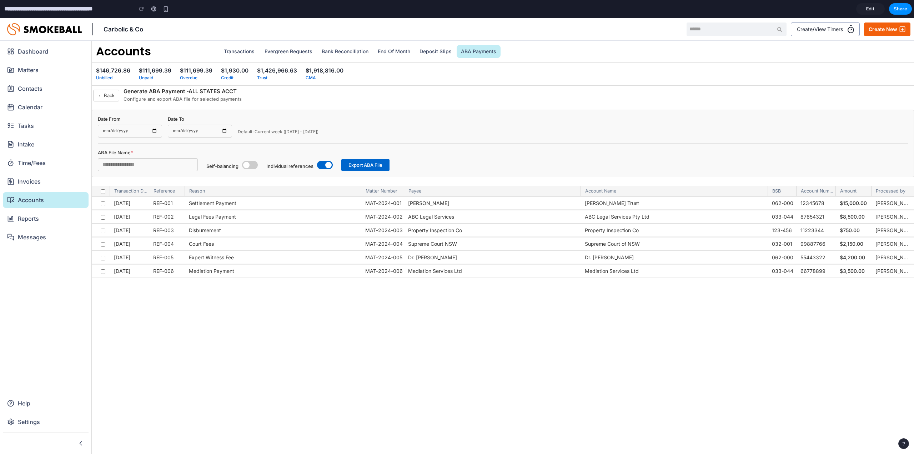
click at [249, 168] on span at bounding box center [250, 165] width 16 height 9
click at [250, 167] on span at bounding box center [250, 165] width 16 height 9
click at [326, 165] on span at bounding box center [328, 165] width 6 height 6
click at [326, 165] on span at bounding box center [325, 165] width 16 height 9
click at [106, 97] on button "← Back" at bounding box center [106, 96] width 26 height 12
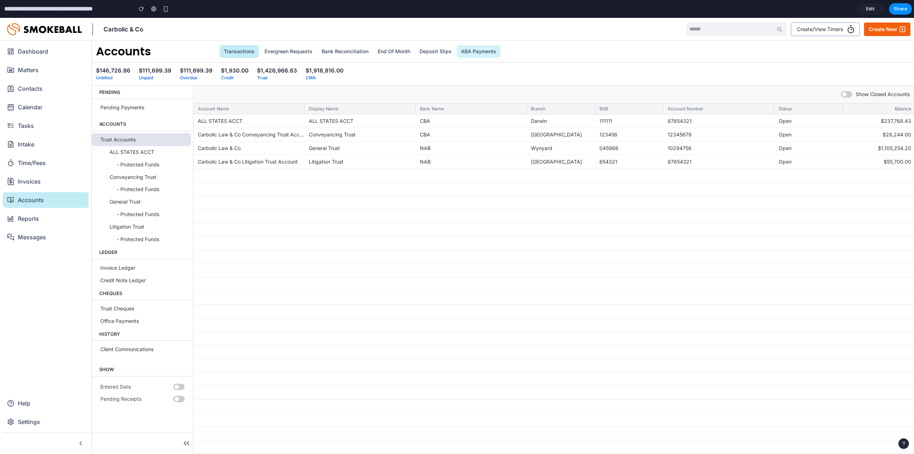
click at [470, 52] on link "ABA Payments" at bounding box center [478, 51] width 44 height 13
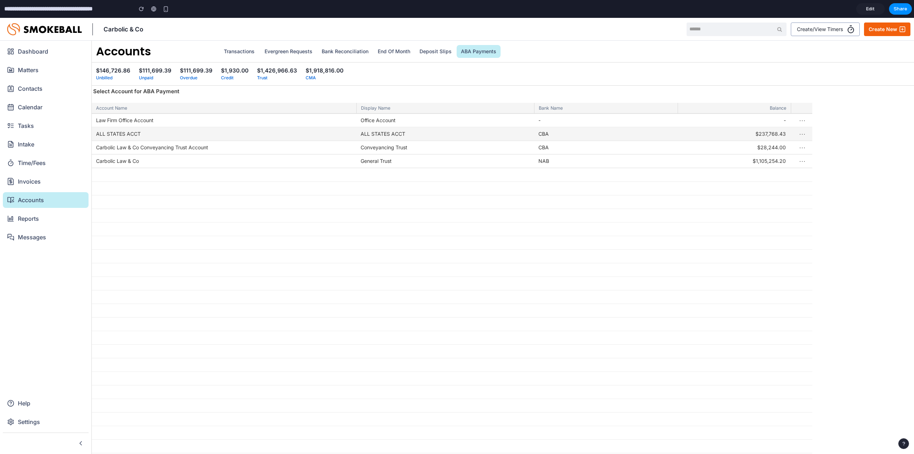
click at [194, 140] on div "ALL STATES ACCT" at bounding box center [224, 134] width 264 height 14
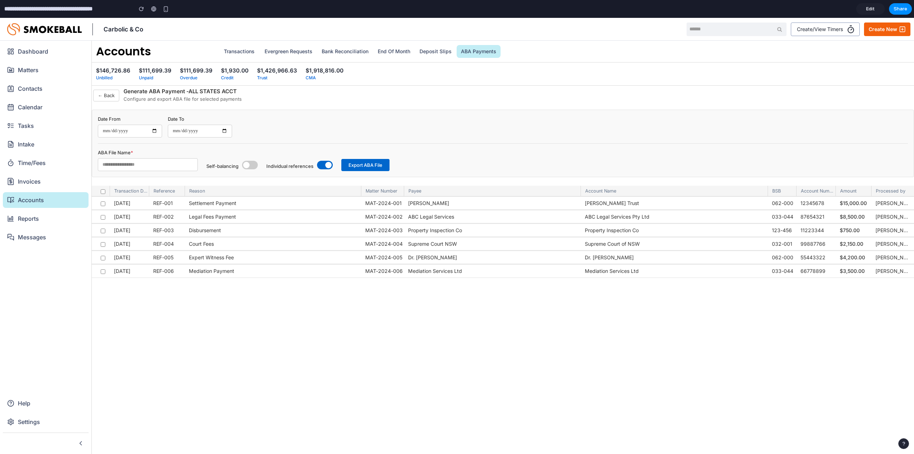
click at [144, 132] on input "**********" at bounding box center [130, 131] width 64 height 13
click at [155, 130] on input "**********" at bounding box center [130, 131] width 64 height 13
click at [349, 120] on div "**********" at bounding box center [503, 130] width 810 height 28
click at [326, 165] on span at bounding box center [328, 165] width 6 height 6
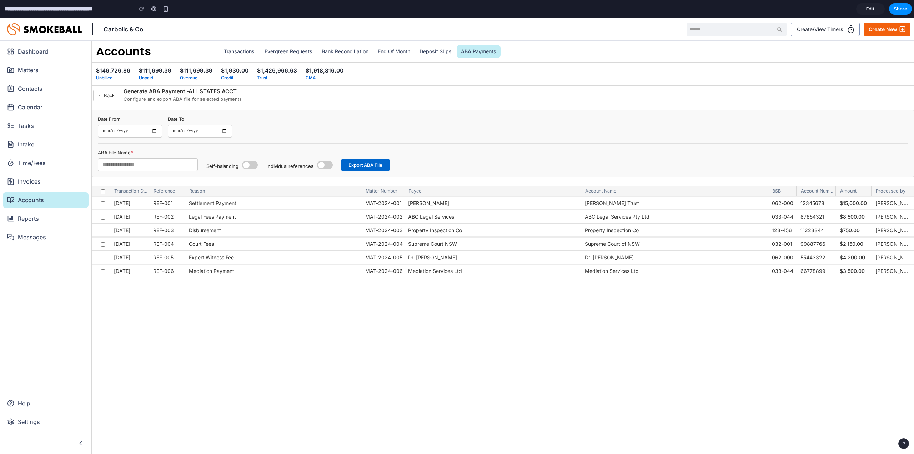
click at [326, 165] on span at bounding box center [325, 165] width 16 height 9
click at [244, 165] on span at bounding box center [246, 165] width 6 height 6
click at [254, 165] on span at bounding box center [253, 165] width 6 height 6
click at [112, 99] on button "← Back" at bounding box center [106, 96] width 26 height 12
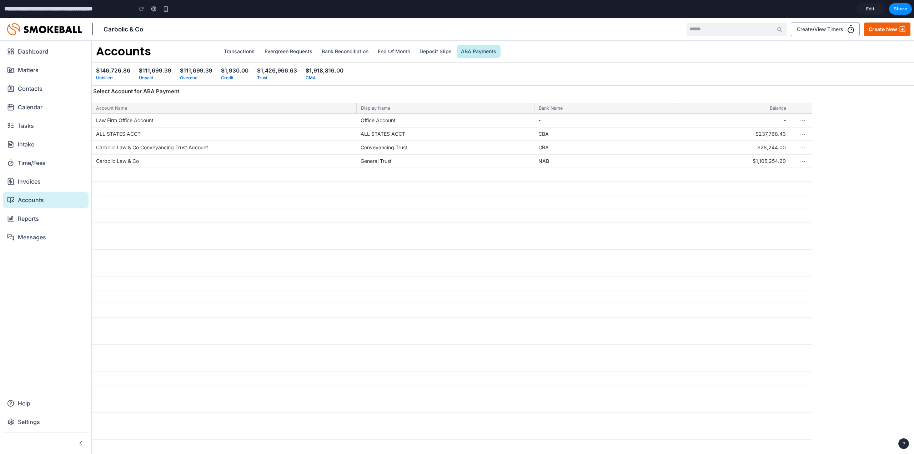
click at [36, 200] on span "Accounts" at bounding box center [29, 200] width 30 height 9
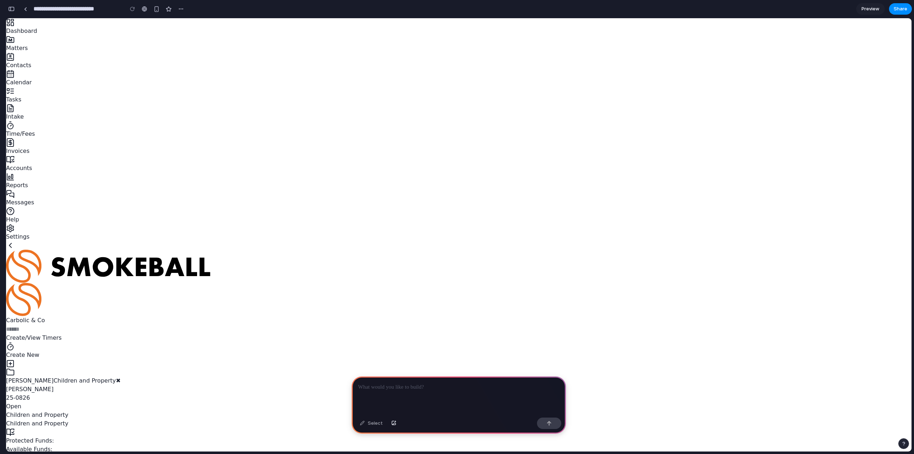
click at [439, 392] on div at bounding box center [459, 395] width 214 height 38
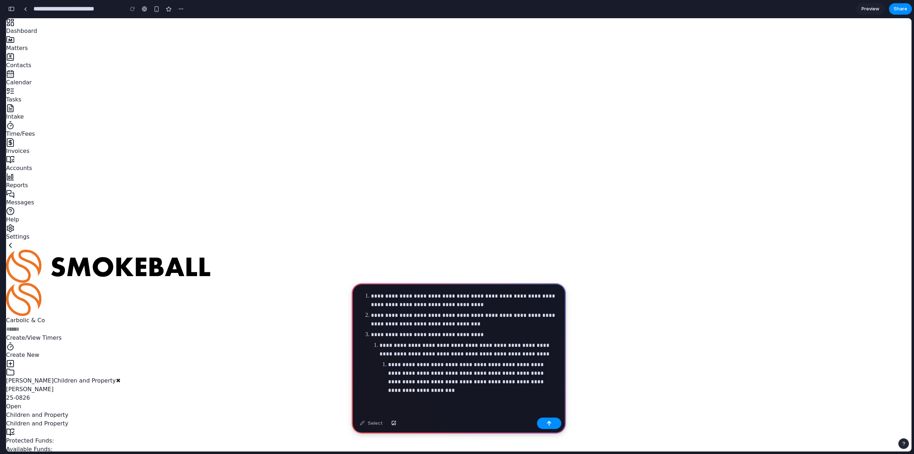
click at [371, 292] on li "**********" at bounding box center [465, 300] width 188 height 17
click at [371, 311] on li "**********" at bounding box center [465, 319] width 188 height 17
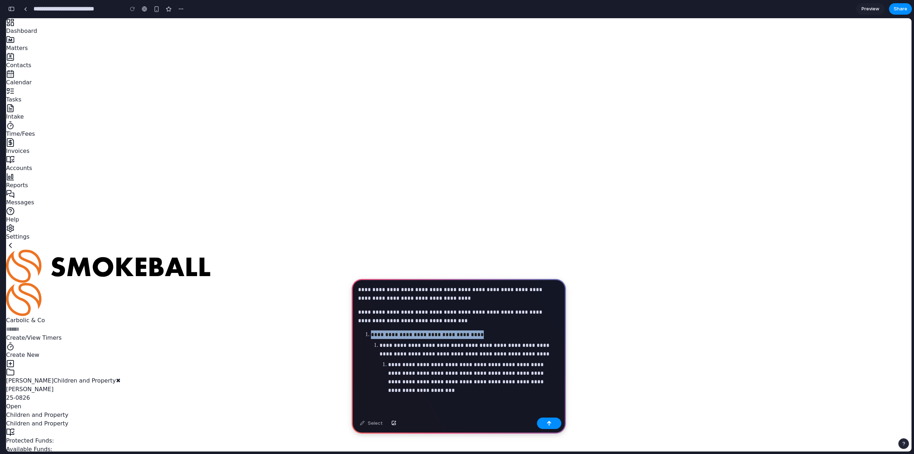
drag, startPoint x: 520, startPoint y: 351, endPoint x: 343, endPoint y: 335, distance: 177.7
click at [371, 331] on li "**********" at bounding box center [465, 362] width 188 height 64
click at [379, 343] on li "**********" at bounding box center [469, 368] width 180 height 54
click at [375, 333] on p at bounding box center [464, 334] width 186 height 9
click at [445, 334] on p "**********" at bounding box center [464, 334] width 186 height 9
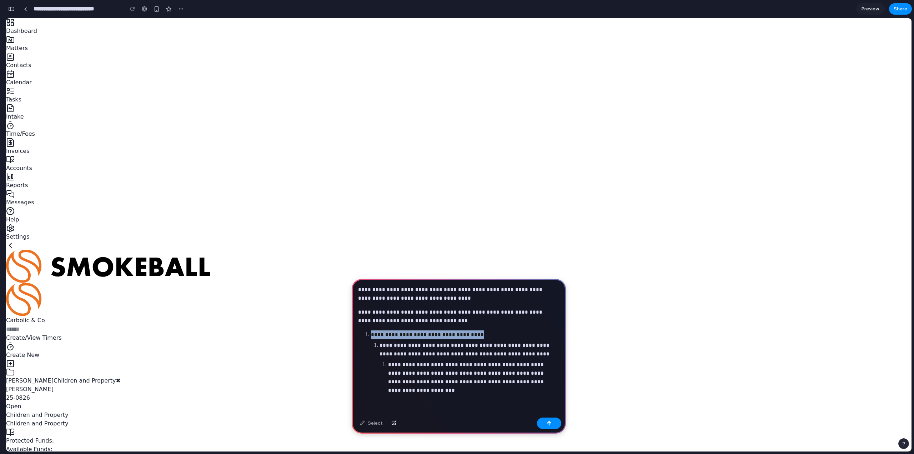
drag, startPoint x: 494, startPoint y: 332, endPoint x: 371, endPoint y: 336, distance: 122.5
click at [371, 336] on p "**********" at bounding box center [464, 334] width 186 height 9
click at [385, 352] on p "**********" at bounding box center [467, 349] width 177 height 17
click at [451, 353] on p "**********" at bounding box center [467, 349] width 177 height 17
drag, startPoint x: 446, startPoint y: 353, endPoint x: 502, endPoint y: 380, distance: 61.5
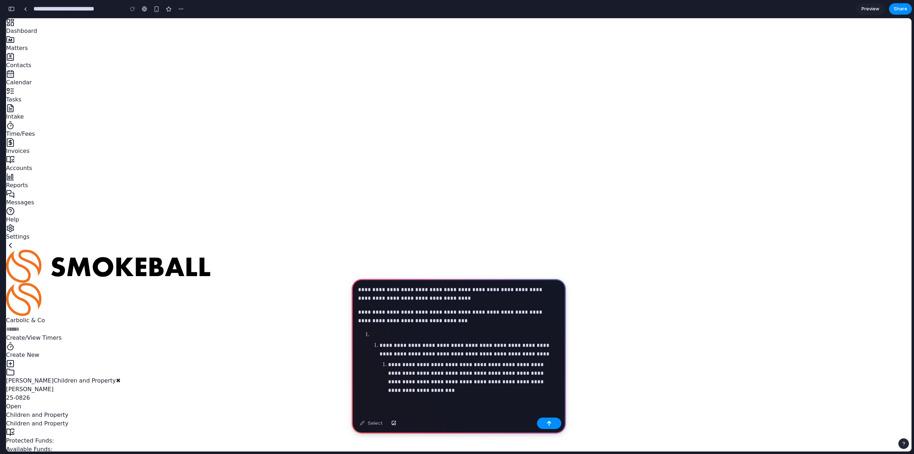
click at [447, 354] on p "**********" at bounding box center [467, 349] width 177 height 17
click at [465, 360] on p "**********" at bounding box center [472, 377] width 168 height 34
click at [550, 422] on div "button" at bounding box center [548, 422] width 5 height 5
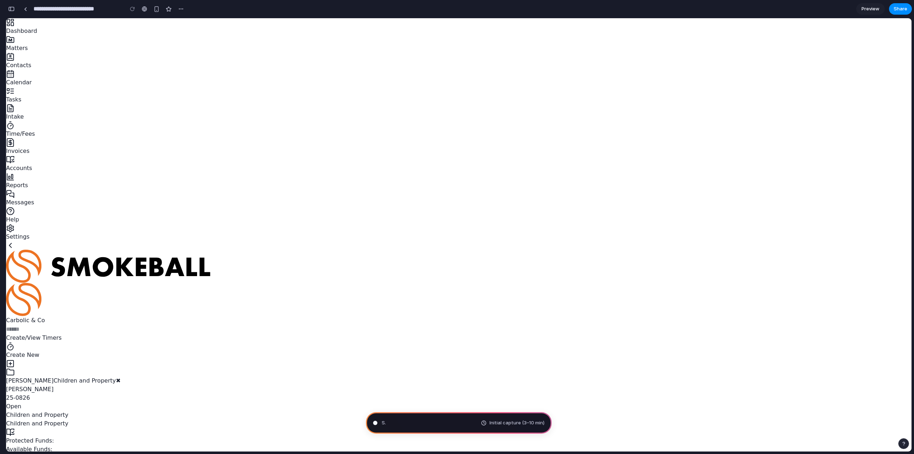
type input "**********"
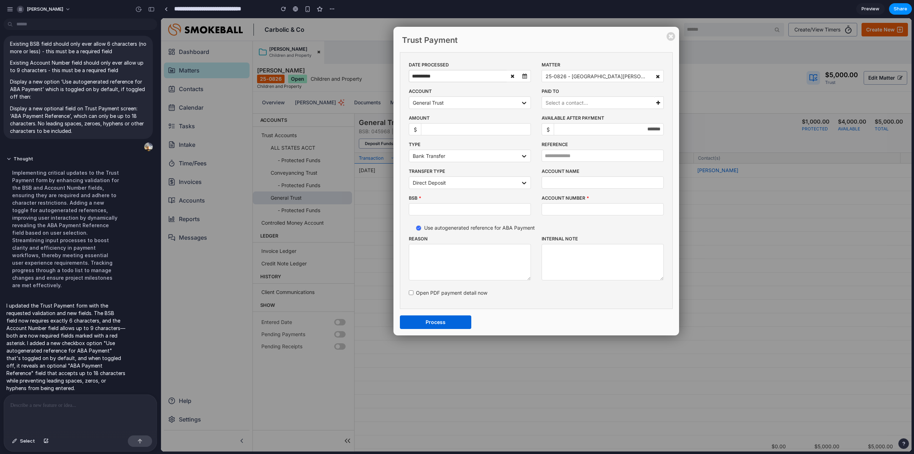
click at [63, 419] on div at bounding box center [80, 413] width 153 height 38
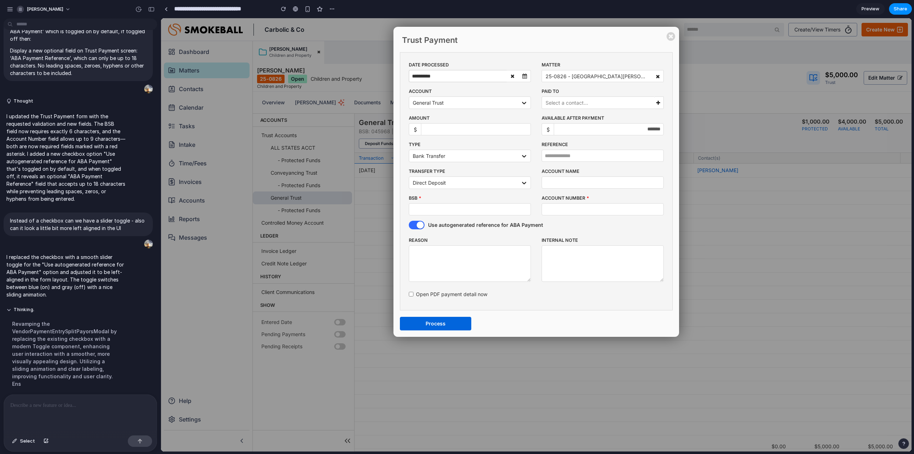
click at [422, 226] on div at bounding box center [420, 224] width 7 height 7
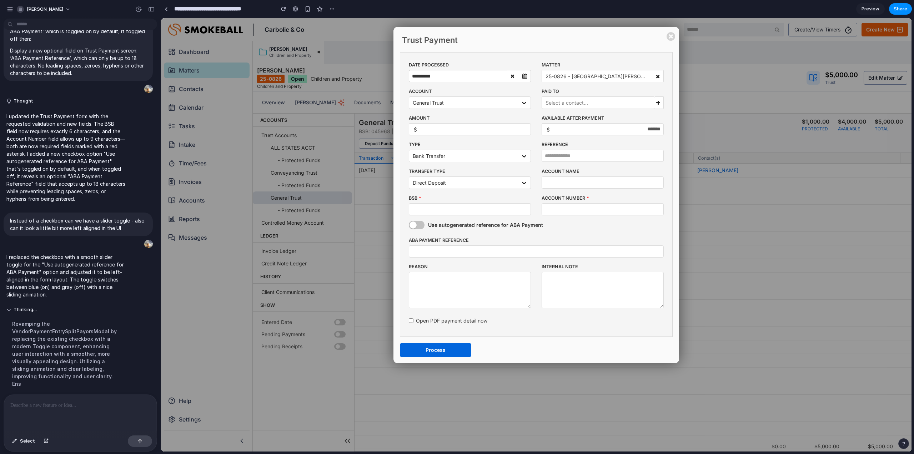
click at [422, 226] on div at bounding box center [417, 225] width 16 height 9
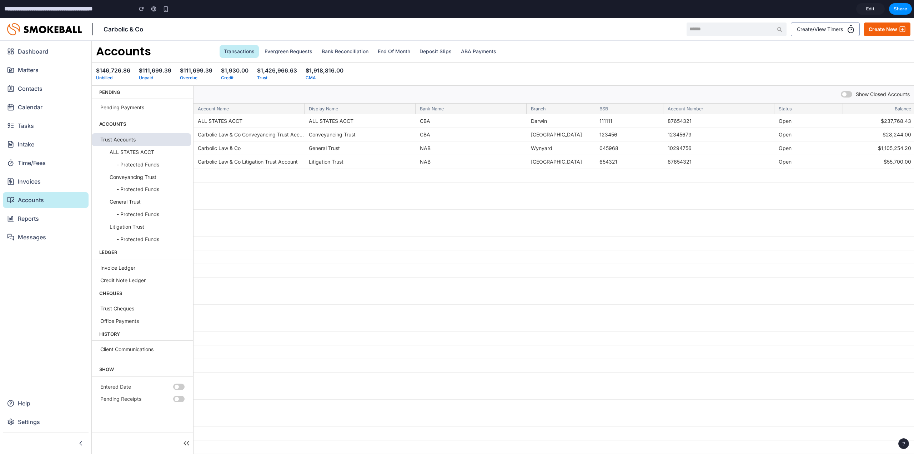
click at [501, 52] on div "Transactions Payments Evergreen Requests Bank Reconciliation End of Month Depos…" at bounding box center [538, 51] width 639 height 13
click at [484, 51] on link "ABA Payments" at bounding box center [478, 51] width 44 height 13
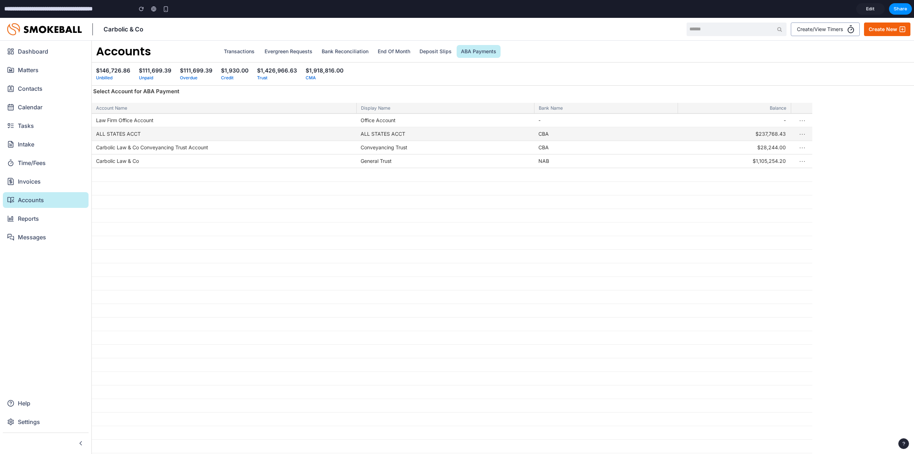
click at [322, 138] on div "ALL STATES ACCT" at bounding box center [224, 134] width 264 height 14
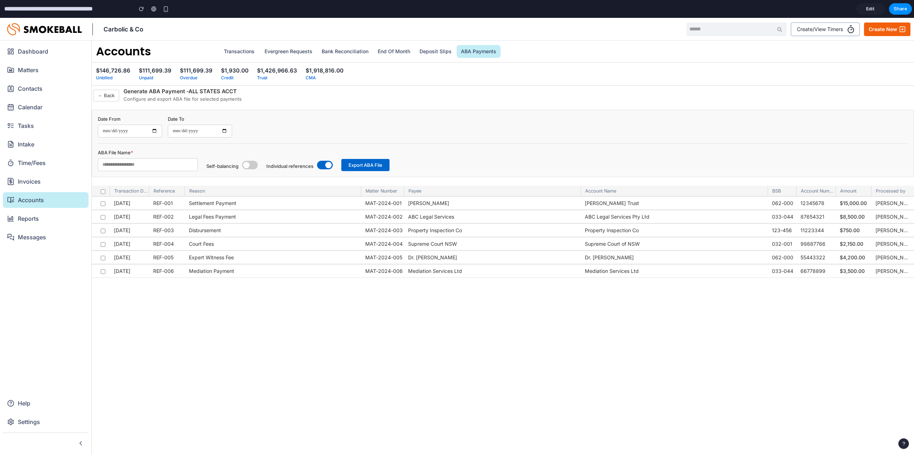
click at [322, 166] on span at bounding box center [325, 165] width 16 height 9
click at [402, 166] on input "text" at bounding box center [391, 164] width 100 height 13
type input "*"
click at [321, 163] on span at bounding box center [321, 165] width 6 height 6
click at [895, 6] on span "Share" at bounding box center [900, 8] width 14 height 7
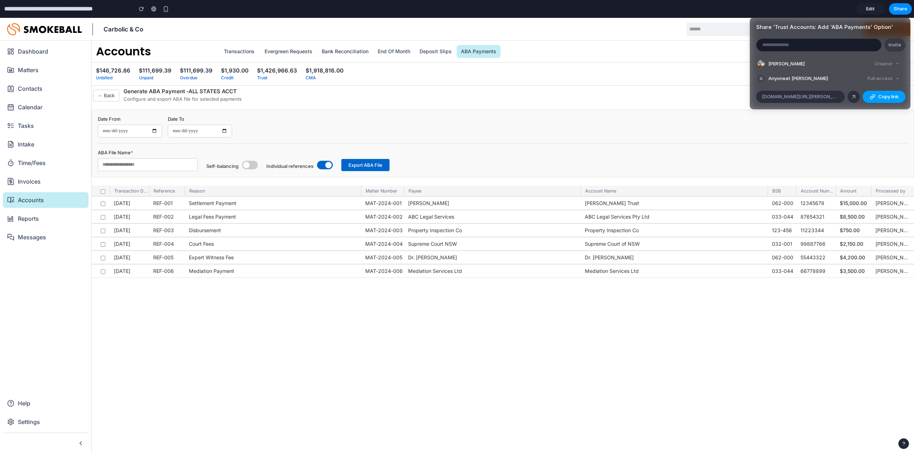
click at [886, 98] on span "Copy link" at bounding box center [888, 96] width 20 height 7
click at [456, 71] on div "Share ' Trust Accounts: Add 'ABA Payments' Option ' Invite [PERSON_NAME] Creato…" at bounding box center [457, 227] width 914 height 454
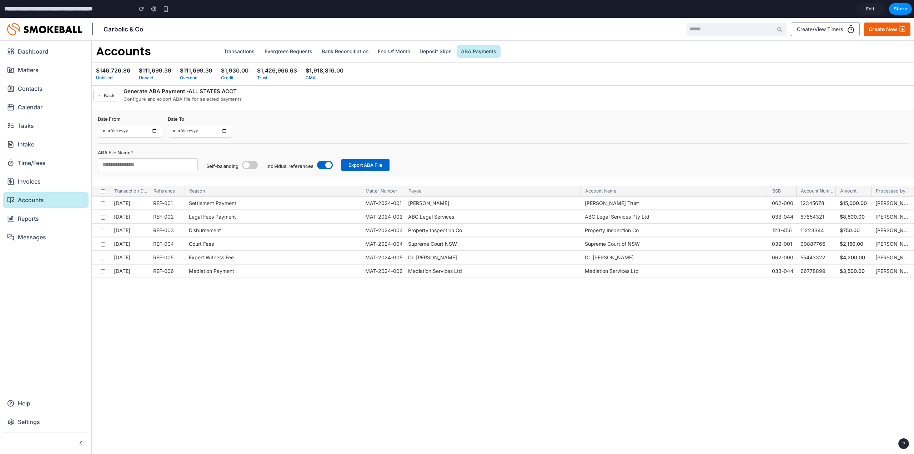
click at [109, 97] on button "← Back" at bounding box center [106, 96] width 26 height 12
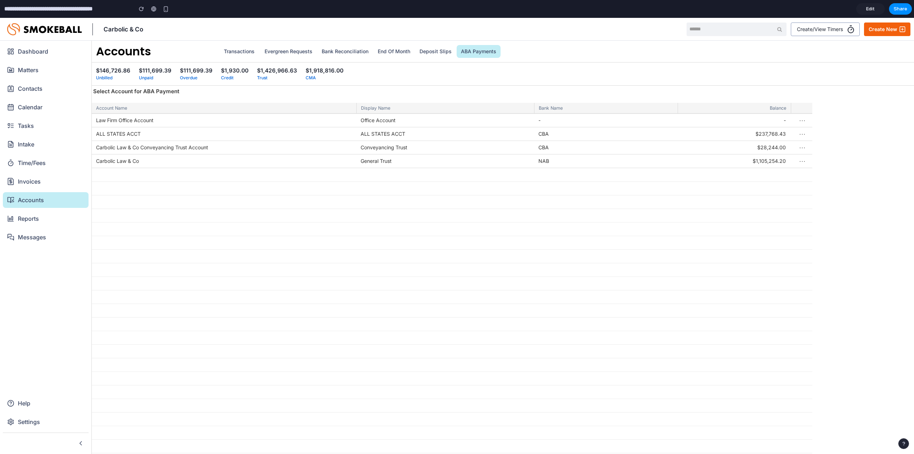
click at [260, 46] on ul "Transactions Payments Evergreen Requests Bank Reconciliation End of Month Depos…" at bounding box center [360, 51] width 282 height 13
click at [248, 49] on link "Transactions" at bounding box center [238, 51] width 39 height 13
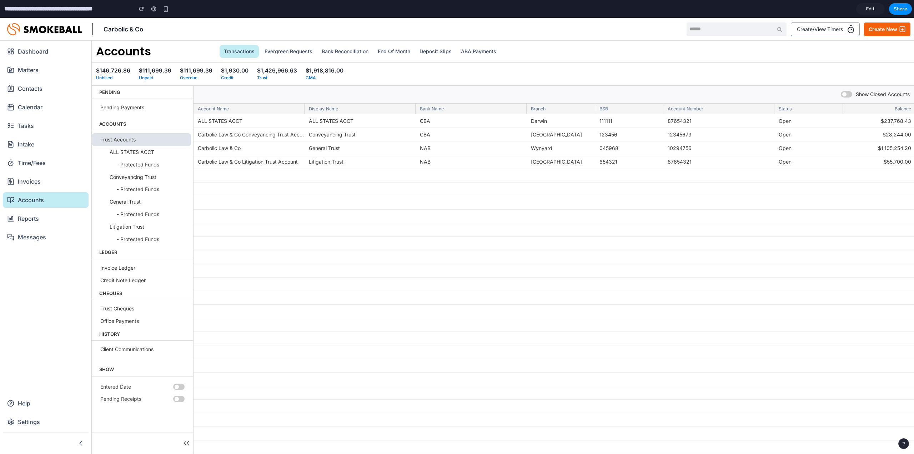
click at [483, 43] on div "Accounts View Balances $146,726.86 Unbilled $111,699.39 Unpaid $111,699.39 Over…" at bounding box center [503, 247] width 822 height 413
drag, startPoint x: 485, startPoint y: 48, endPoint x: 487, endPoint y: 52, distance: 4.3
click at [485, 48] on link "ABA Payments" at bounding box center [478, 51] width 44 height 13
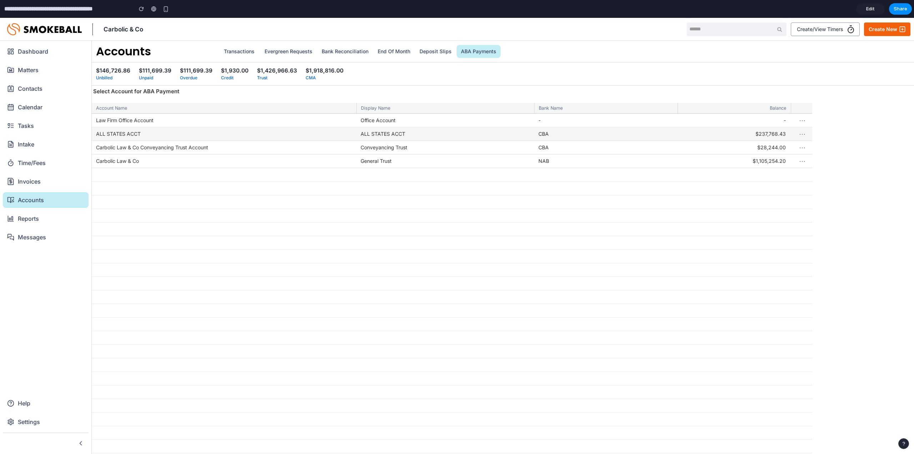
click at [803, 132] on button "⋯" at bounding box center [802, 134] width 12 height 16
click at [787, 144] on button "View ABA Payments History" at bounding box center [772, 150] width 74 height 21
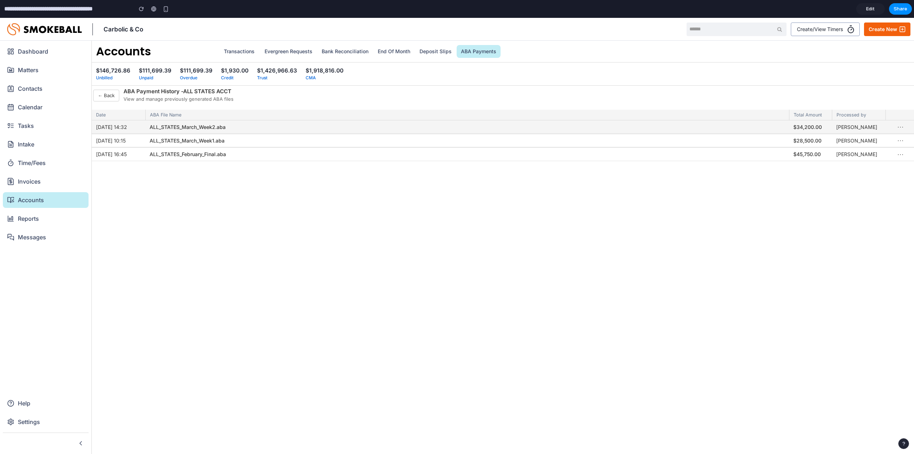
click at [898, 126] on button "⋯" at bounding box center [900, 126] width 12 height 16
click at [898, 142] on button "Reverse" at bounding box center [889, 143] width 42 height 21
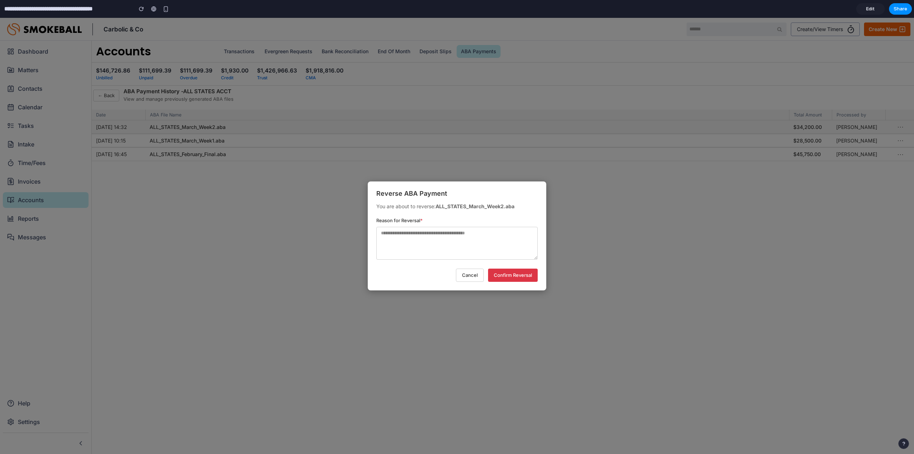
click at [469, 277] on button "Cancel" at bounding box center [470, 274] width 28 height 13
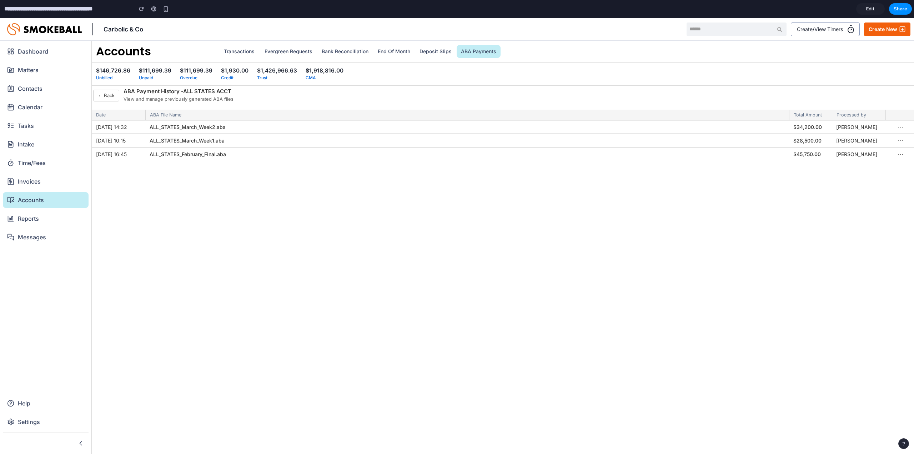
click at [105, 93] on button "← Back" at bounding box center [106, 96] width 26 height 12
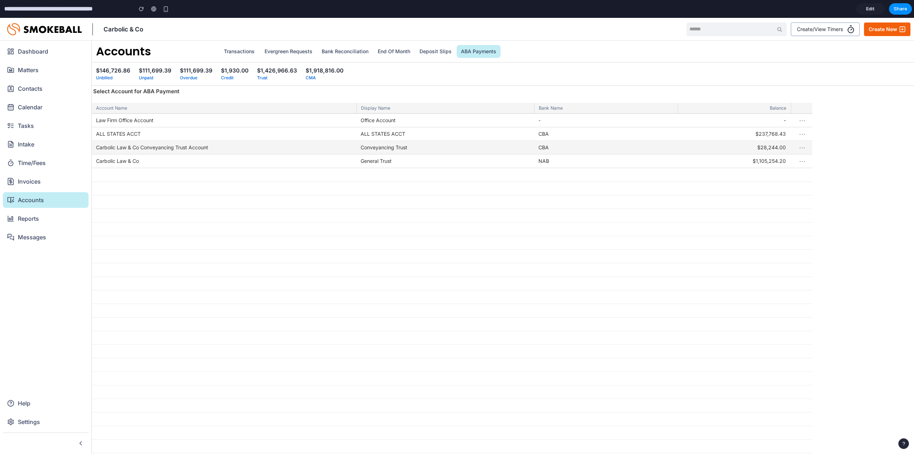
click at [655, 146] on div "CBA" at bounding box center [605, 148] width 143 height 14
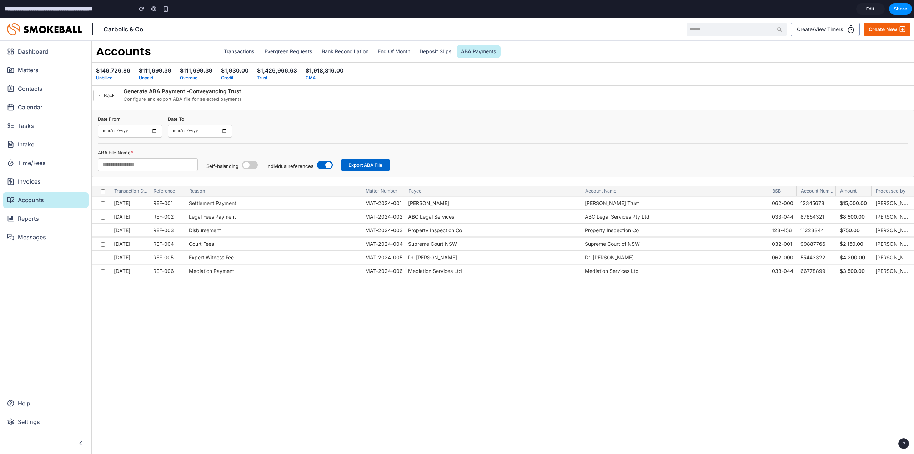
click at [106, 95] on button "← Back" at bounding box center [106, 96] width 26 height 12
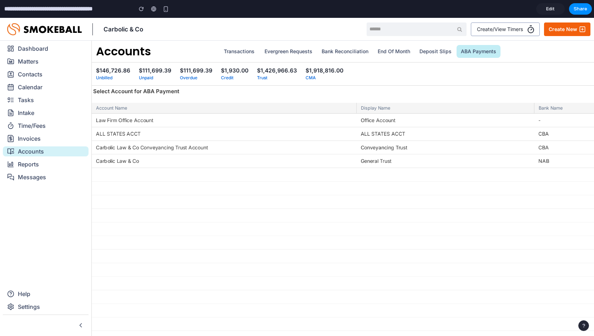
click at [63, 154] on div "Accounts" at bounding box center [45, 151] width 77 height 10
click at [477, 54] on link "ABA Payments" at bounding box center [478, 51] width 44 height 13
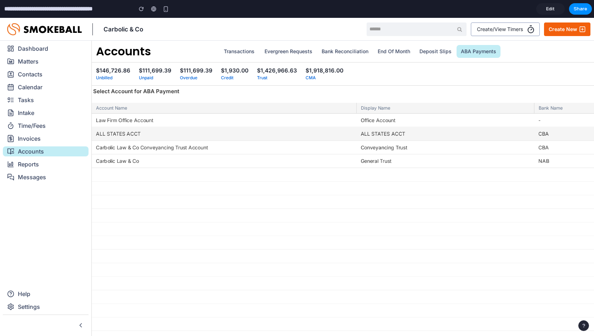
click at [365, 136] on div "ALL STATES ACCT" at bounding box center [445, 134] width 178 height 14
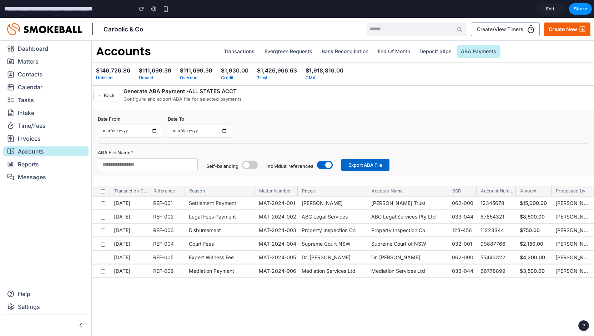
click at [154, 158] on input "text" at bounding box center [148, 164] width 100 height 13
type input "*"
type input "****"
click at [254, 164] on span at bounding box center [250, 165] width 16 height 9
click at [254, 164] on span at bounding box center [253, 165] width 6 height 6
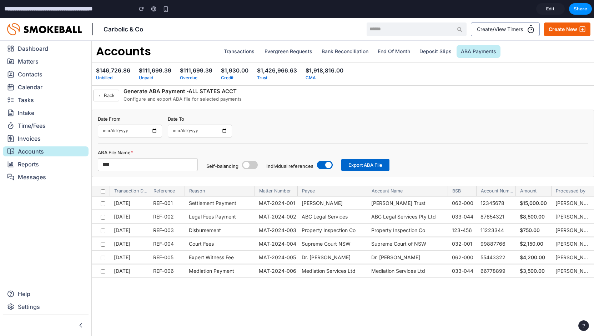
click at [319, 167] on span at bounding box center [325, 165] width 16 height 9
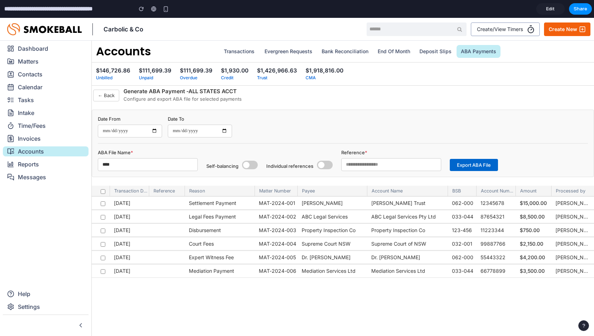
click at [329, 163] on span at bounding box center [325, 165] width 16 height 9
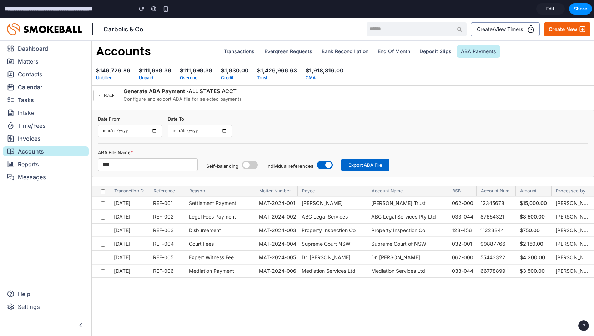
click at [325, 163] on span at bounding box center [328, 165] width 6 height 6
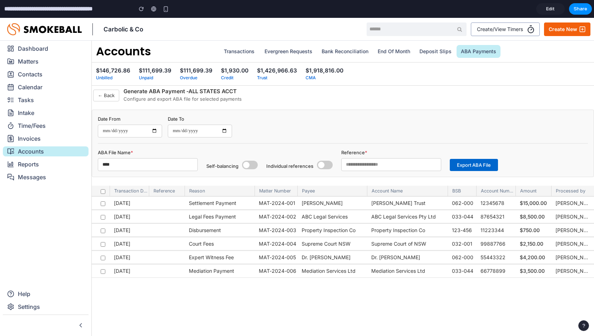
click at [325, 163] on span at bounding box center [325, 165] width 16 height 9
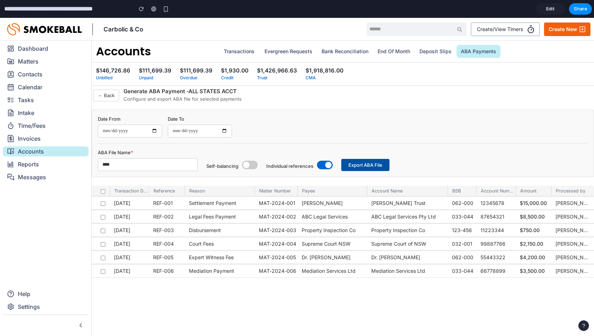
click at [376, 161] on button "Export ABA File" at bounding box center [365, 165] width 48 height 12
click at [110, 95] on button "← Back" at bounding box center [106, 96] width 26 height 12
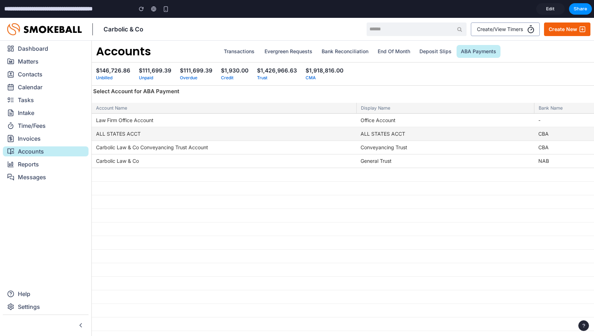
click at [382, 134] on div "ALL STATES ACCT" at bounding box center [445, 134] width 178 height 14
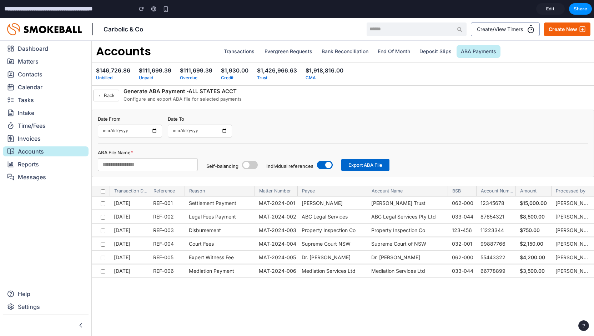
click at [115, 97] on button "← Back" at bounding box center [106, 96] width 26 height 12
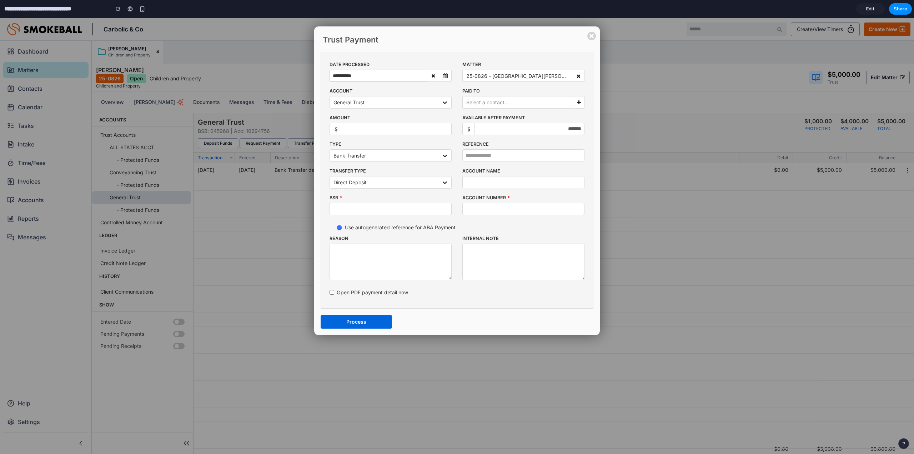
click at [423, 227] on span "Use autogenerated reference for ABA Payment" at bounding box center [400, 227] width 111 height 7
click at [340, 227] on icon at bounding box center [339, 227] width 3 height 2
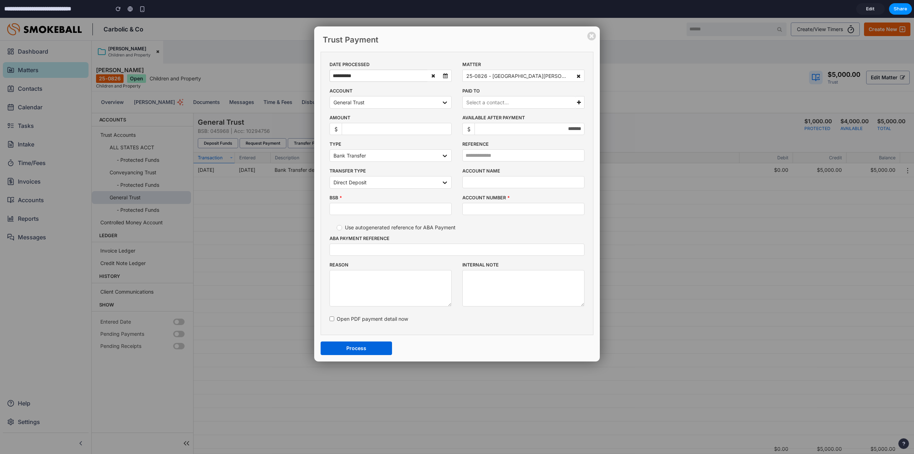
click at [340, 227] on div at bounding box center [339, 227] width 5 height 5
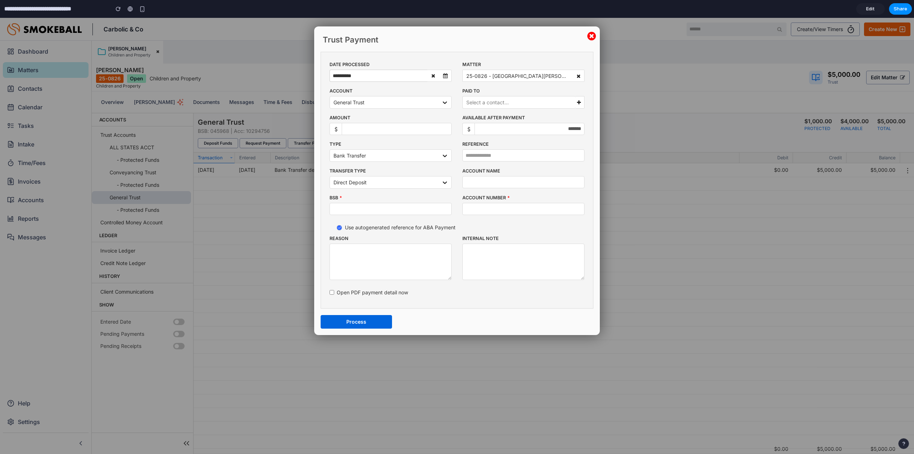
click at [589, 34] on button "button" at bounding box center [591, 33] width 13 height 4
click at [342, 224] on div at bounding box center [340, 224] width 7 height 7
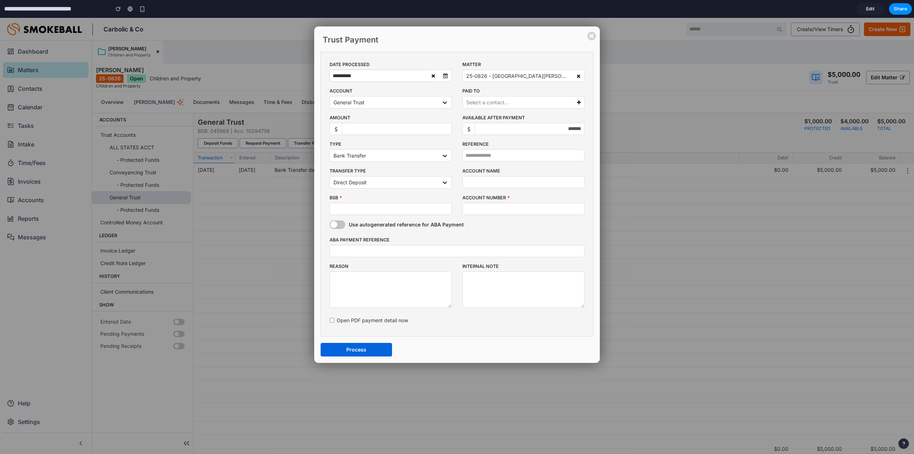
click at [339, 223] on div at bounding box center [337, 224] width 16 height 9
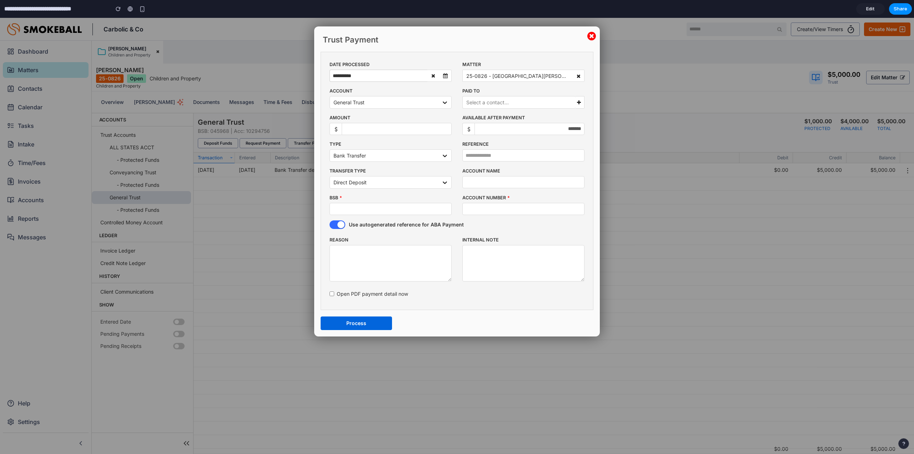
click at [589, 34] on button "button" at bounding box center [591, 33] width 13 height 4
click at [591, 34] on button "button" at bounding box center [591, 33] width 13 height 4
click at [338, 229] on div "Use autogenerated reference for ABA Payment" at bounding box center [457, 225] width 266 height 10
click at [340, 226] on div at bounding box center [340, 224] width 7 height 7
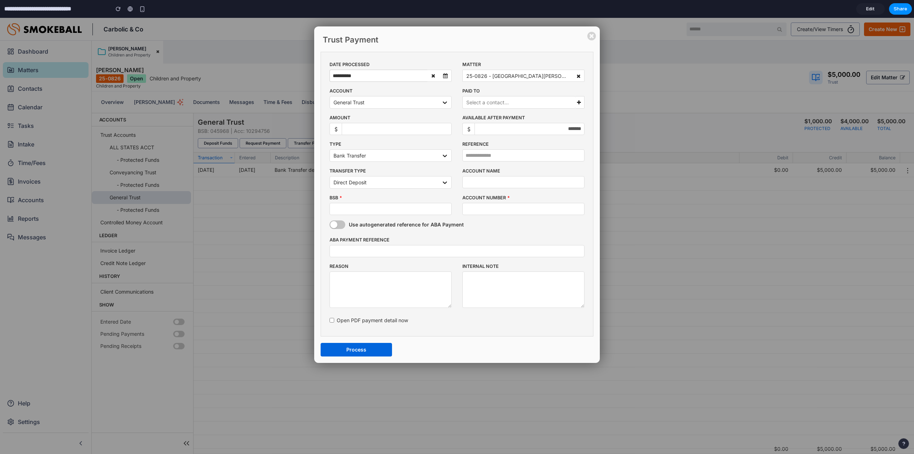
click at [340, 226] on div at bounding box center [337, 224] width 16 height 9
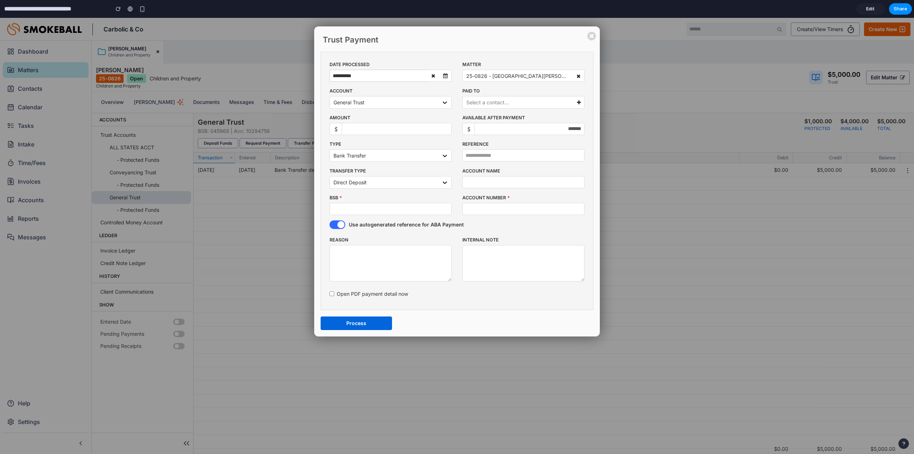
click at [333, 226] on div at bounding box center [337, 224] width 16 height 9
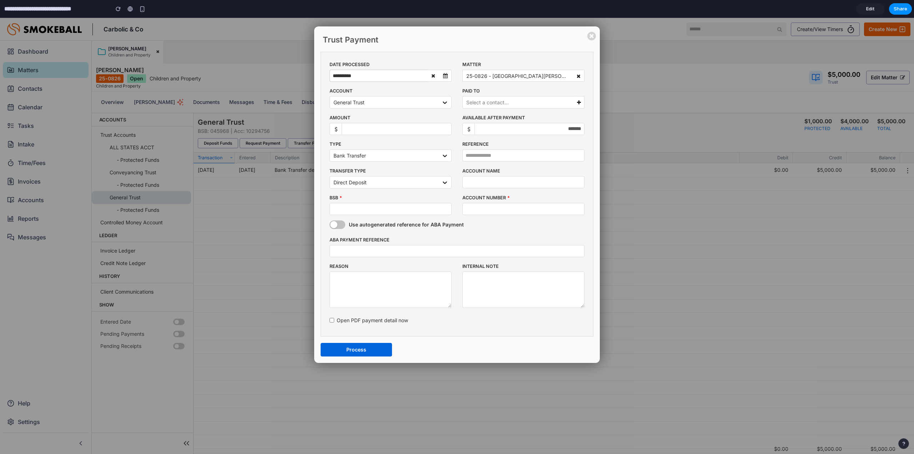
click at [333, 226] on div at bounding box center [333, 224] width 7 height 7
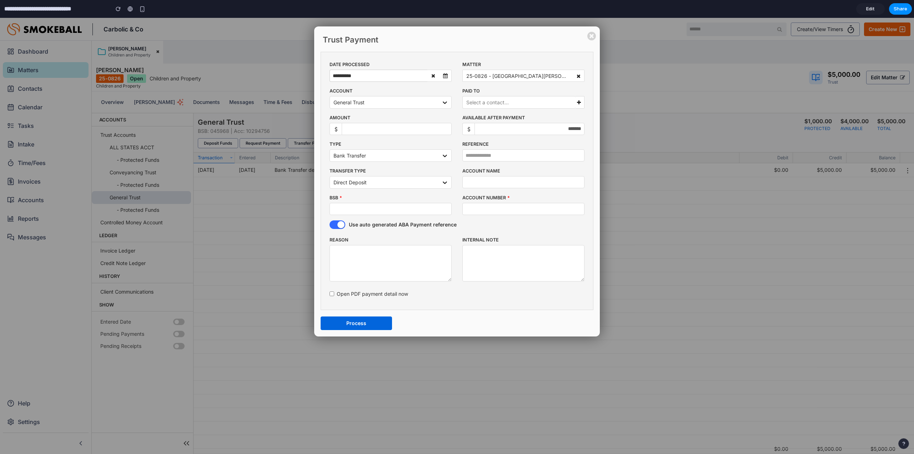
click at [342, 223] on div at bounding box center [340, 224] width 7 height 7
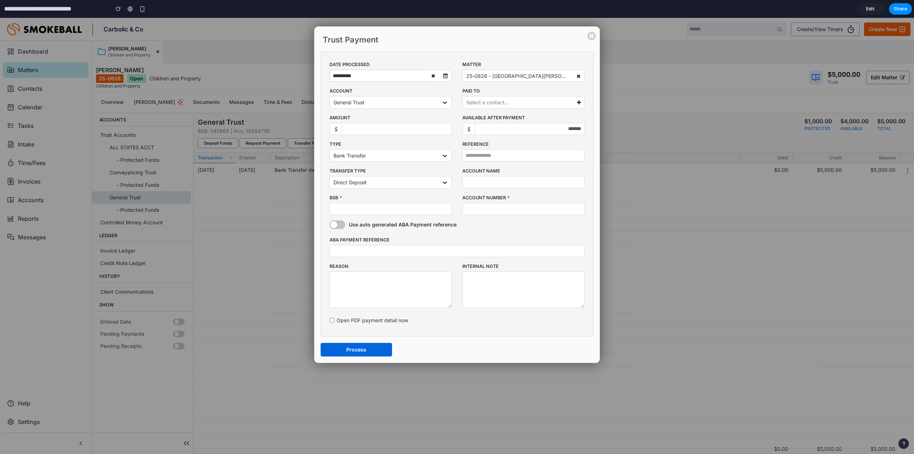
click at [342, 223] on div at bounding box center [337, 224] width 16 height 9
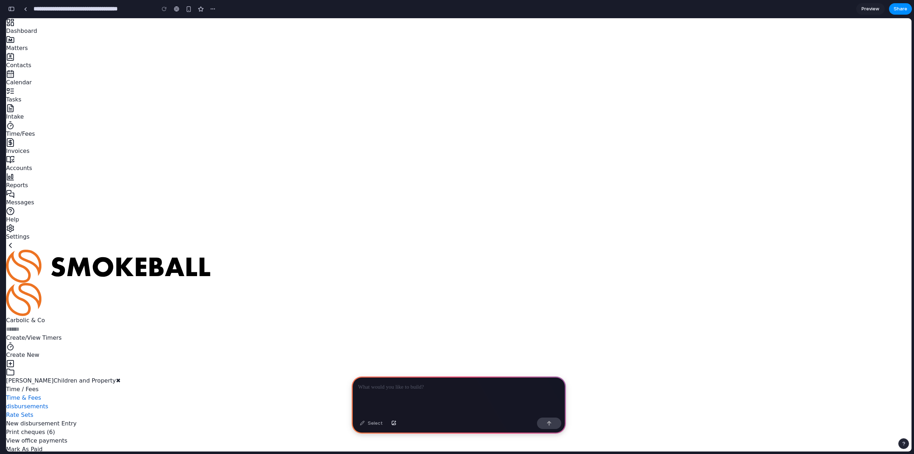
scroll to position [0, 6]
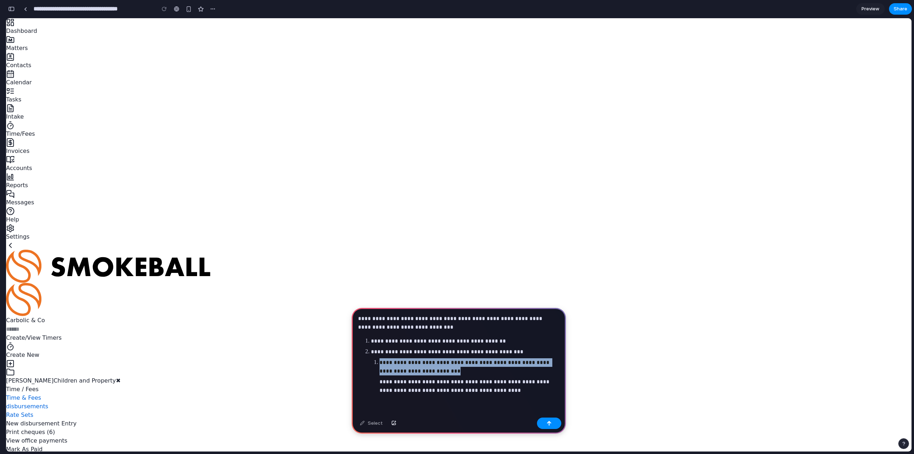
drag, startPoint x: 451, startPoint y: 369, endPoint x: 377, endPoint y: 359, distance: 74.6
click at [379, 359] on li "**********" at bounding box center [469, 376] width 180 height 36
drag, startPoint x: 506, startPoint y: 360, endPoint x: 428, endPoint y: 355, distance: 77.6
click at [428, 358] on p "**********" at bounding box center [467, 366] width 177 height 17
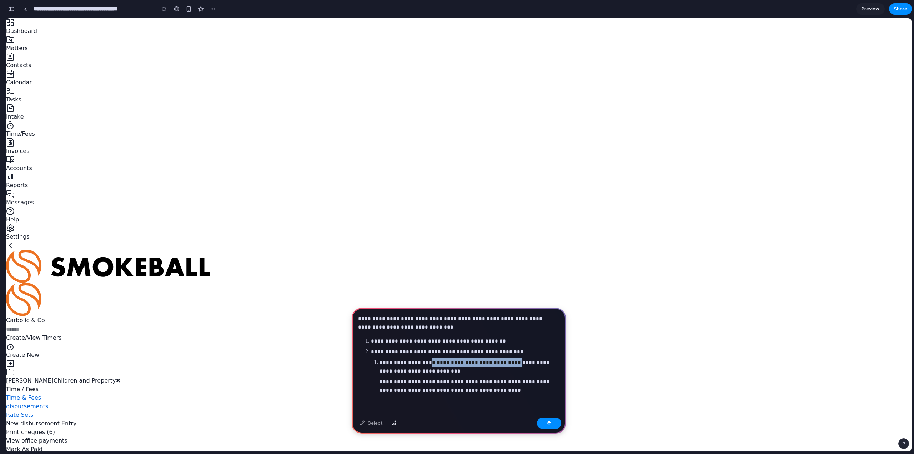
click at [428, 358] on p "**********" at bounding box center [467, 366] width 177 height 17
drag, startPoint x: 505, startPoint y: 359, endPoint x: 380, endPoint y: 359, distance: 124.6
click at [380, 359] on p "**********" at bounding box center [467, 366] width 177 height 17
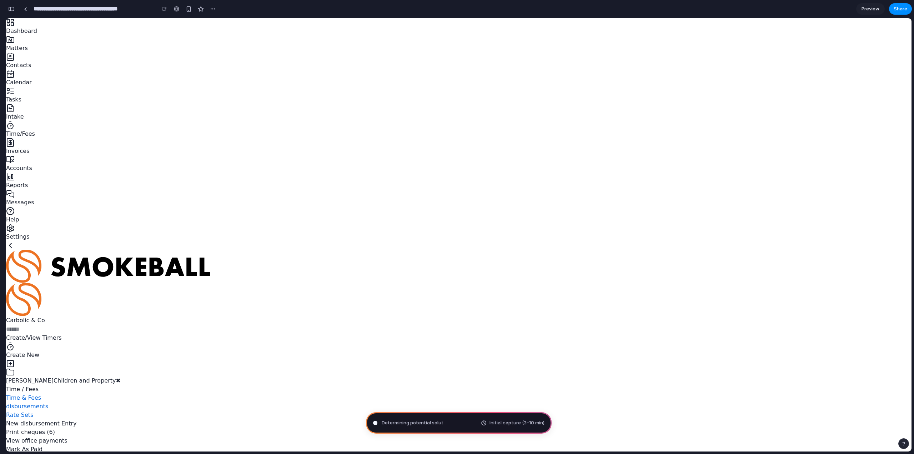
type input "**********"
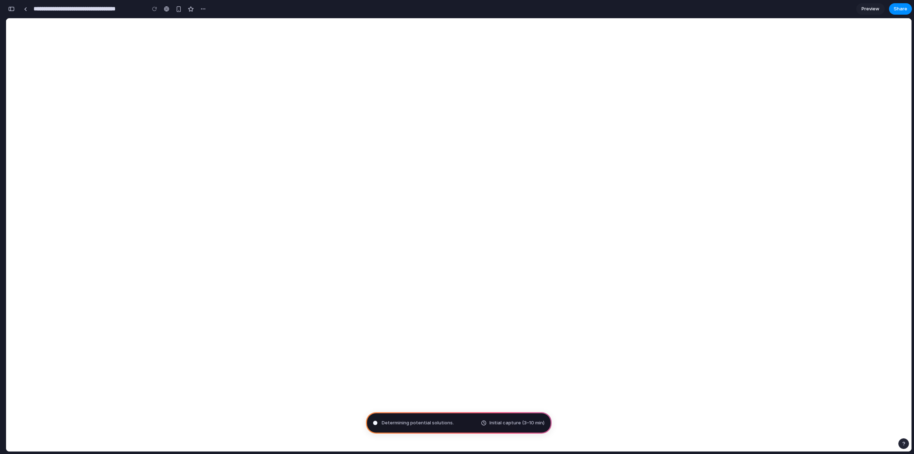
scroll to position [0, 0]
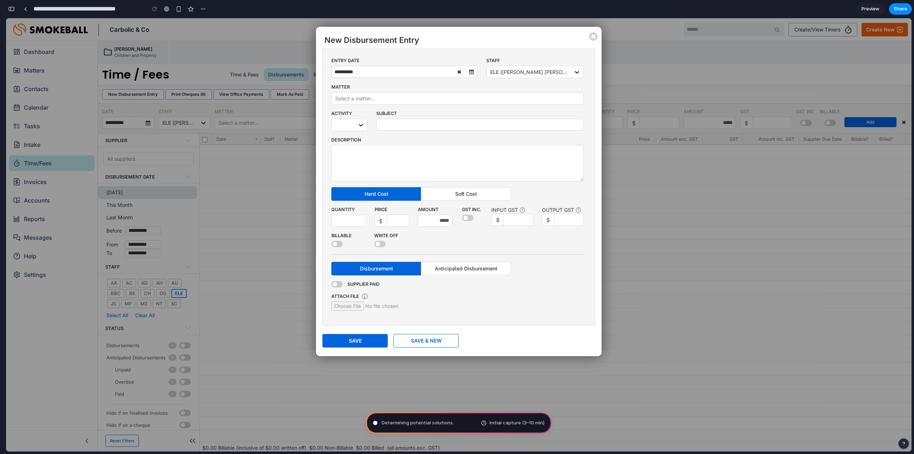
click at [339, 285] on div at bounding box center [336, 284] width 11 height 6
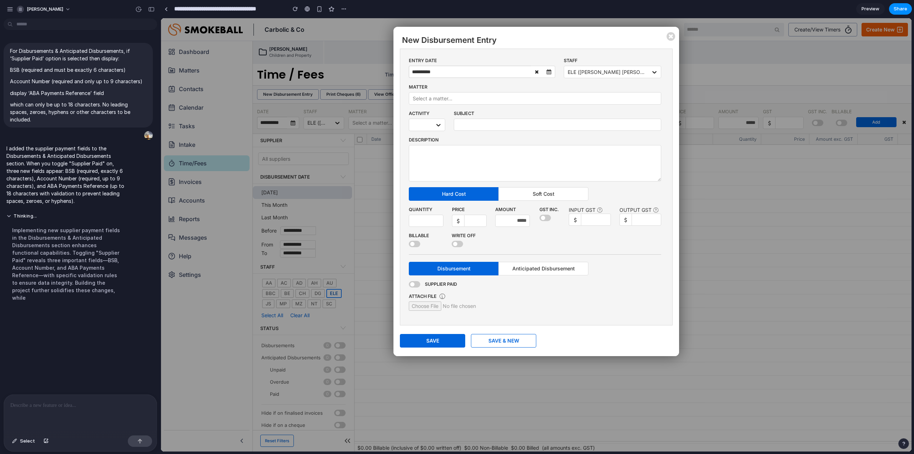
click at [415, 285] on span at bounding box center [414, 284] width 11 height 6
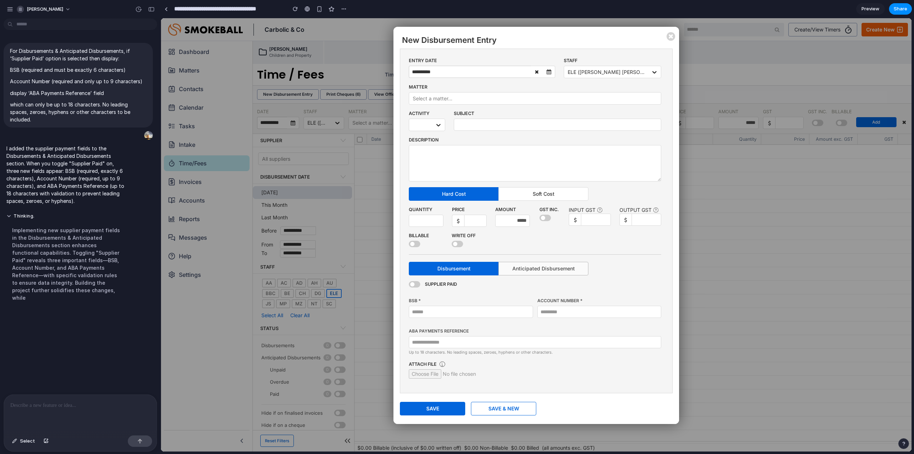
click at [559, 269] on span "Anticipated Disbursement" at bounding box center [543, 268] width 62 height 6
click at [420, 285] on div "Supplier Paid" at bounding box center [535, 284] width 252 height 6
click at [417, 285] on span at bounding box center [414, 284] width 11 height 6
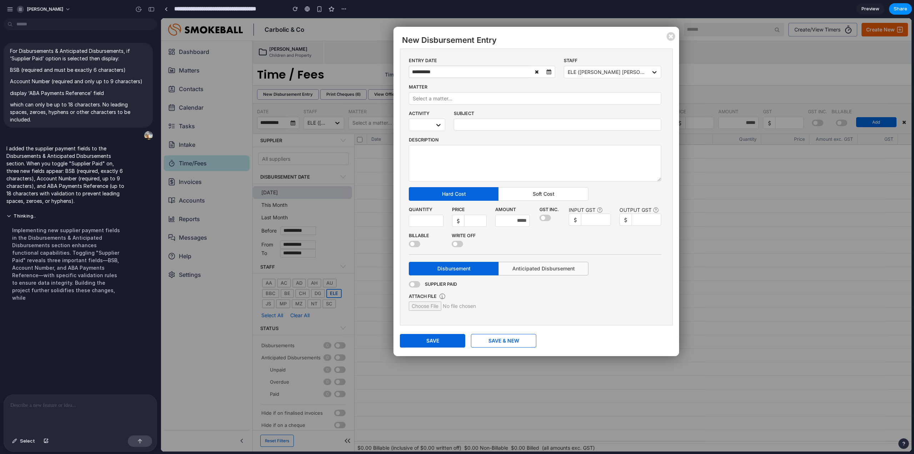
click at [547, 272] on button "Anticipated Disbursement" at bounding box center [543, 269] width 90 height 14
click at [544, 273] on button "Anticipated Disbursement" at bounding box center [543, 269] width 90 height 14
click at [413, 288] on div "Supplier Paid" at bounding box center [535, 287] width 252 height 12
click at [415, 288] on div "Supplier Paid" at bounding box center [535, 287] width 252 height 12
click at [415, 285] on span at bounding box center [414, 284] width 11 height 6
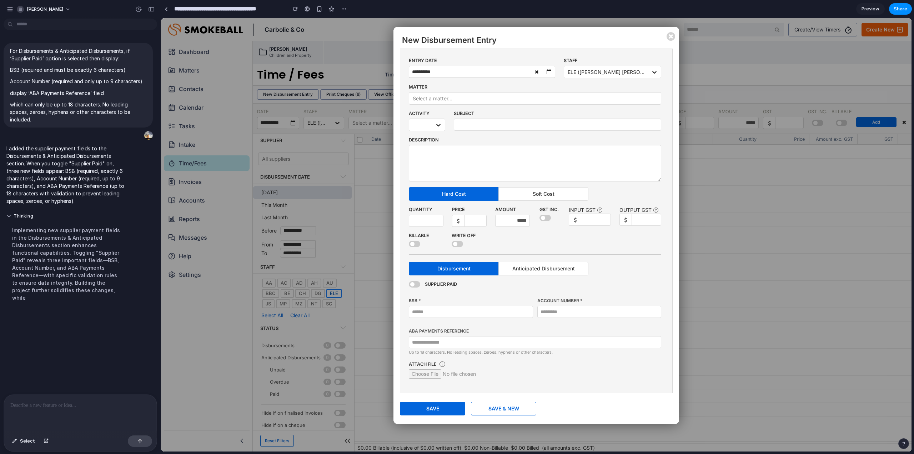
click at [415, 285] on span at bounding box center [414, 284] width 11 height 6
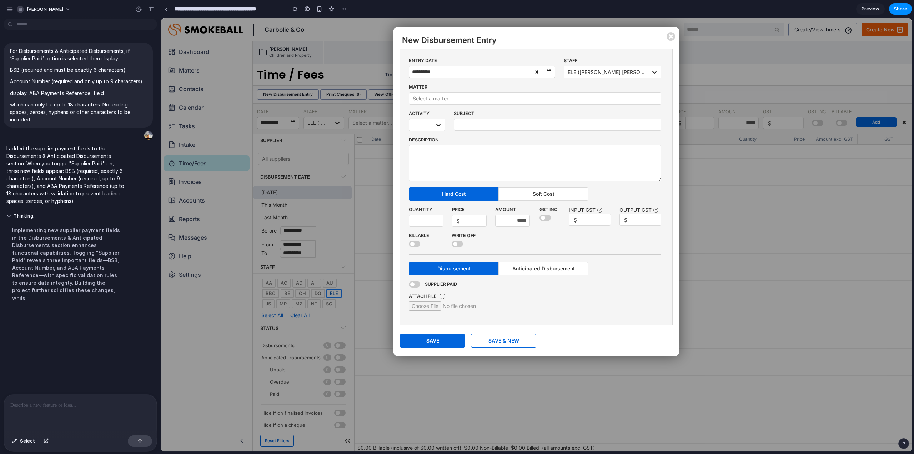
click at [55, 397] on div at bounding box center [80, 413] width 153 height 38
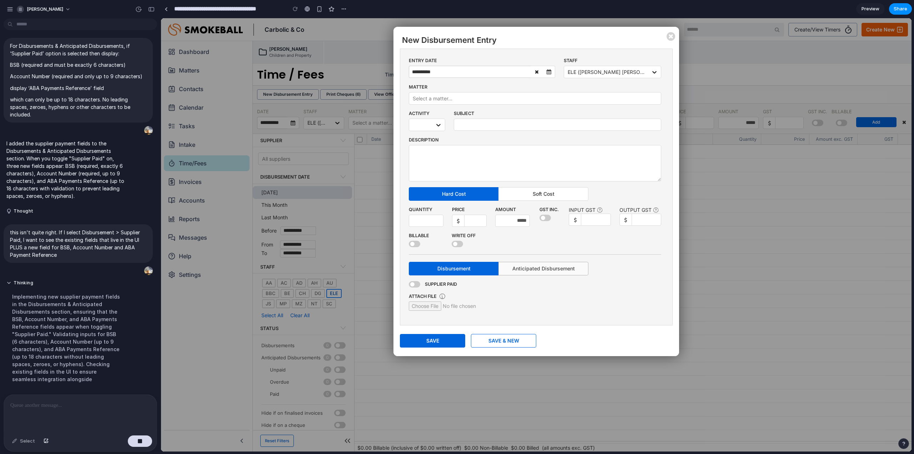
click at [585, 263] on button "Anticipated Disbursement" at bounding box center [543, 269] width 90 height 14
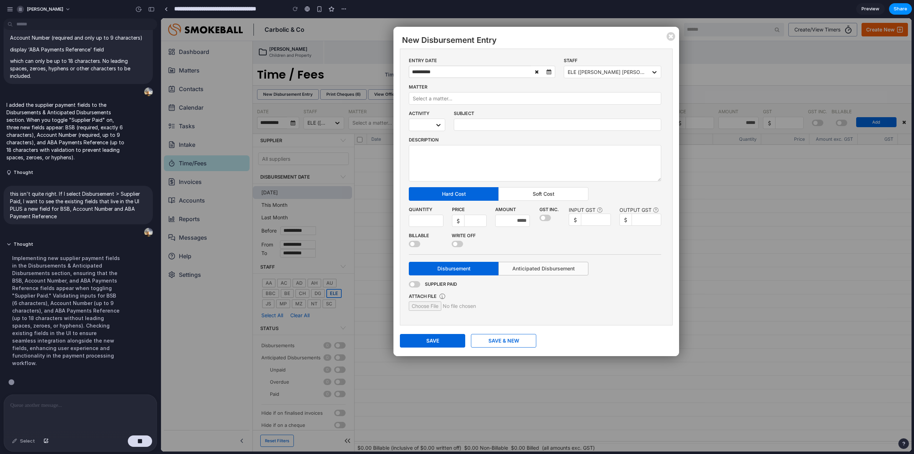
scroll to position [46, 0]
click at [576, 270] on button "Anticipated Disbursement" at bounding box center [543, 269] width 90 height 14
click at [467, 266] on span "Disbursement" at bounding box center [453, 268] width 33 height 6
click at [413, 286] on span at bounding box center [414, 284] width 11 height 6
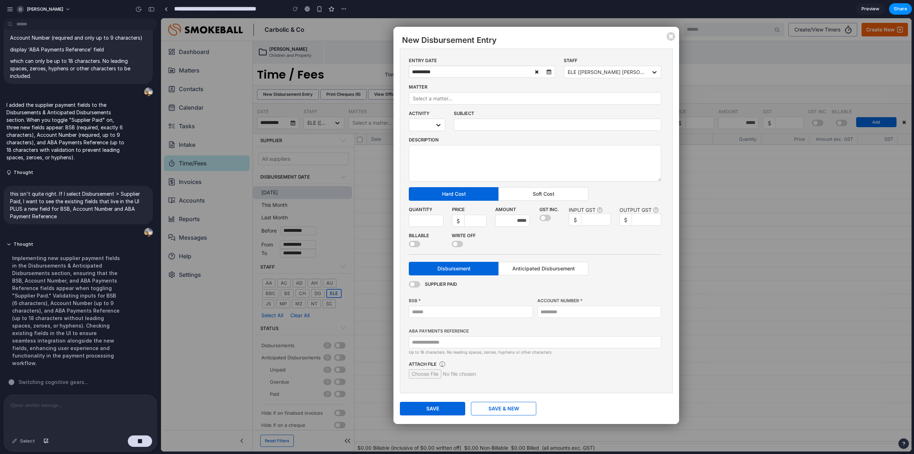
click at [413, 286] on span at bounding box center [414, 284] width 11 height 6
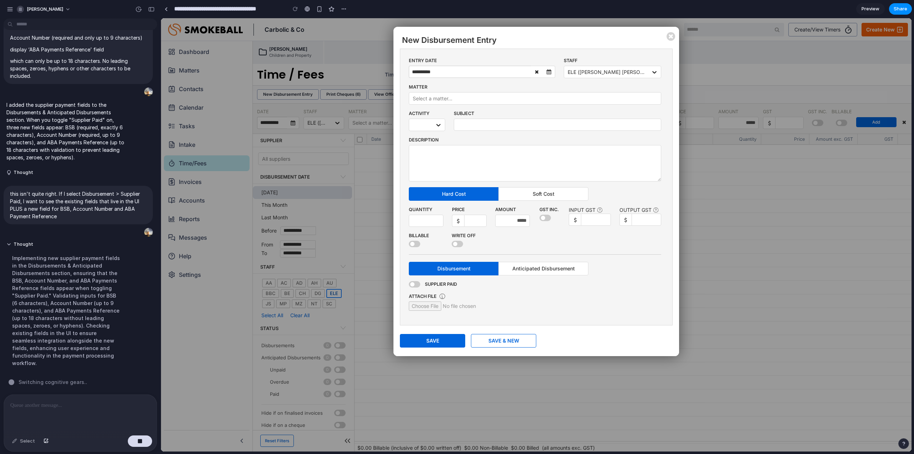
click at [413, 286] on span at bounding box center [414, 284] width 11 height 6
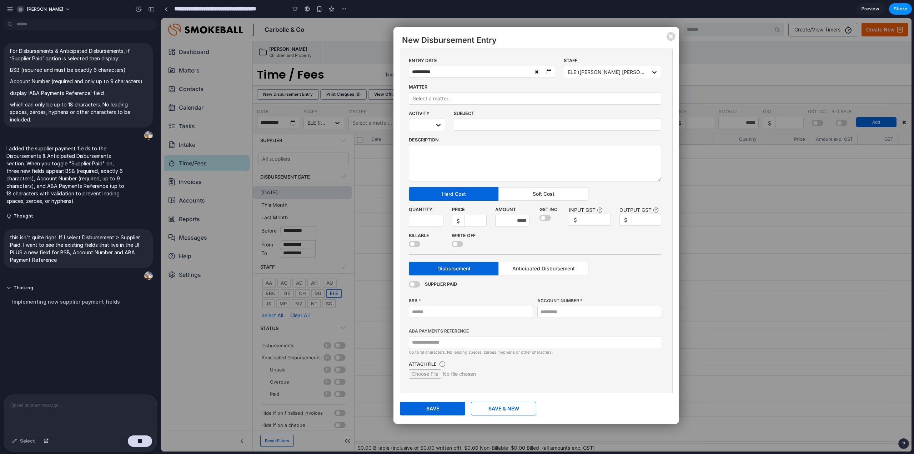
scroll to position [0, 0]
click at [413, 287] on div "Supplier Paid BSB * Account Number * ABA Payments Reference Up to 18 characters…" at bounding box center [535, 321] width 252 height 80
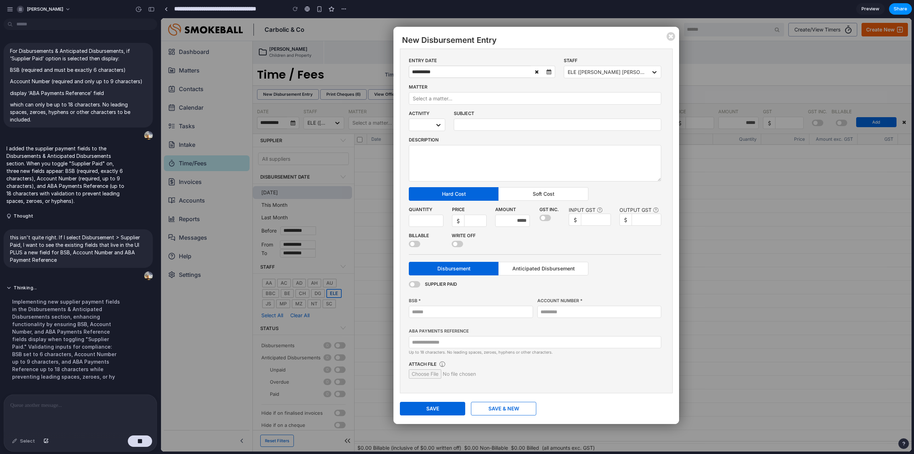
click at [415, 286] on span at bounding box center [414, 284] width 11 height 6
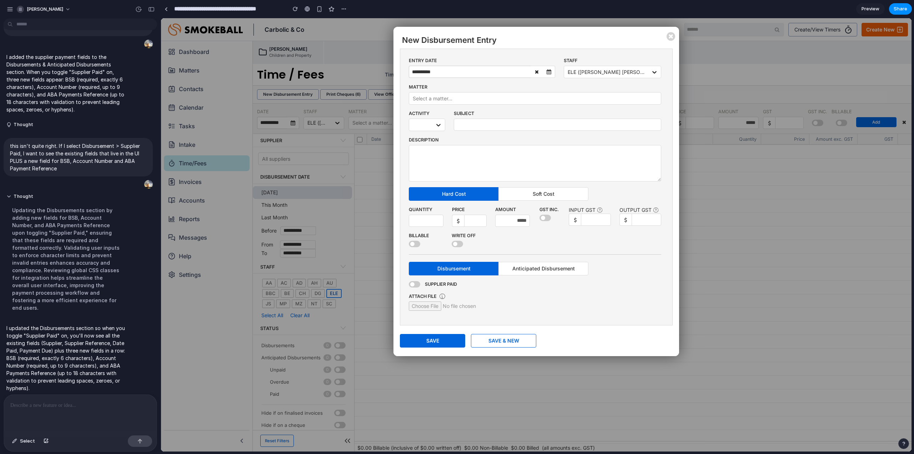
click at [416, 283] on span at bounding box center [414, 284] width 11 height 6
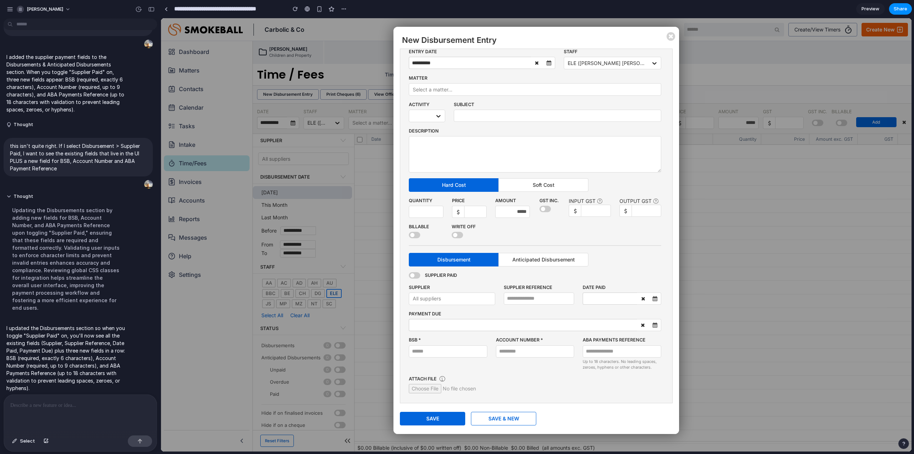
scroll to position [14, 0]
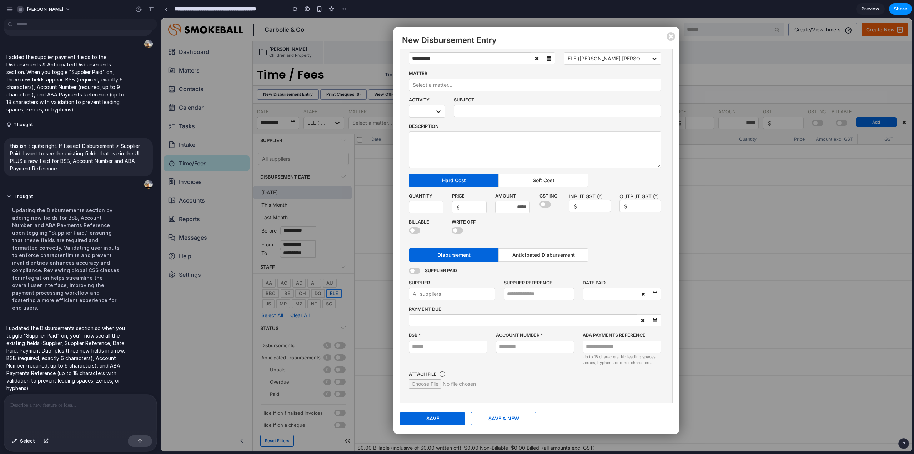
click at [474, 291] on div at bounding box center [452, 293] width 79 height 9
click at [472, 296] on div at bounding box center [452, 293] width 79 height 9
click at [414, 271] on span at bounding box center [414, 270] width 11 height 6
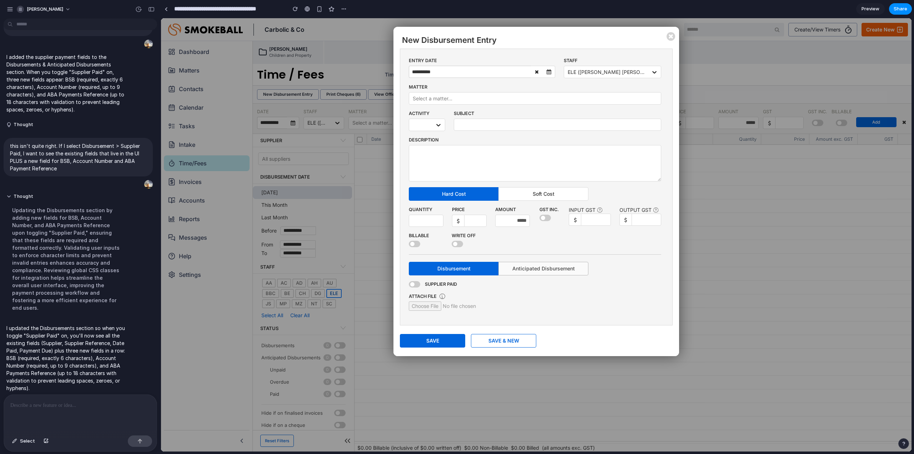
scroll to position [0, 0]
click at [553, 271] on span "Anticipated Disbursement" at bounding box center [543, 268] width 62 height 6
click at [471, 273] on button "Disbursement" at bounding box center [454, 269] width 90 height 14
click at [407, 284] on form "**********" at bounding box center [536, 187] width 272 height 276
click at [414, 284] on span at bounding box center [414, 284] width 11 height 6
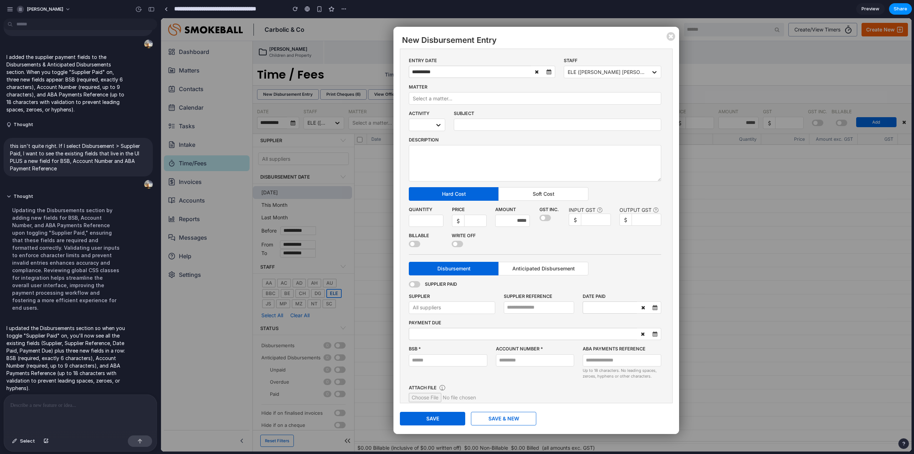
click at [452, 307] on div at bounding box center [452, 307] width 79 height 9
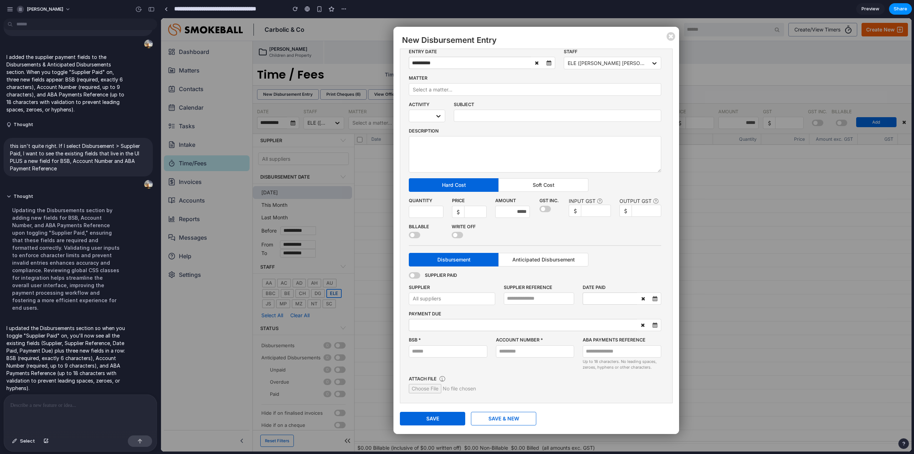
scroll to position [14, 0]
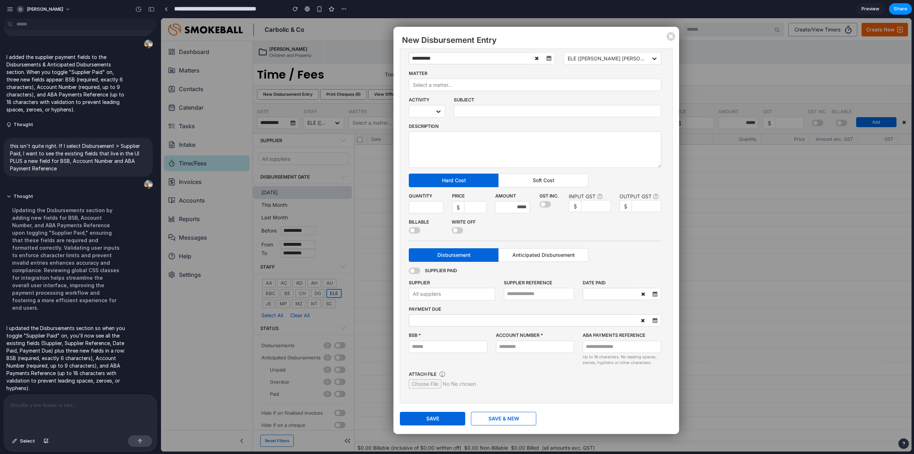
click at [85, 408] on div at bounding box center [80, 413] width 153 height 38
click at [78, 415] on div "**********" at bounding box center [80, 413] width 153 height 38
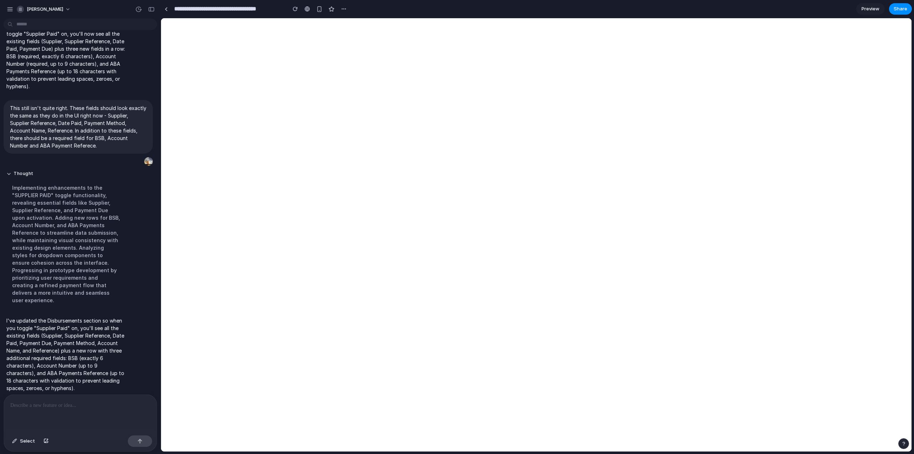
scroll to position [0, 0]
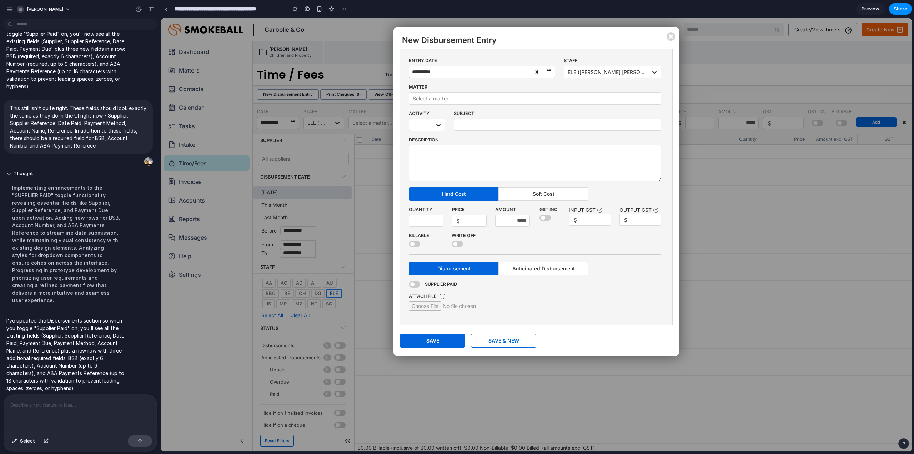
click at [414, 286] on span at bounding box center [414, 284] width 11 height 6
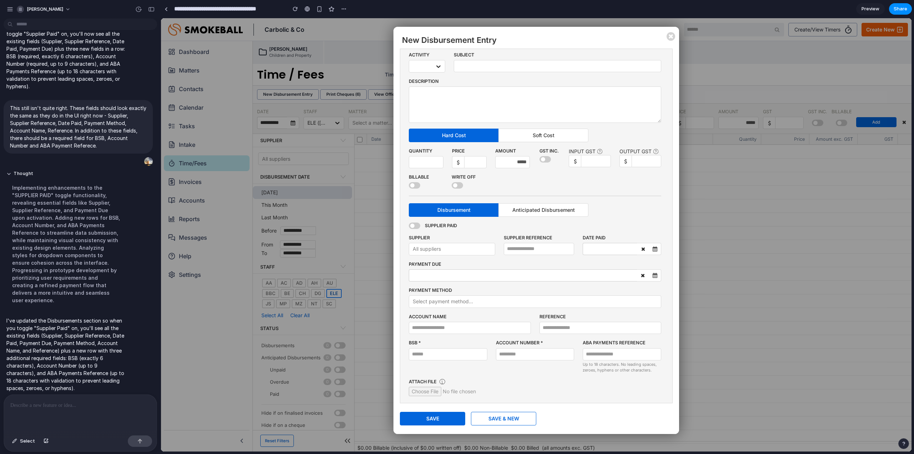
scroll to position [66, 0]
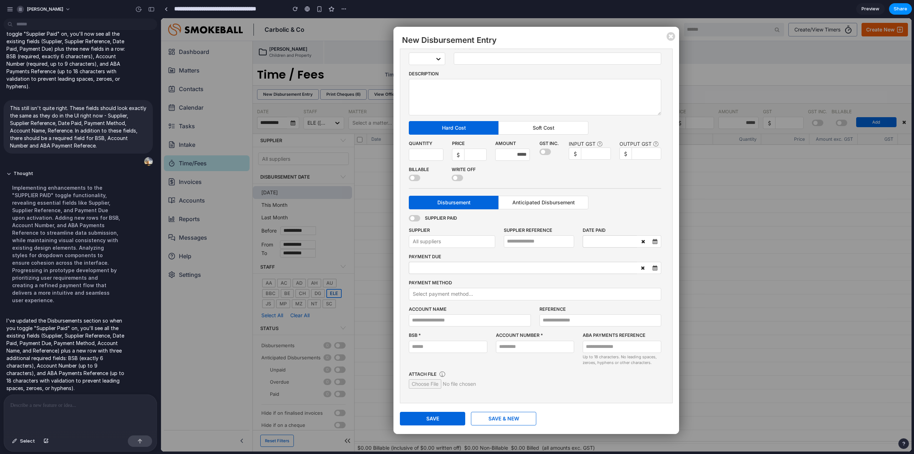
click at [531, 289] on div at bounding box center [532, 293] width 239 height 9
click at [519, 296] on div at bounding box center [532, 293] width 239 height 9
click at [470, 294] on div at bounding box center [532, 293] width 239 height 9
click at [556, 203] on span "Anticipated Disbursement" at bounding box center [543, 202] width 62 height 6
click at [86, 405] on p at bounding box center [78, 405] width 137 height 9
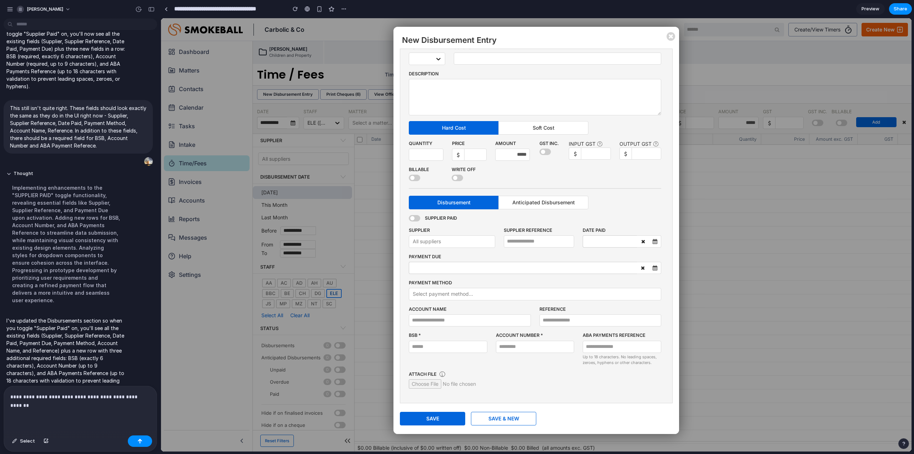
scroll to position [285, 0]
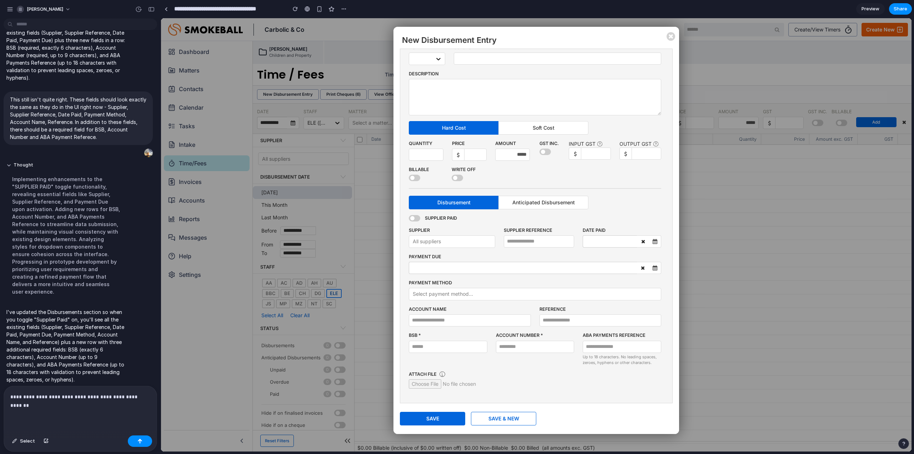
click at [63, 408] on div "**********" at bounding box center [80, 409] width 153 height 46
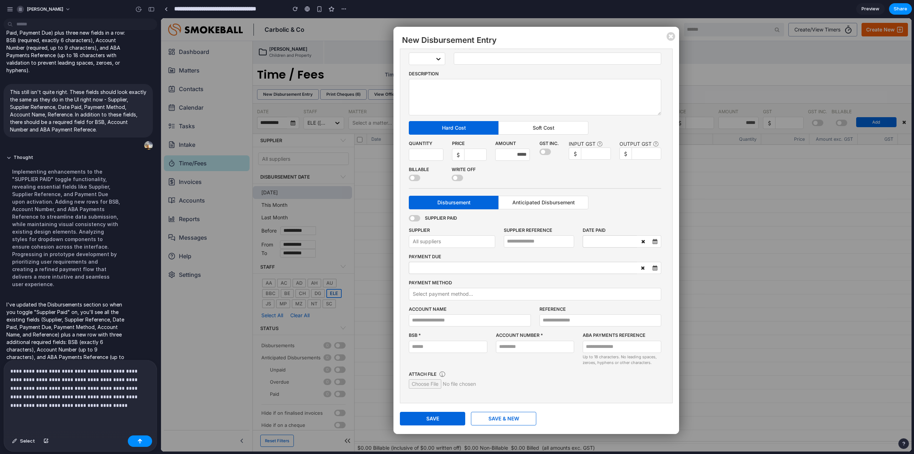
click at [58, 375] on p "**********" at bounding box center [78, 388] width 137 height 43
click at [110, 370] on p "**********" at bounding box center [78, 388] width 137 height 43
click at [71, 391] on p "**********" at bounding box center [78, 383] width 137 height 51
click at [69, 401] on p "**********" at bounding box center [78, 383] width 137 height 51
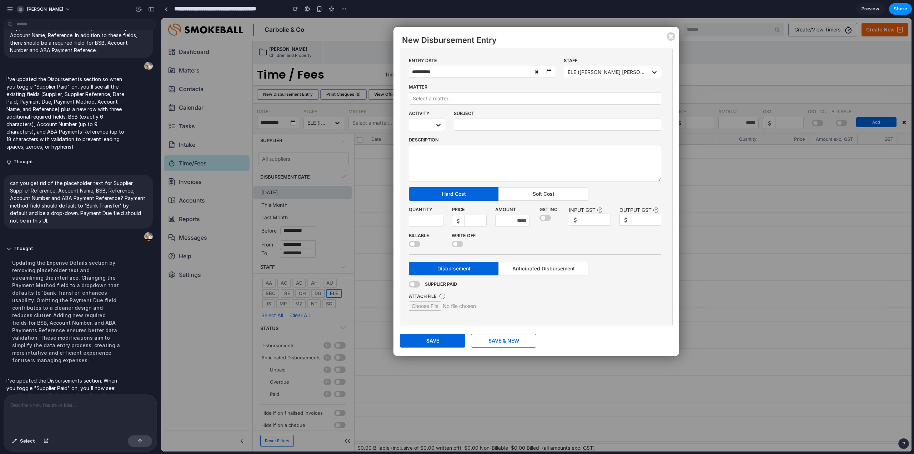
scroll to position [439, 0]
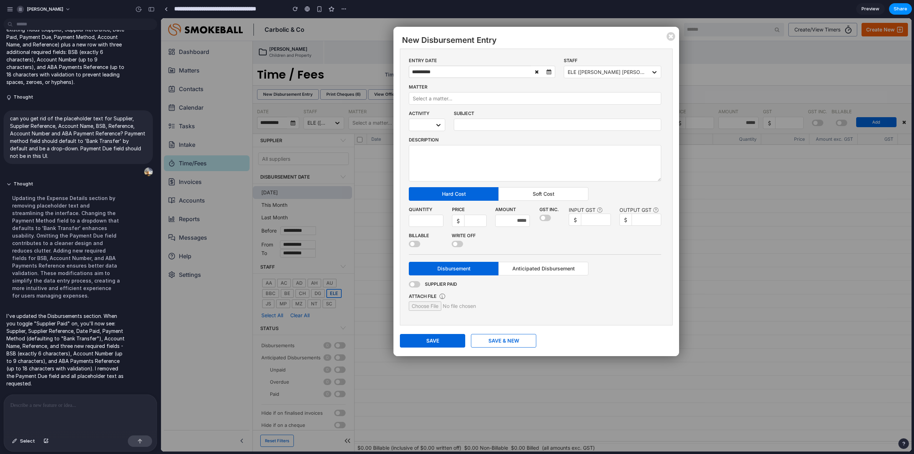
click at [416, 286] on span at bounding box center [414, 284] width 11 height 6
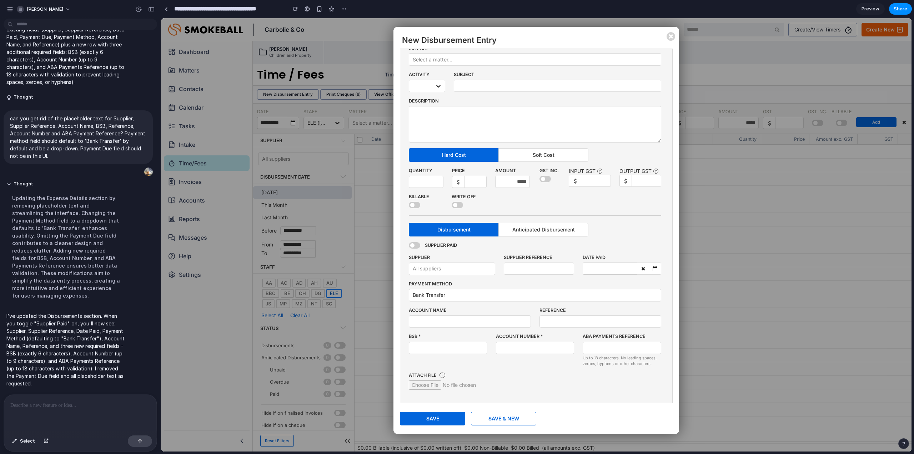
scroll to position [40, 0]
click at [533, 292] on div at bounding box center [532, 293] width 239 height 9
click at [102, 414] on div at bounding box center [80, 413] width 153 height 38
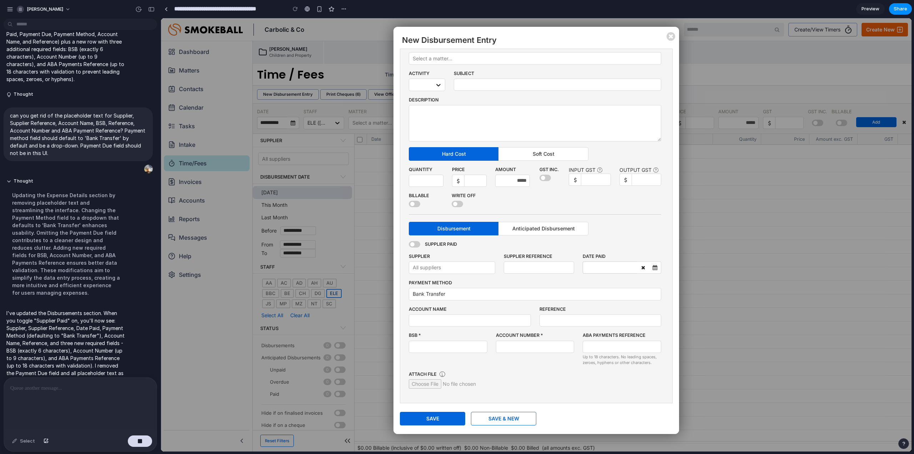
scroll to position [505, 0]
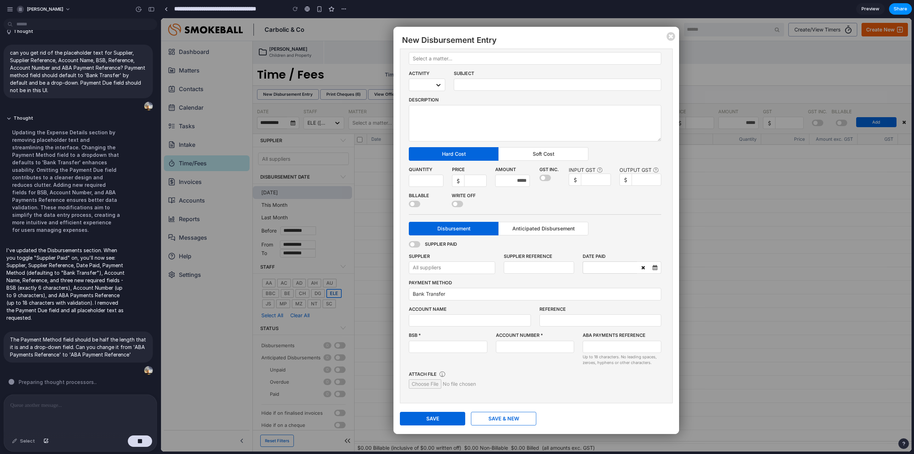
click at [412, 244] on span at bounding box center [414, 244] width 11 height 6
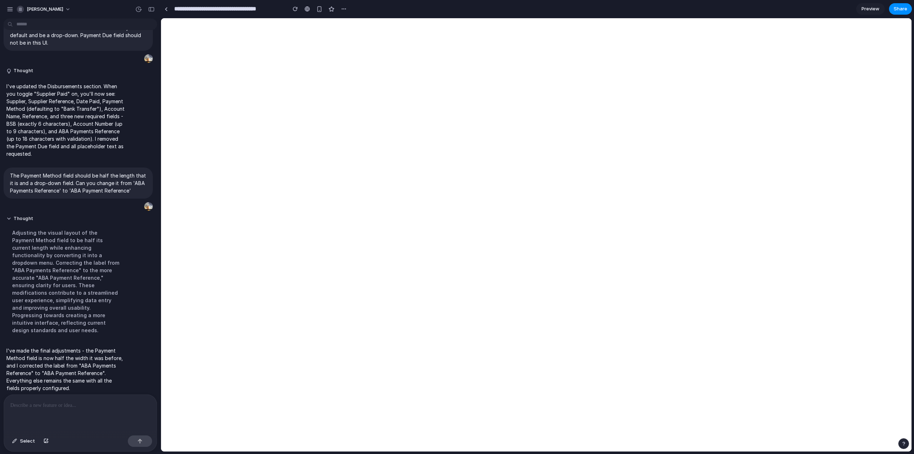
scroll to position [0, 0]
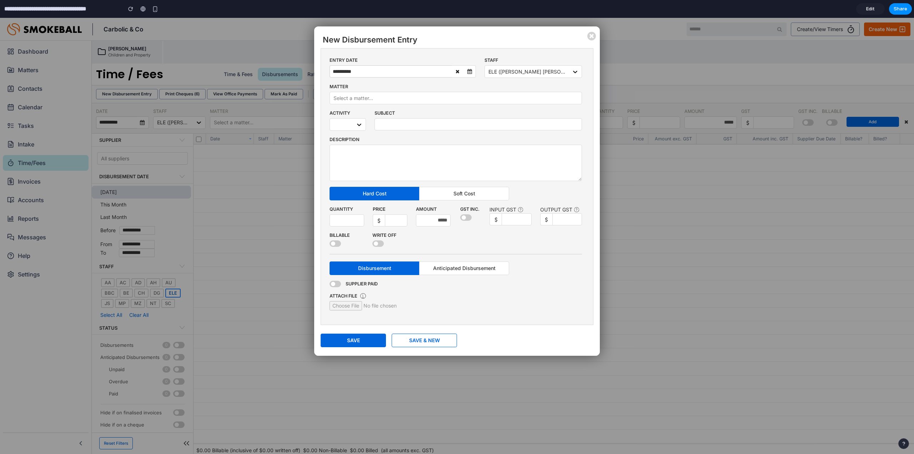
click at [335, 283] on span at bounding box center [334, 284] width 11 height 6
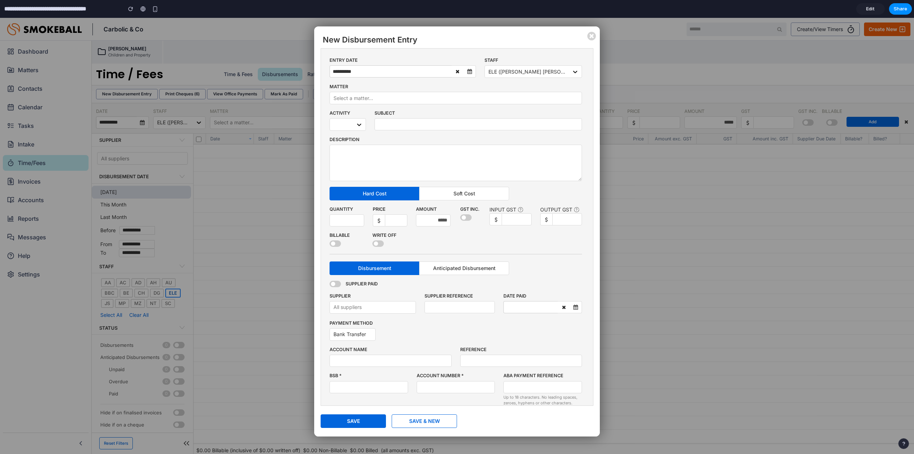
scroll to position [38, 0]
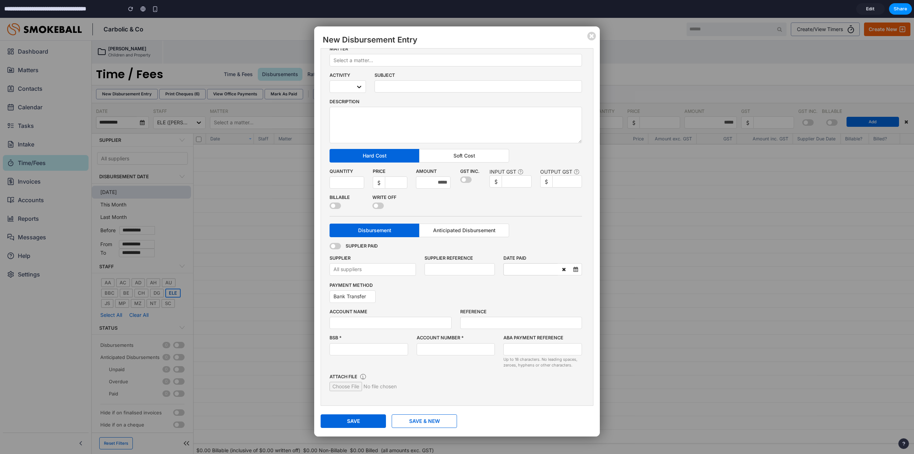
click at [360, 294] on div at bounding box center [349, 296] width 32 height 9
click at [529, 298] on div "Payment Method Bank Transfer" at bounding box center [455, 291] width 252 height 21
click at [450, 234] on button "Anticipated Disbursement" at bounding box center [464, 230] width 90 height 14
click at [335, 246] on span at bounding box center [334, 246] width 11 height 6
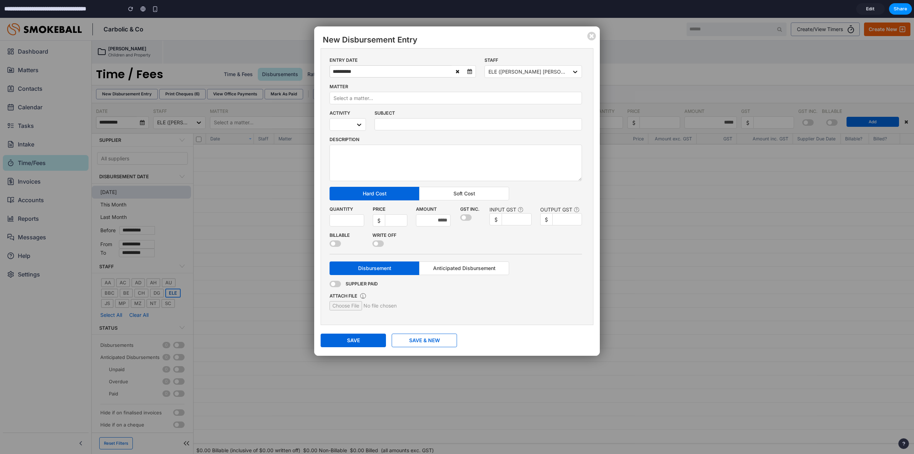
click at [334, 288] on div "Supplier Paid" at bounding box center [455, 287] width 252 height 12
click at [336, 286] on span at bounding box center [334, 284] width 11 height 6
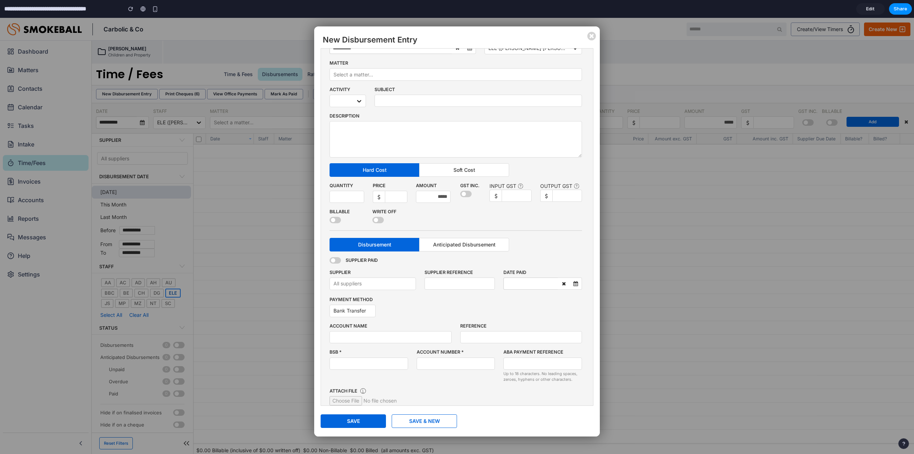
scroll to position [38, 0]
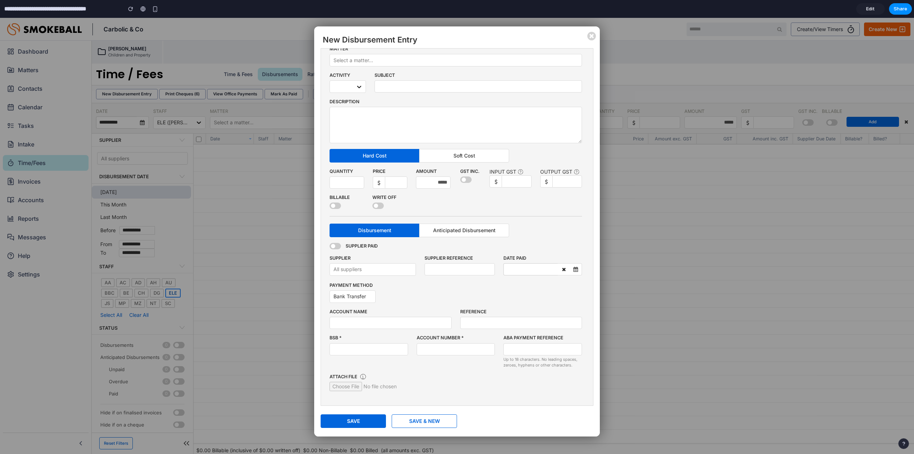
click at [359, 298] on div at bounding box center [349, 296] width 32 height 9
click at [384, 271] on div at bounding box center [372, 269] width 79 height 9
drag, startPoint x: 479, startPoint y: 269, endPoint x: 537, endPoint y: 276, distance: 58.5
click at [488, 269] on input "text" at bounding box center [459, 269] width 71 height 12
click at [534, 270] on input "text" at bounding box center [530, 269] width 54 height 12
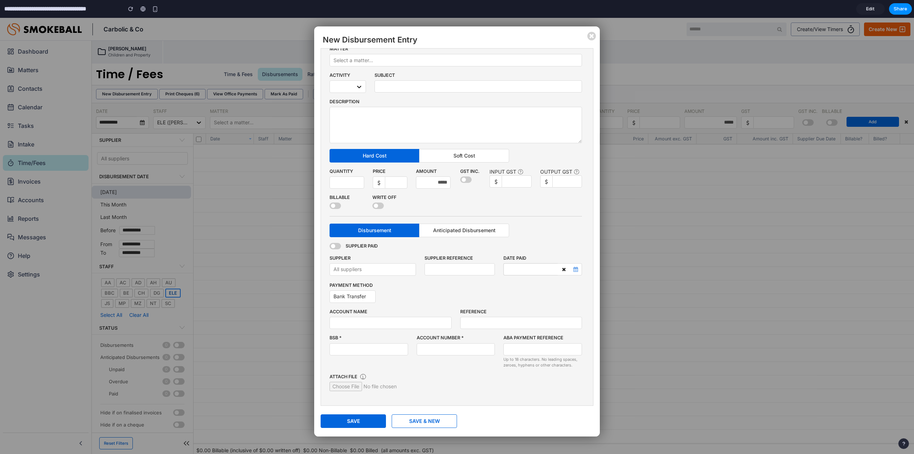
click at [572, 269] on icon "button" at bounding box center [575, 269] width 6 height 5
click at [404, 321] on input "text" at bounding box center [390, 323] width 122 height 12
click at [468, 325] on input "text" at bounding box center [521, 323] width 122 height 12
drag, startPoint x: 370, startPoint y: 339, endPoint x: 391, endPoint y: 348, distance: 22.6
click at [372, 339] on label "BSB *" at bounding box center [368, 337] width 79 height 6
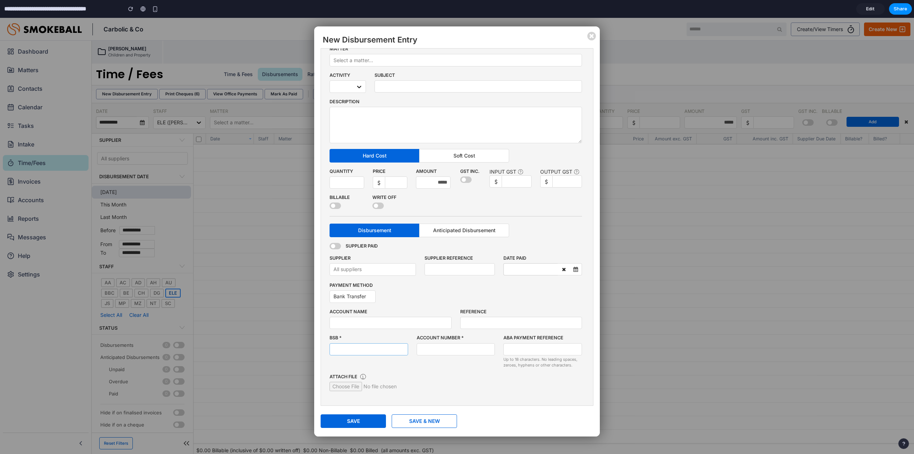
click at [391, 348] on input "text" at bounding box center [368, 349] width 79 height 12
click at [446, 349] on input "text" at bounding box center [456, 349] width 79 height 12
click at [565, 349] on input "text" at bounding box center [542, 349] width 79 height 12
click at [334, 247] on span at bounding box center [334, 246] width 11 height 6
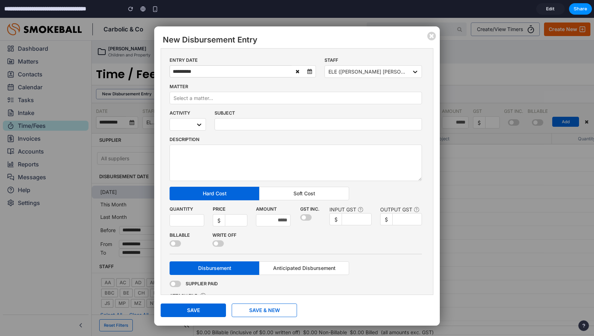
scroll to position [28, 0]
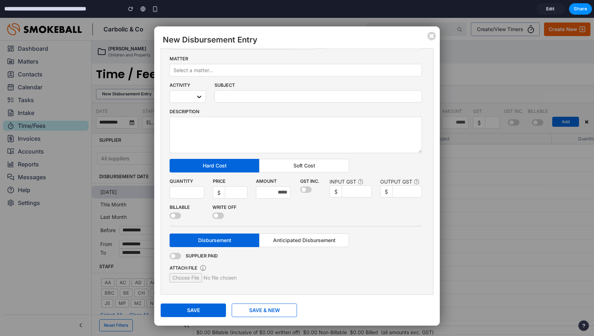
click at [176, 253] on span at bounding box center [175, 256] width 11 height 6
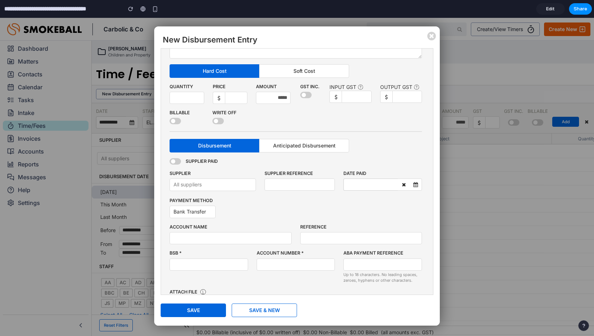
scroll to position [146, 0]
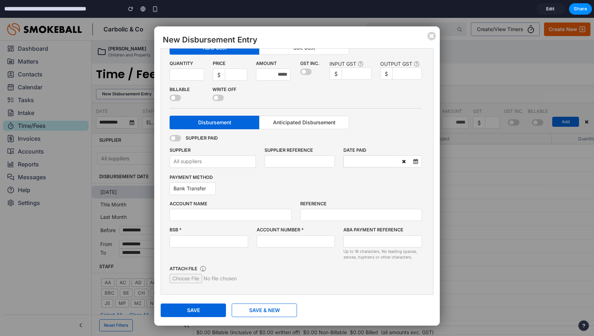
click at [175, 135] on span at bounding box center [175, 138] width 11 height 6
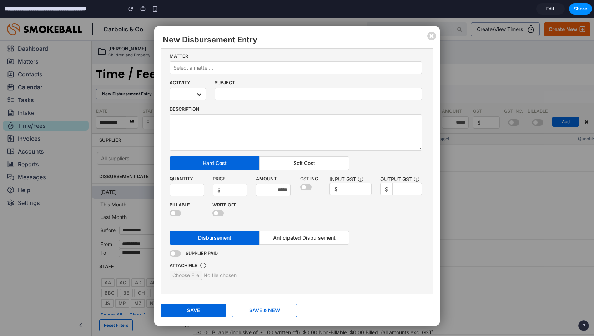
scroll to position [28, 0]
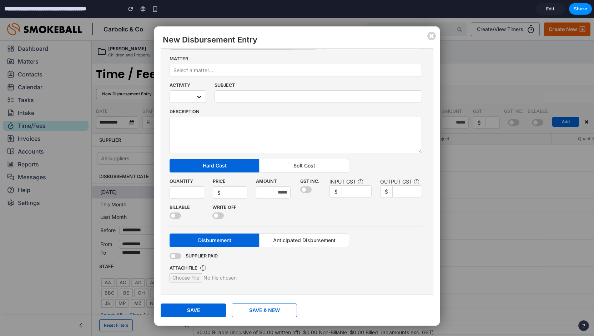
click at [175, 255] on span at bounding box center [175, 256] width 11 height 6
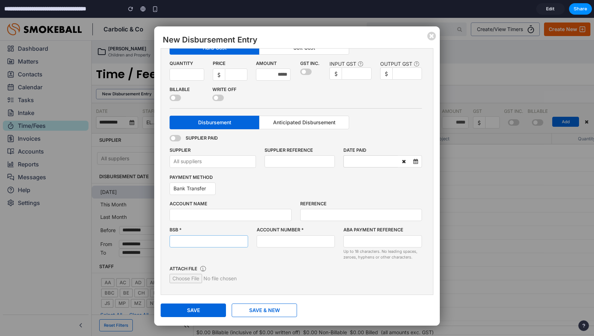
click at [214, 239] on input "text" at bounding box center [209, 241] width 79 height 12
click at [269, 242] on input "text" at bounding box center [296, 241] width 79 height 12
click at [388, 244] on input "text" at bounding box center [382, 241] width 79 height 12
click at [209, 235] on input "text" at bounding box center [209, 241] width 79 height 12
click at [174, 137] on span at bounding box center [175, 138] width 11 height 6
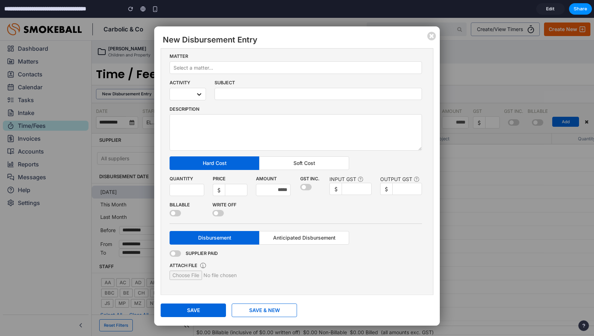
scroll to position [28, 0]
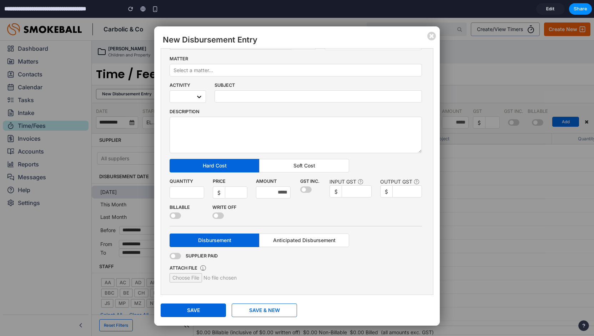
click at [176, 254] on span at bounding box center [175, 256] width 11 height 6
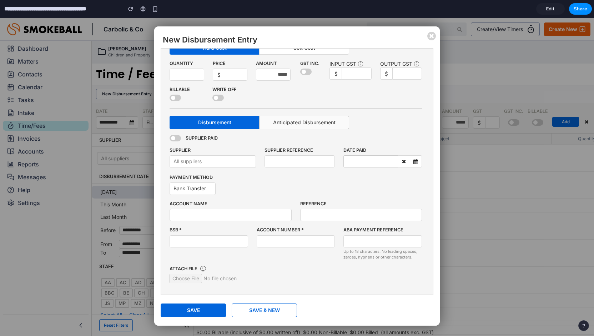
click at [344, 122] on button "Anticipated Disbursement" at bounding box center [304, 123] width 90 height 14
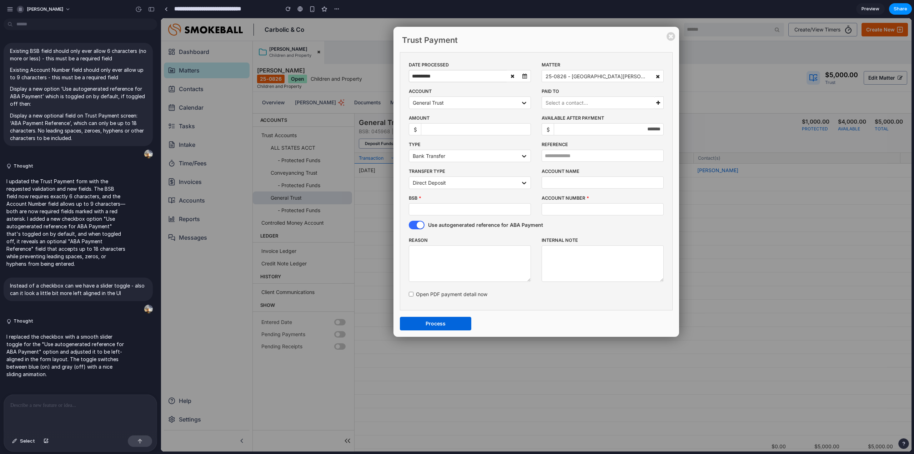
click at [100, 412] on div at bounding box center [80, 413] width 153 height 38
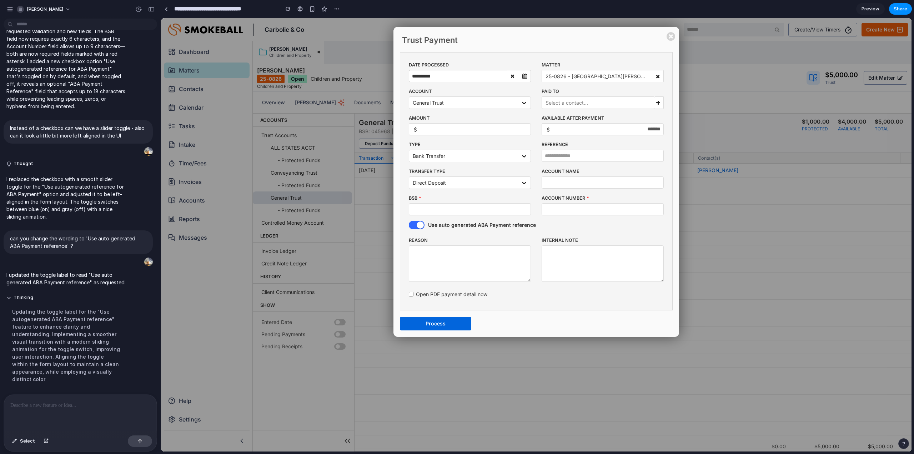
scroll to position [168, 0]
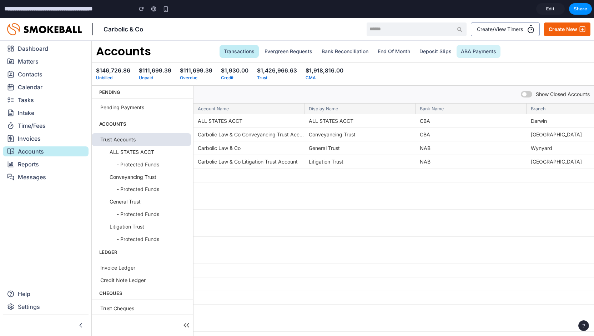
click at [482, 55] on link "ABA Payments" at bounding box center [478, 51] width 44 height 13
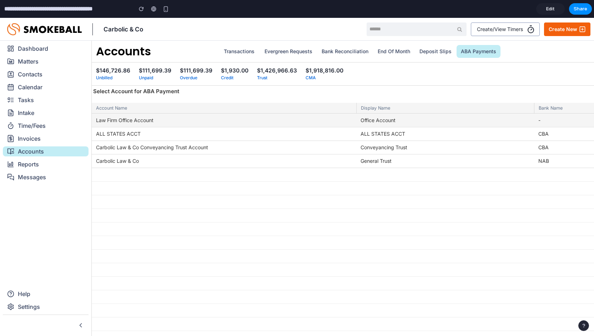
click at [577, 119] on div "-" at bounding box center [605, 120] width 143 height 14
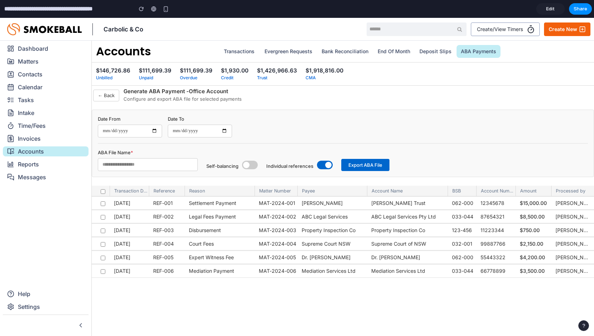
click at [106, 101] on button "← Back" at bounding box center [106, 96] width 26 height 12
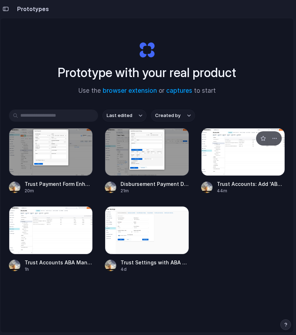
click at [224, 121] on div at bounding box center [243, 152] width 84 height 48
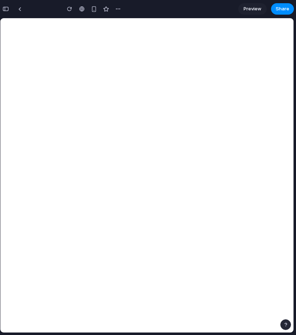
type input "**********"
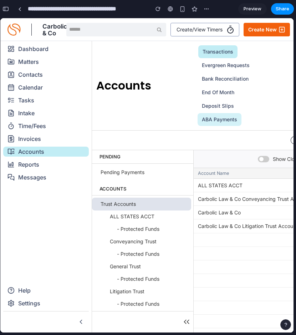
click at [216, 121] on link "ABA Payments" at bounding box center [220, 119] width 44 height 13
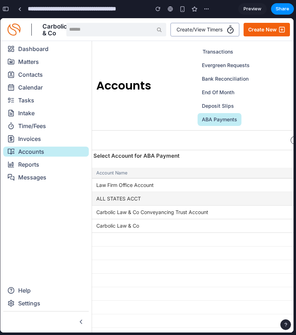
click at [165, 121] on div "ALL STATES ACCT" at bounding box center [224, 199] width 264 height 14
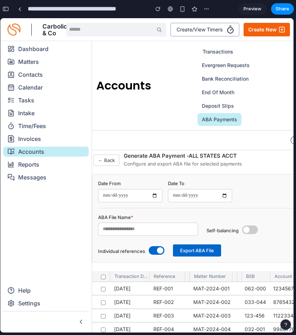
click at [110, 121] on button "← Back" at bounding box center [107, 161] width 26 height 12
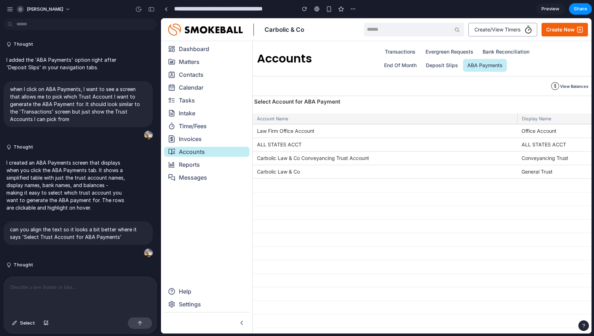
scroll to position [4899, 0]
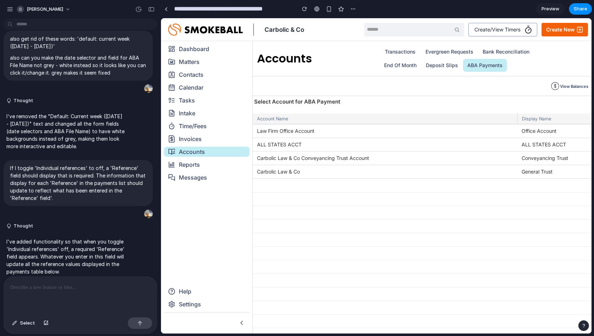
click at [301, 12] on span "Preview" at bounding box center [550, 8] width 18 height 7
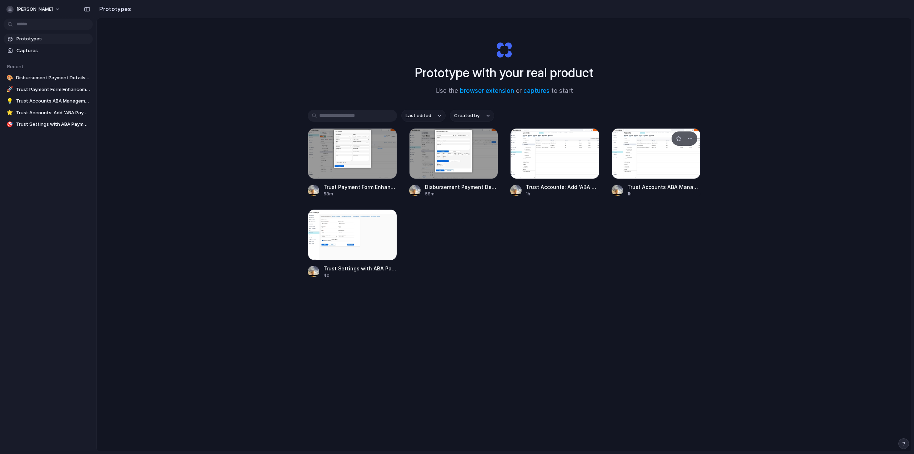
click at [647, 139] on div at bounding box center [655, 153] width 89 height 51
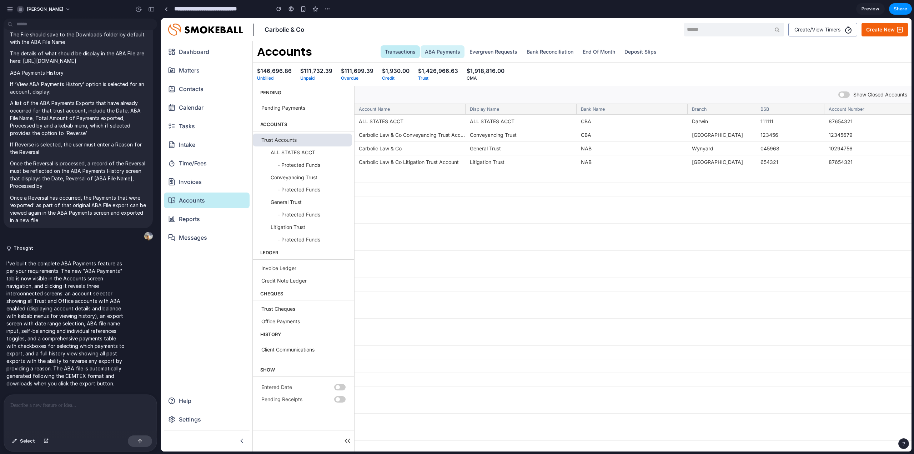
click at [429, 46] on link "ABA Payments" at bounding box center [442, 51] width 44 height 13
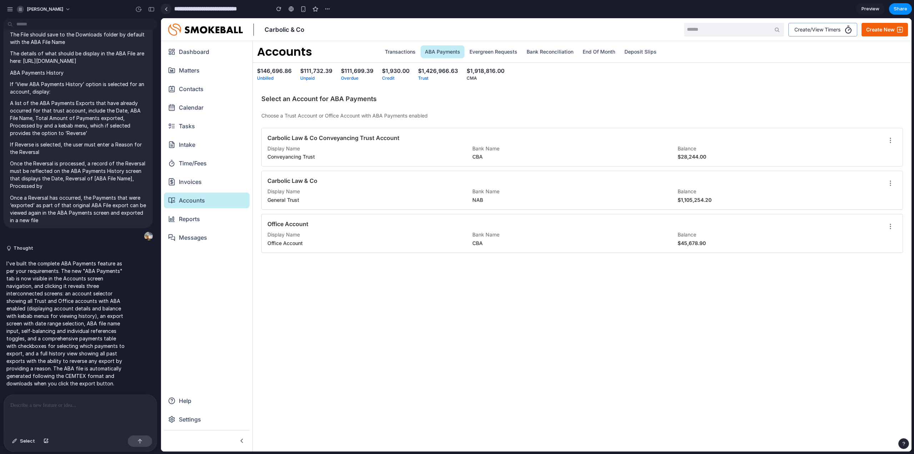
click at [167, 6] on link at bounding box center [166, 9] width 11 height 11
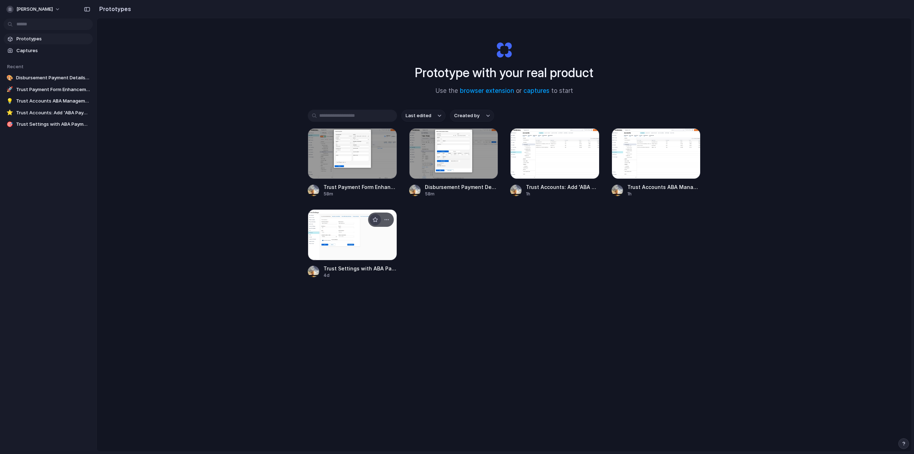
click at [369, 222] on button "button" at bounding box center [374, 219] width 11 height 11
click at [323, 252] on div at bounding box center [352, 234] width 89 height 51
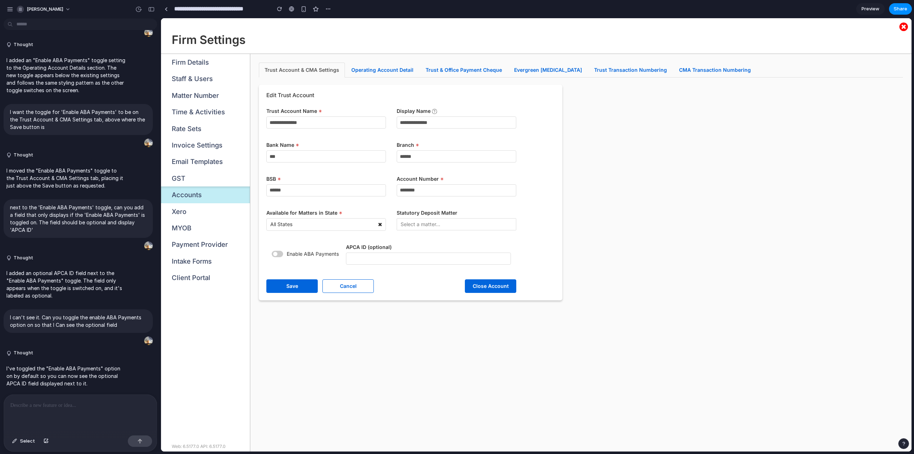
click at [907, 26] on icon at bounding box center [903, 27] width 9 height 10
click at [170, 9] on link at bounding box center [166, 9] width 11 height 11
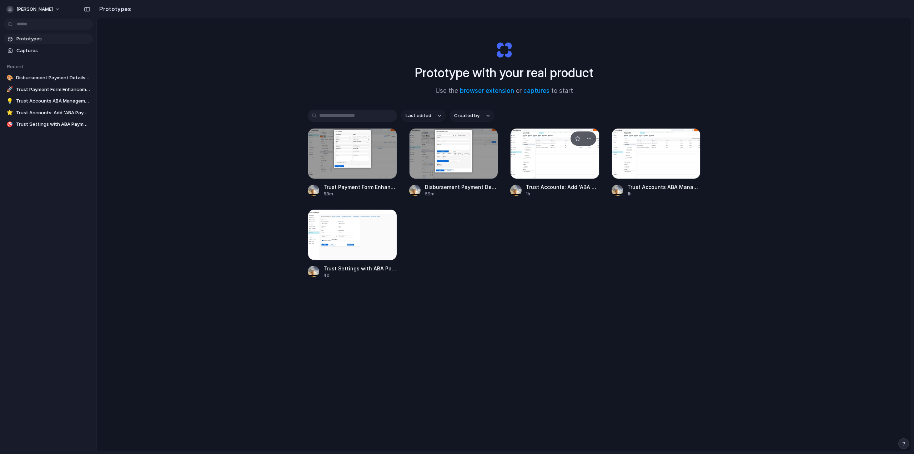
click at [536, 171] on div at bounding box center [554, 153] width 89 height 51
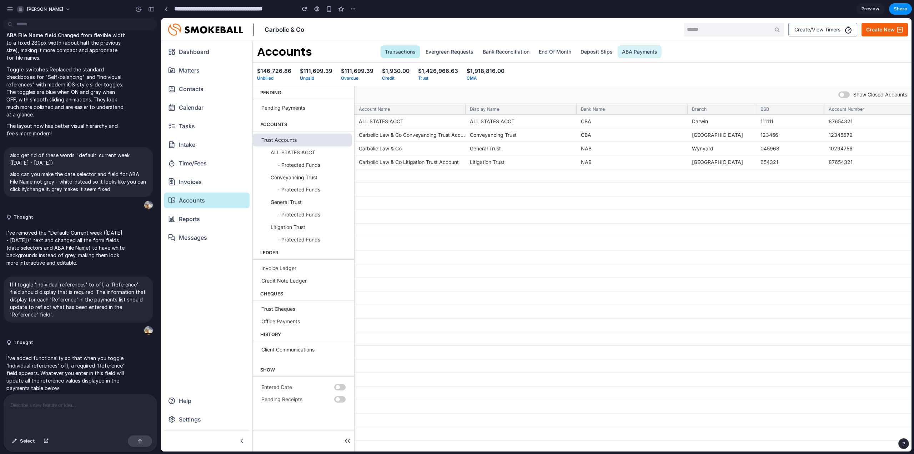
click at [637, 52] on link "ABA Payments" at bounding box center [639, 51] width 44 height 13
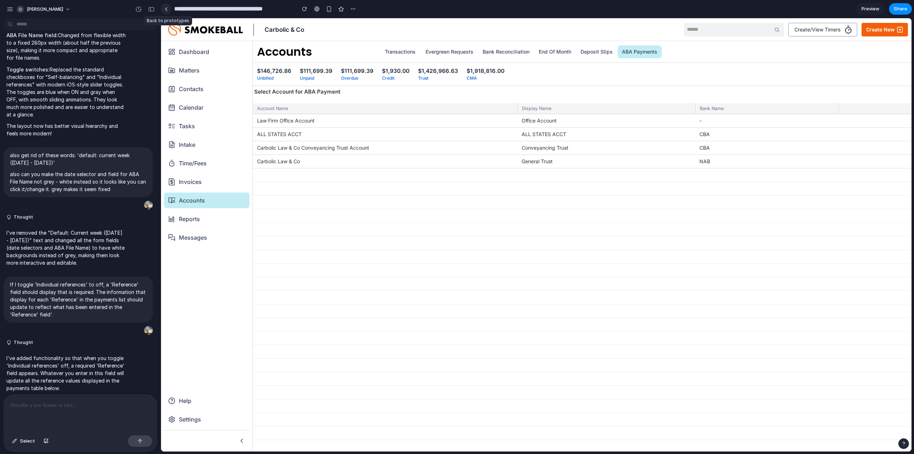
click at [169, 10] on link at bounding box center [166, 9] width 11 height 11
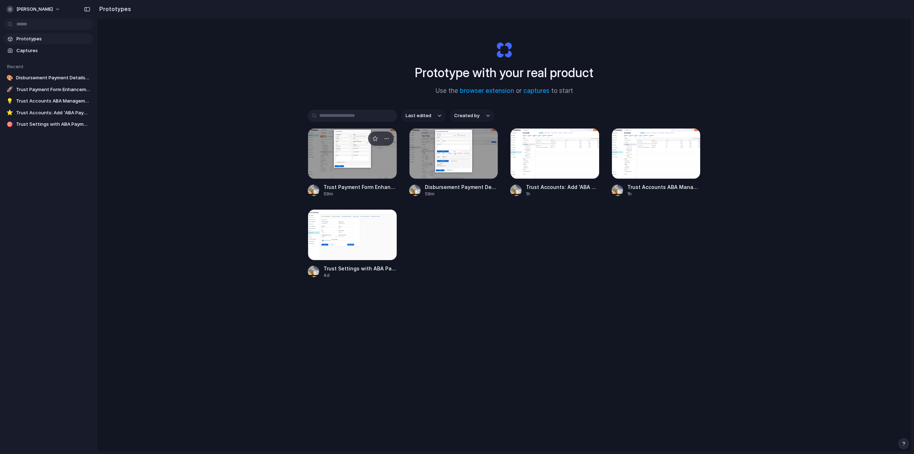
click at [381, 171] on div at bounding box center [352, 153] width 89 height 51
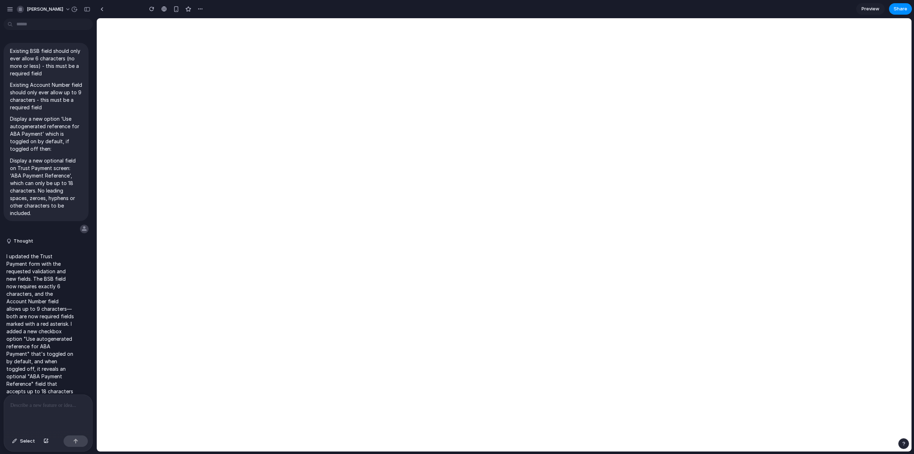
type input "**********"
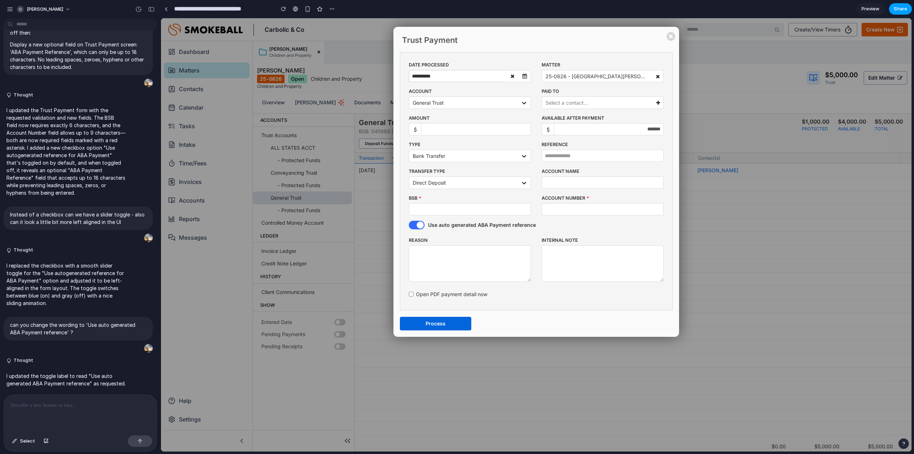
click at [903, 9] on span "Share" at bounding box center [900, 8] width 14 height 7
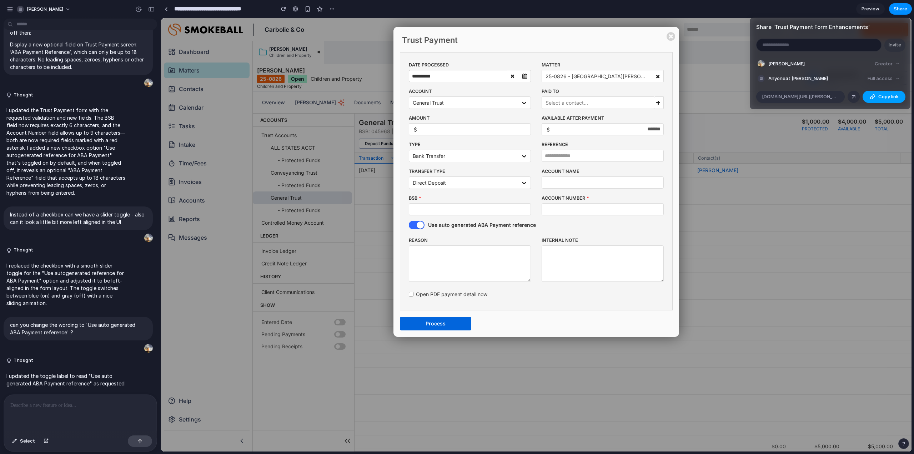
click at [880, 95] on span "Copy link" at bounding box center [888, 96] width 20 height 7
click at [163, 10] on div "Share ' Trust Payment Form Enhancements ' Invite Emma Erlach Creator Anyone at …" at bounding box center [457, 227] width 914 height 454
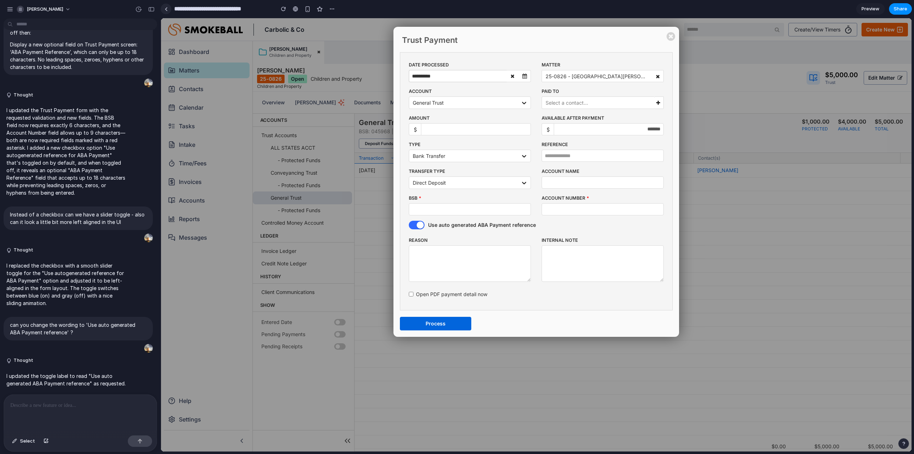
click at [166, 10] on div at bounding box center [166, 9] width 3 height 4
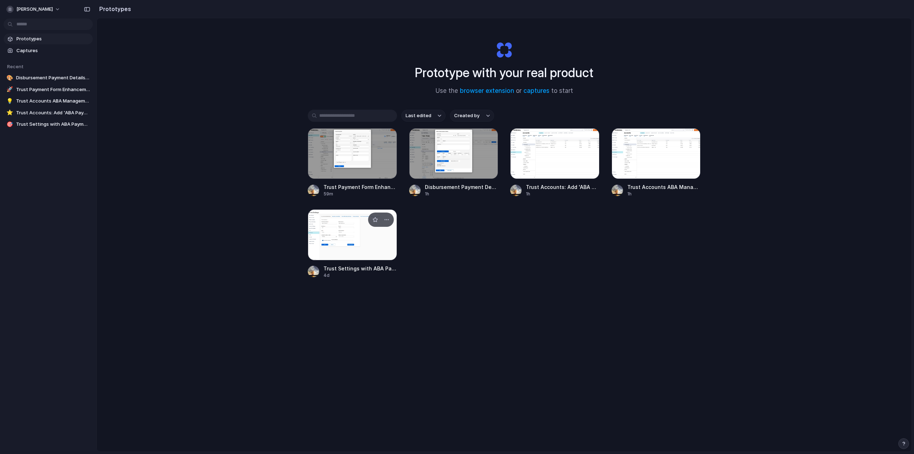
click at [333, 232] on div at bounding box center [352, 234] width 89 height 51
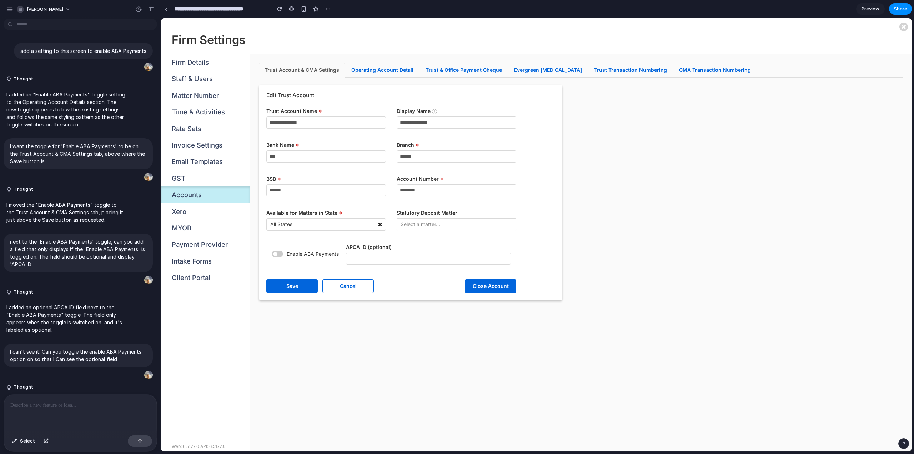
scroll to position [37, 0]
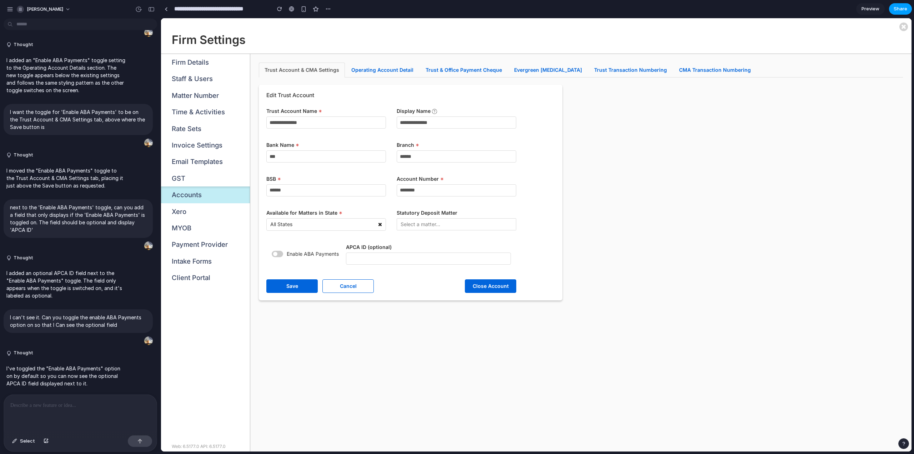
click at [906, 8] on span "Share" at bounding box center [900, 8] width 14 height 7
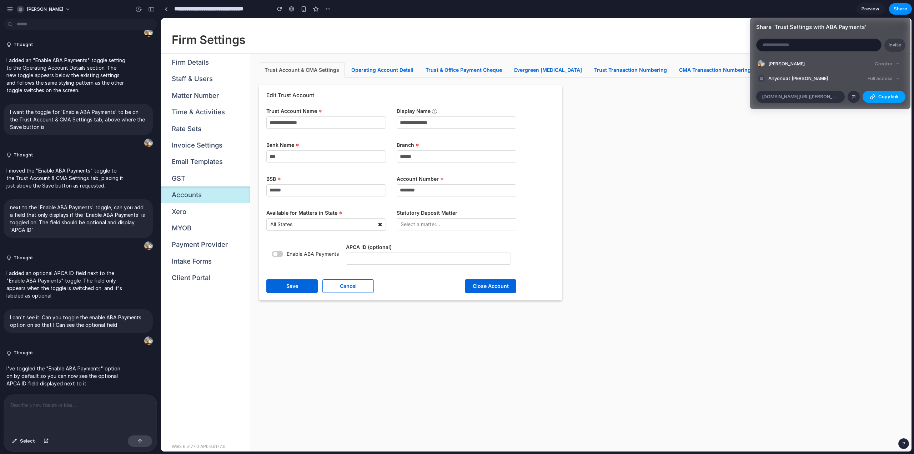
click at [900, 100] on button "Copy link" at bounding box center [883, 97] width 43 height 12
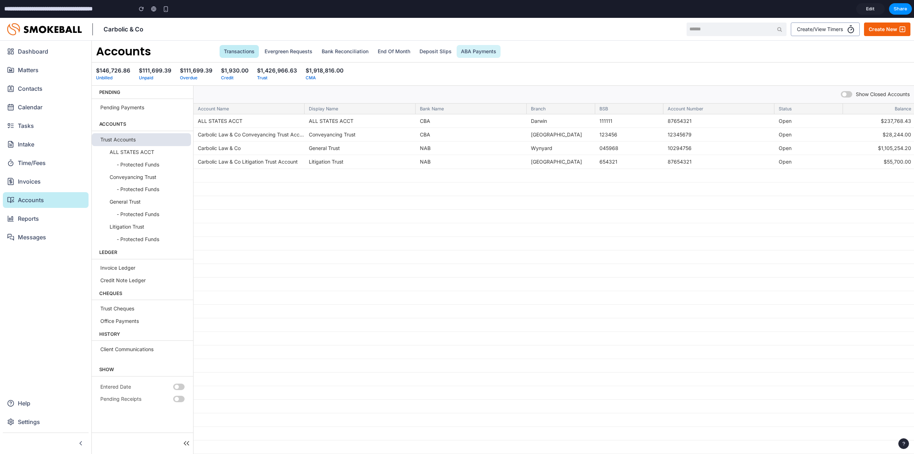
click at [474, 50] on link "ABA Payments" at bounding box center [478, 51] width 44 height 13
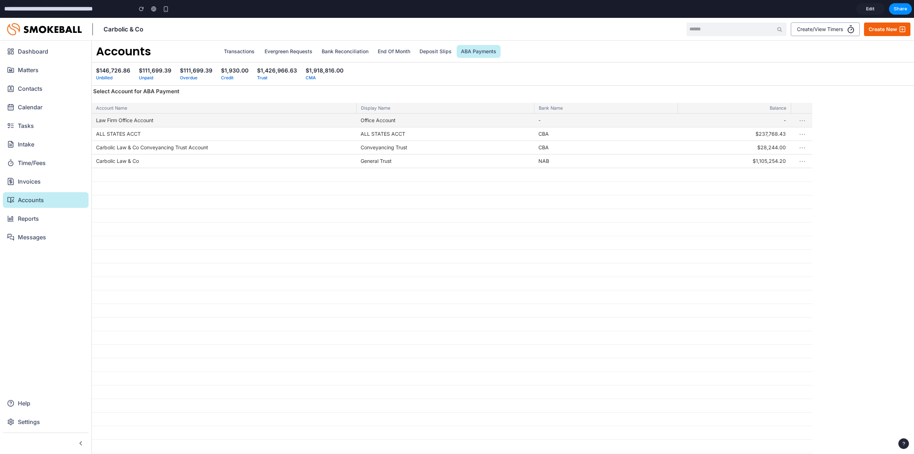
click at [800, 120] on button "⋯" at bounding box center [802, 120] width 12 height 16
click at [847, 131] on div "Account Name Display Name Bank Name Balance Law Firm Office Account Office Acco…" at bounding box center [503, 278] width 822 height 351
click at [803, 121] on div at bounding box center [452, 291] width 720 height 357
click at [900, 12] on span "Share" at bounding box center [900, 8] width 14 height 7
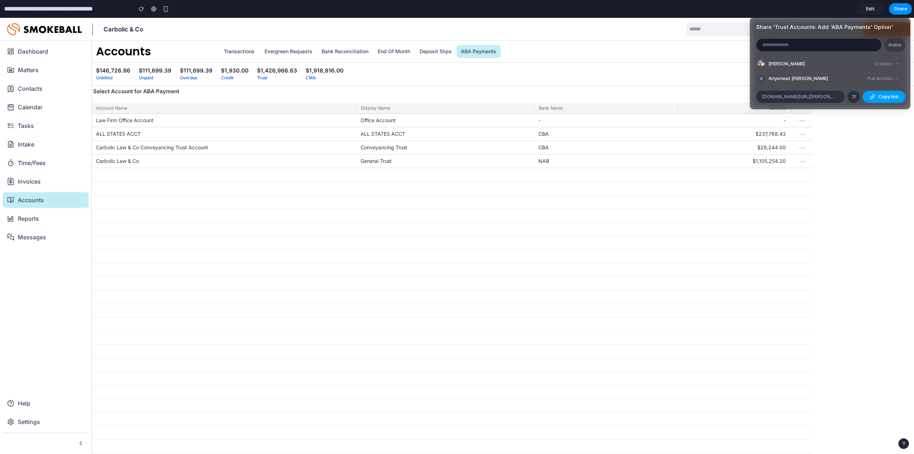
click at [883, 97] on span "Copy link" at bounding box center [888, 96] width 20 height 7
click at [852, 195] on div "Share ' Trust Accounts: Add 'ABA Payments' Option ' Invite Emma Erlach Creator …" at bounding box center [457, 227] width 914 height 454
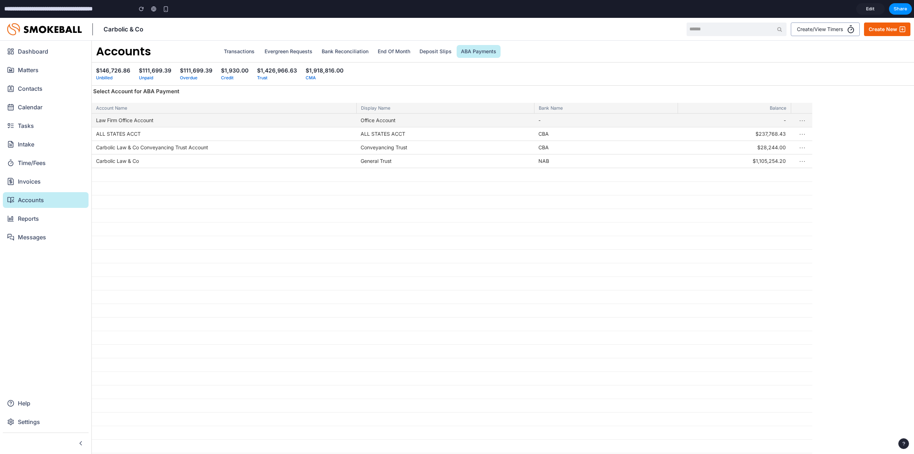
click at [803, 122] on button "⋯" at bounding box center [802, 120] width 12 height 16
click at [789, 131] on button "View ABA Payments History" at bounding box center [772, 136] width 74 height 21
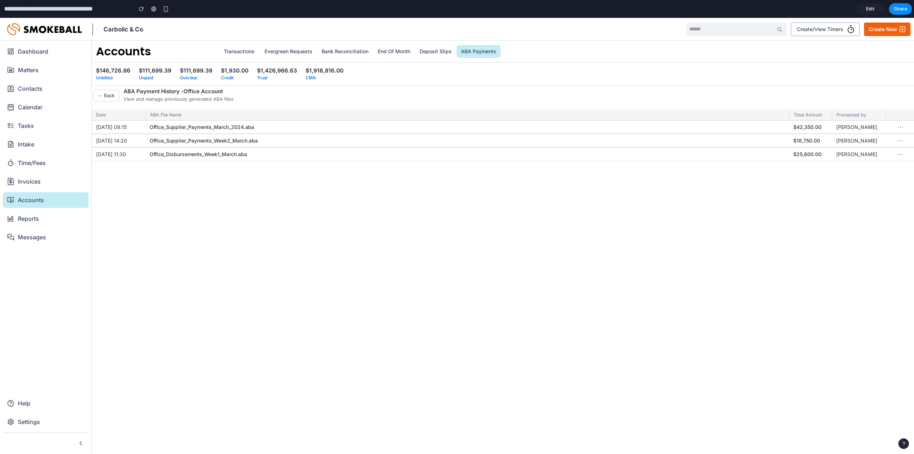
click at [112, 91] on button "← Back" at bounding box center [106, 96] width 26 height 12
